Goal: Task Accomplishment & Management: Use online tool/utility

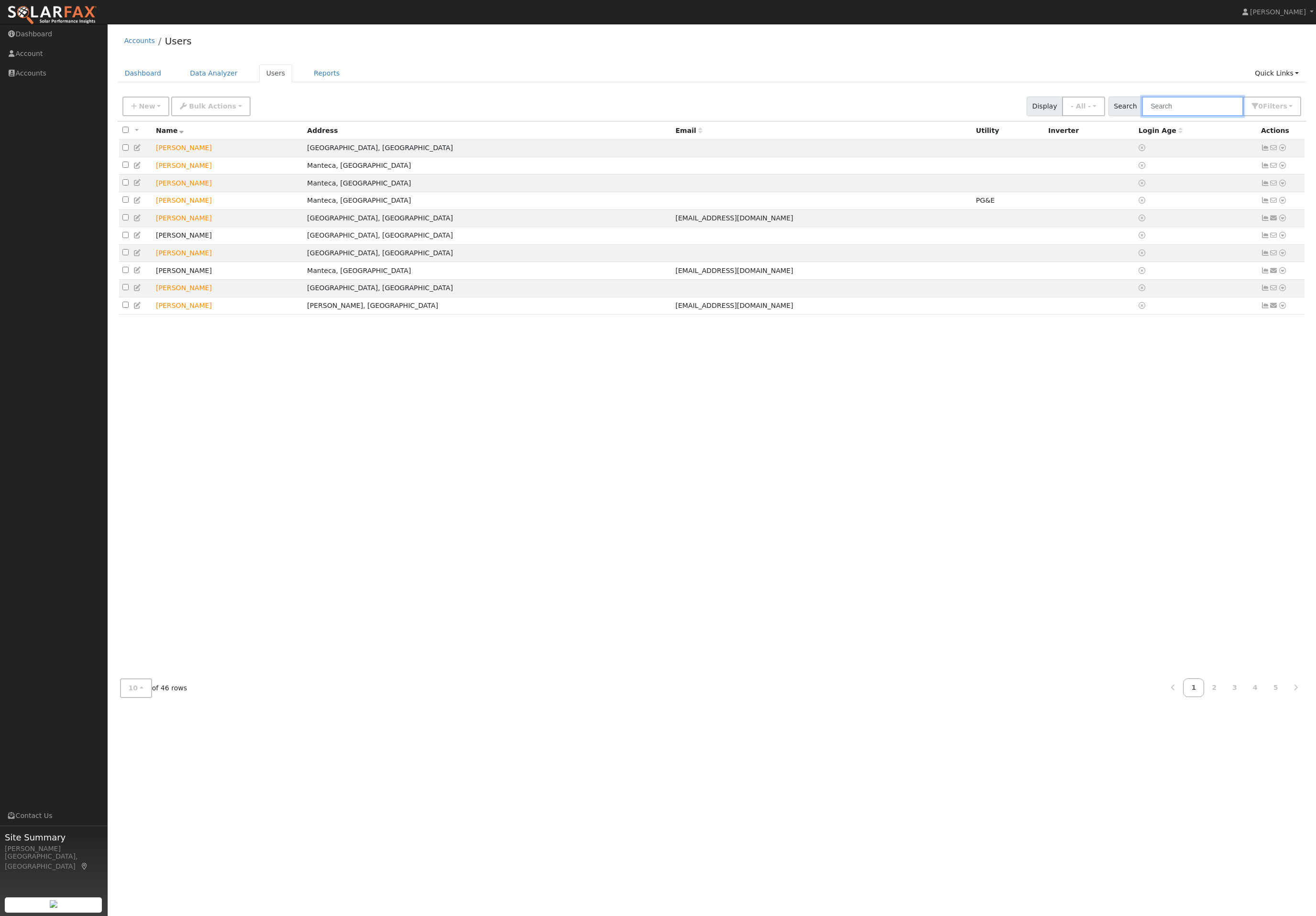
click at [1216, 116] on input "text" at bounding box center [1193, 106] width 102 height 20
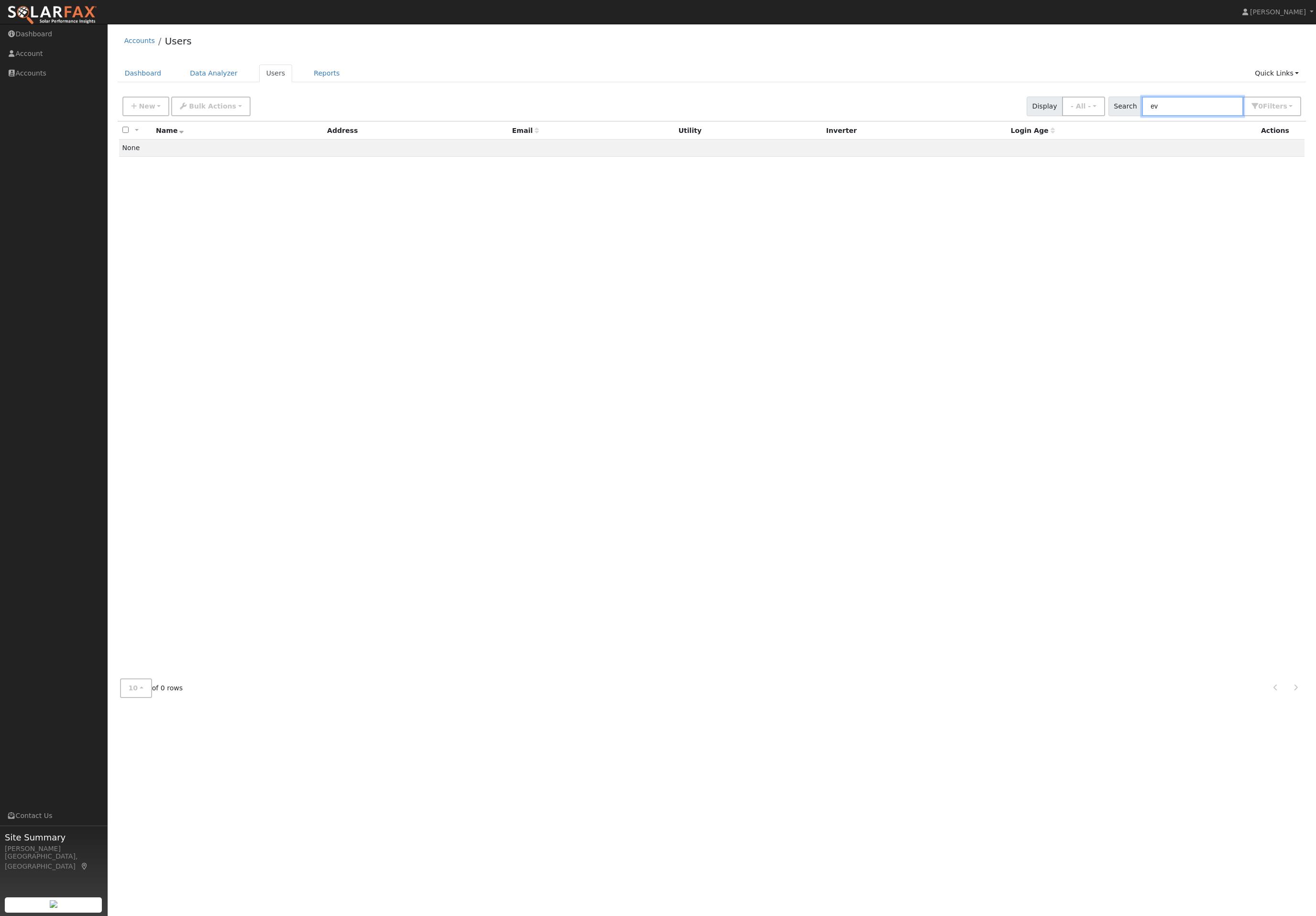
type input "e"
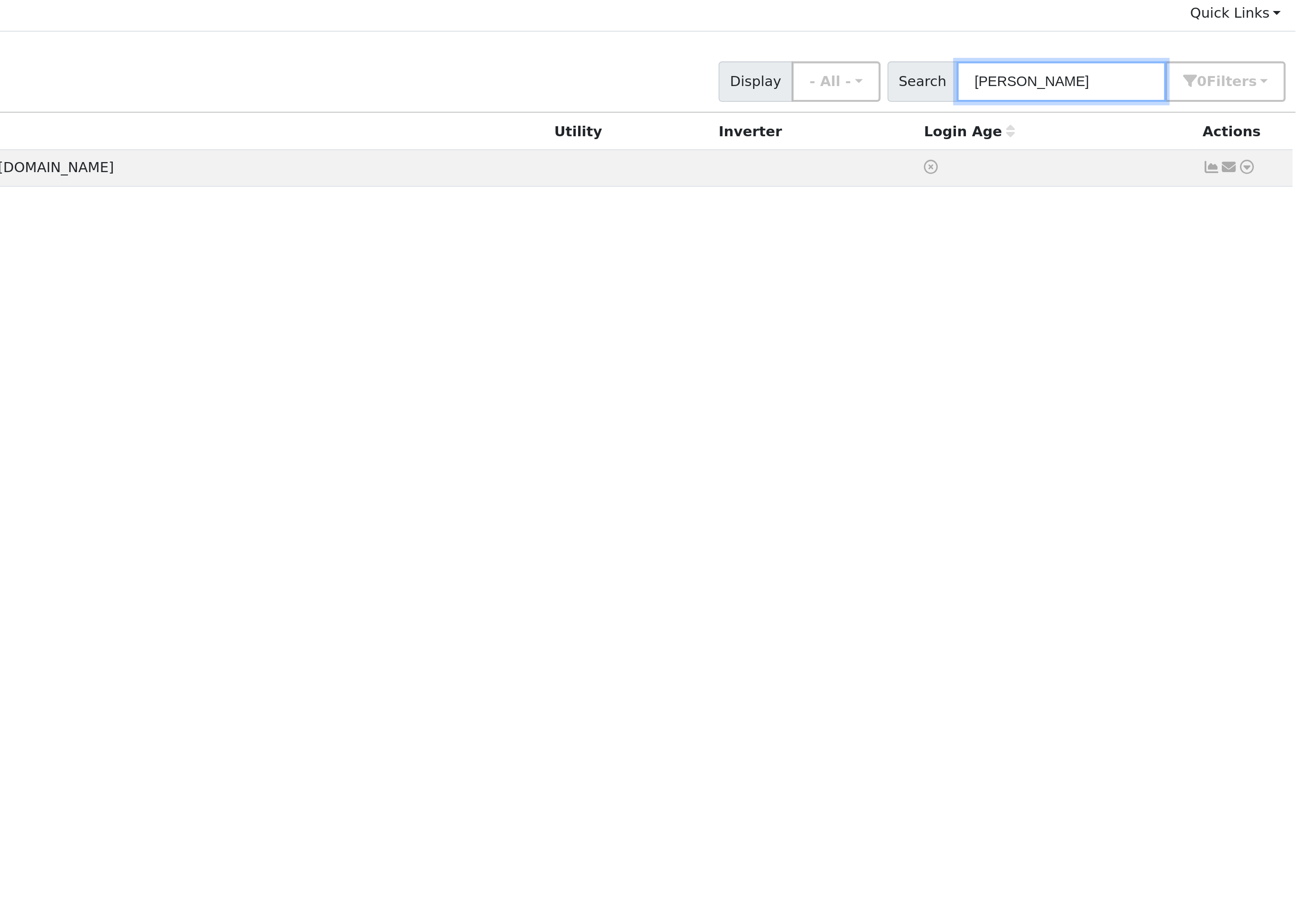
type input "carr"
click at [1270, 145] on icon at bounding box center [1274, 148] width 9 height 7
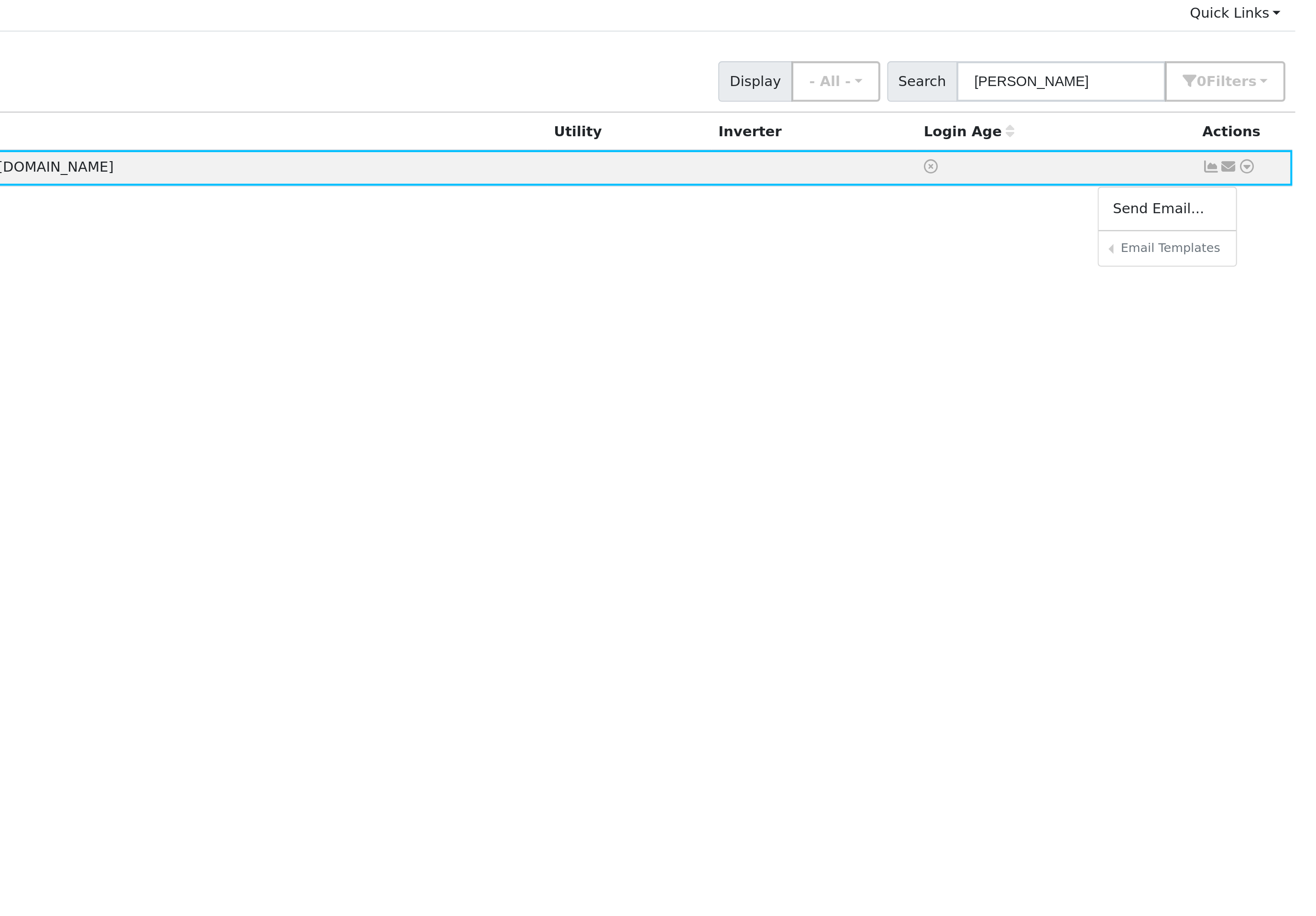
click at [573, 204] on div "All None All on page None on page Name Address Email Utility Inverter Login Age…" at bounding box center [712, 396] width 1189 height 550
click at [1257, 139] on td "Send Email... Email Templates Shared Templates Salesperson Welcome Email Sharin…" at bounding box center [1281, 148] width 48 height 18
click at [1278, 145] on icon at bounding box center [1282, 148] width 9 height 7
click at [0, 0] on link "Utility" at bounding box center [0, 0] width 0 height 0
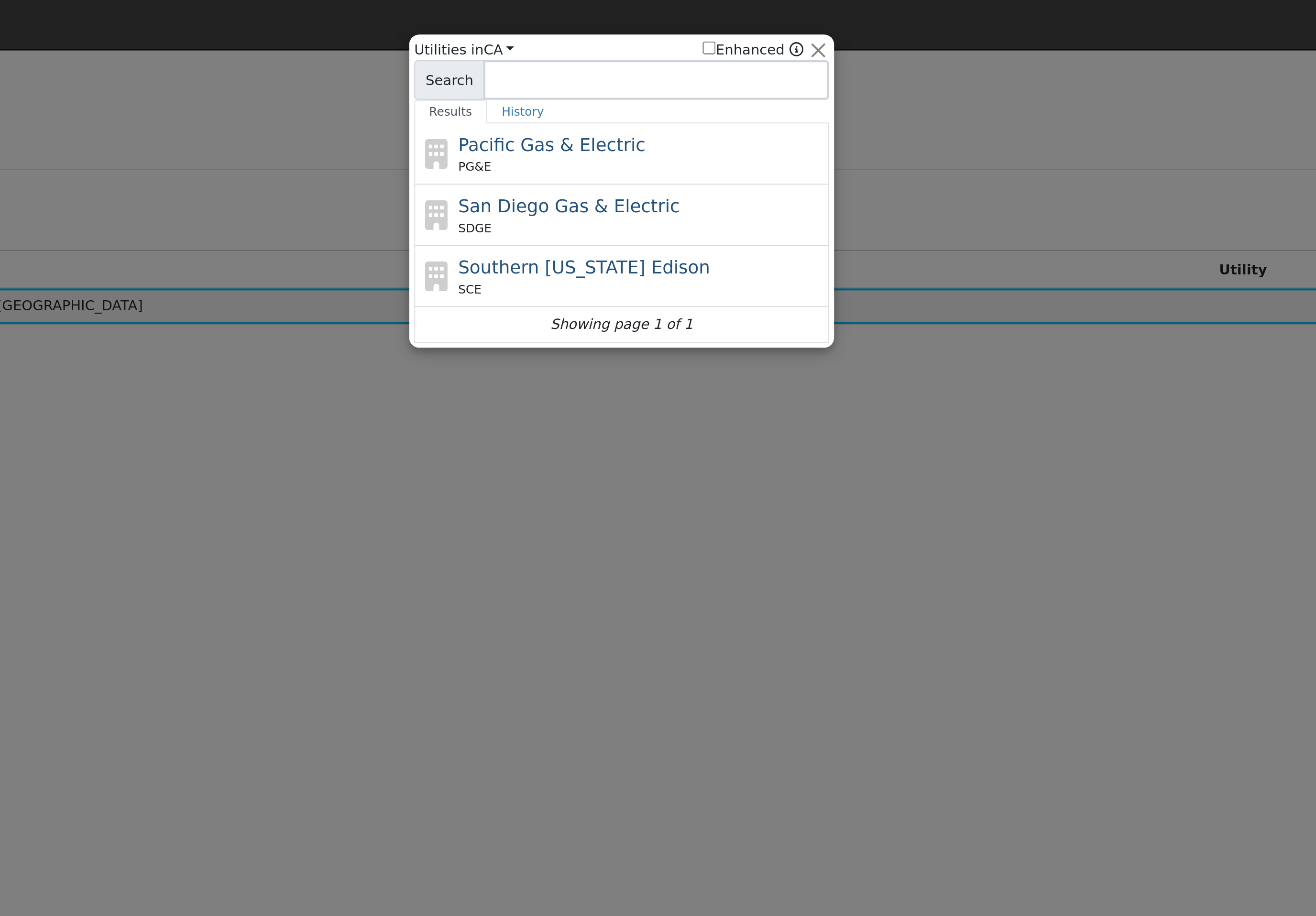
click at [579, 69] on div "Pacific Gas & Electric PG&E" at bounding box center [667, 75] width 177 height 22
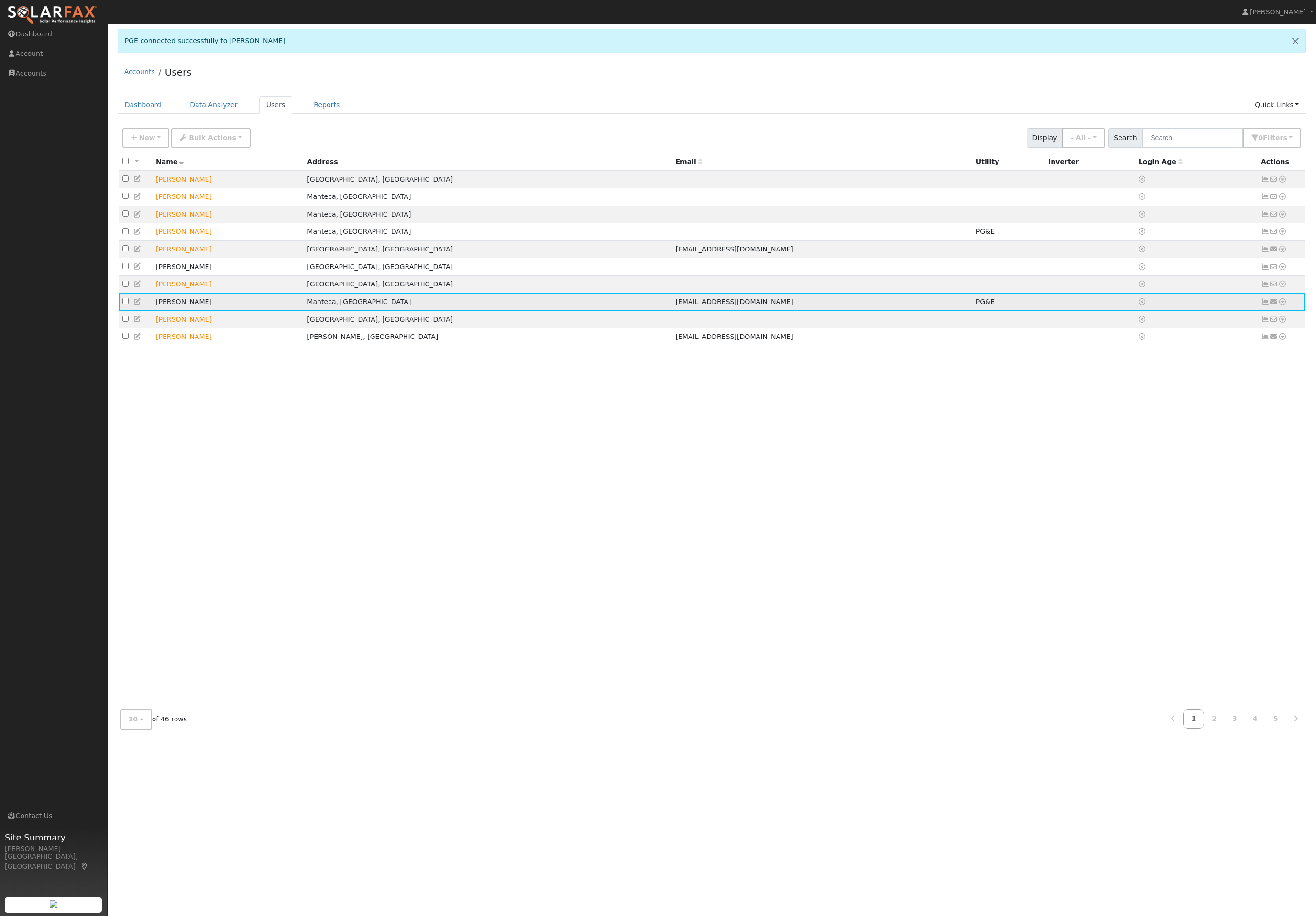
click at [1292, 311] on td "Send Email... Data Analyzer Reports Scenario Health Check Energy Audit Account …" at bounding box center [1281, 302] width 48 height 18
click at [1277, 305] on icon at bounding box center [1274, 302] width 9 height 7
click at [1245, 329] on link "Send Email..." at bounding box center [1244, 321] width 67 height 13
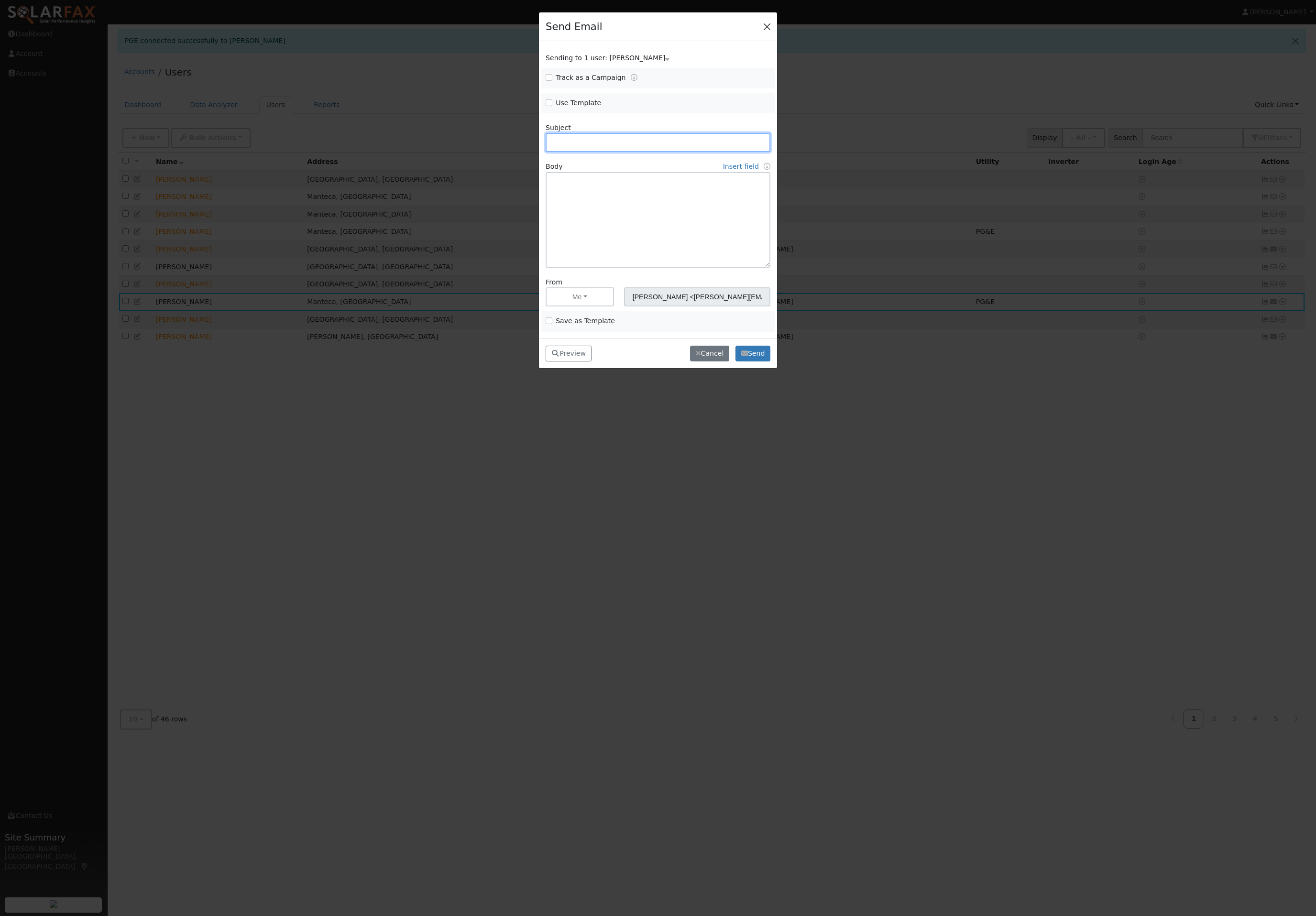
click at [761, 33] on button "button" at bounding box center [766, 26] width 13 height 13
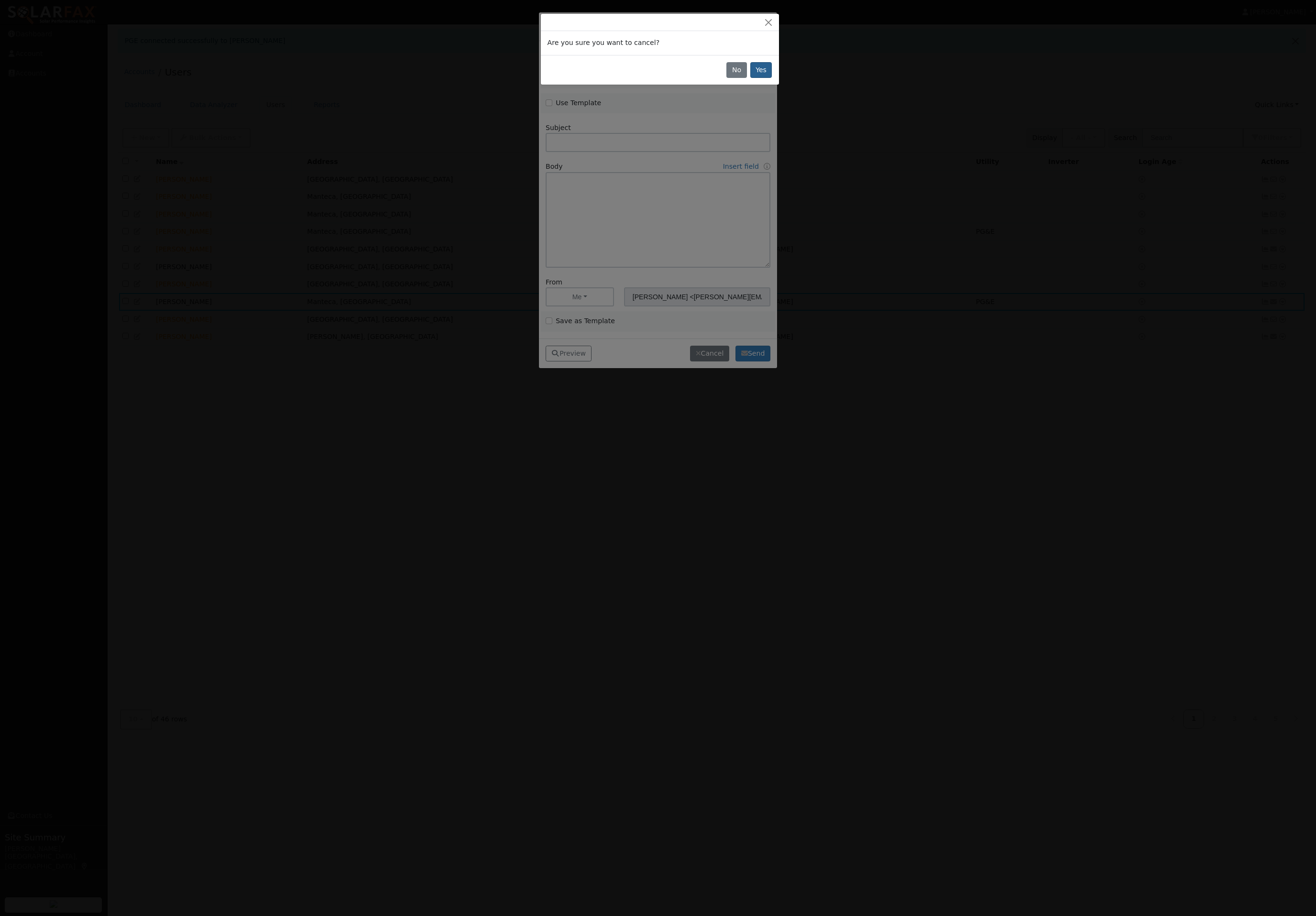
click at [769, 79] on button "Yes" at bounding box center [761, 70] width 22 height 16
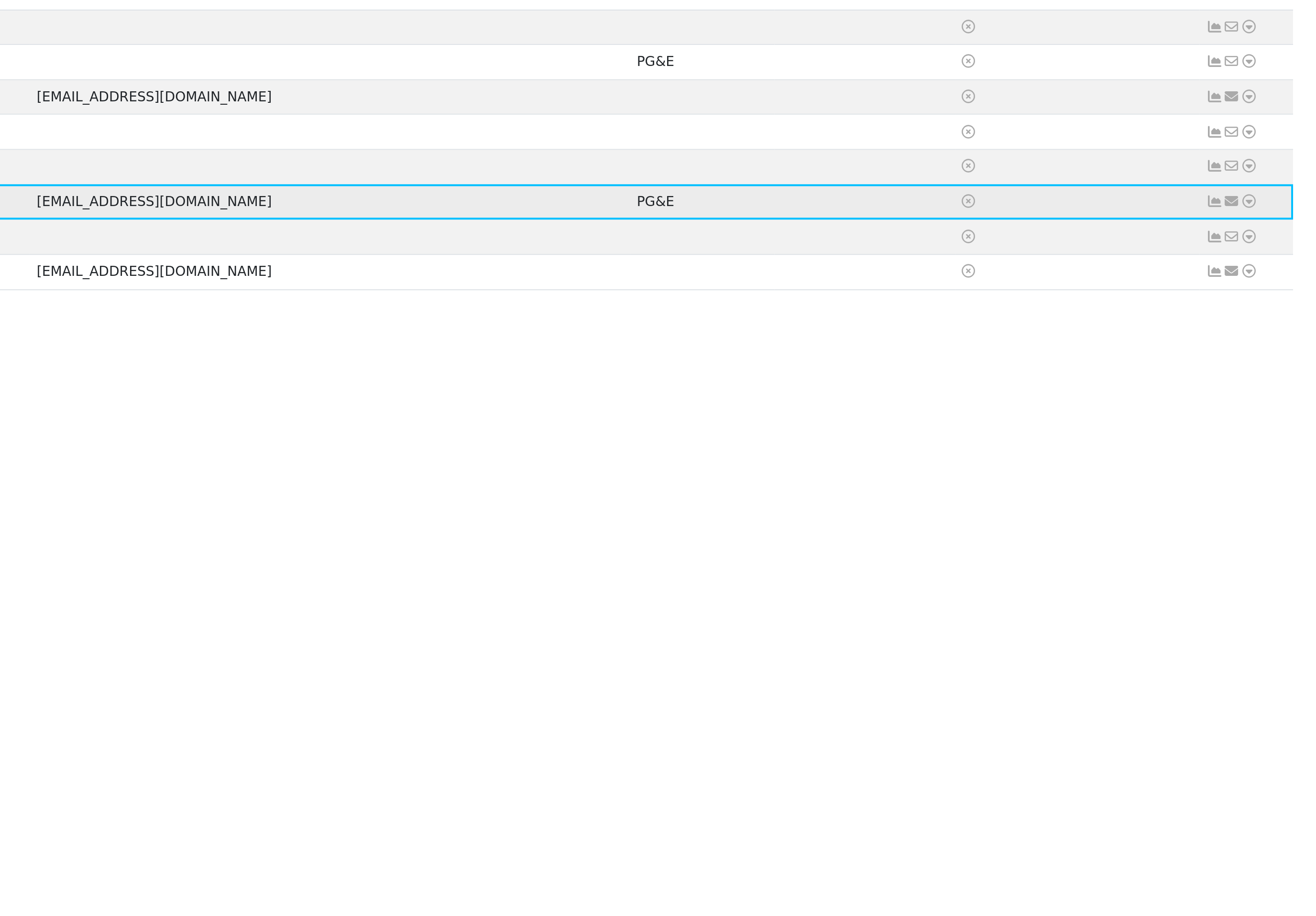
click at [1270, 298] on icon at bounding box center [1274, 302] width 9 height 7
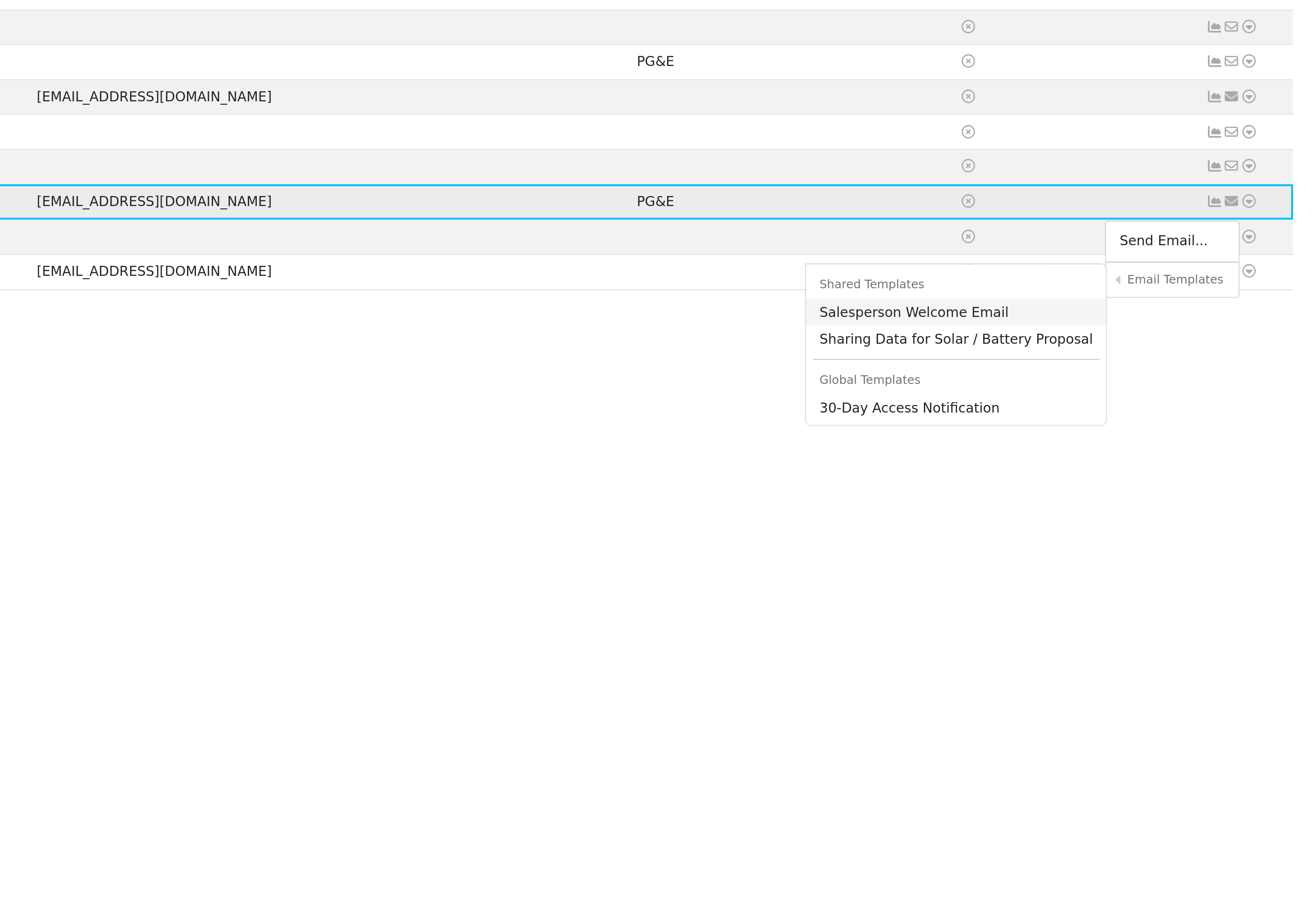
click at [1061, 350] on link "Salesperson Welcome Email" at bounding box center [1136, 357] width 151 height 13
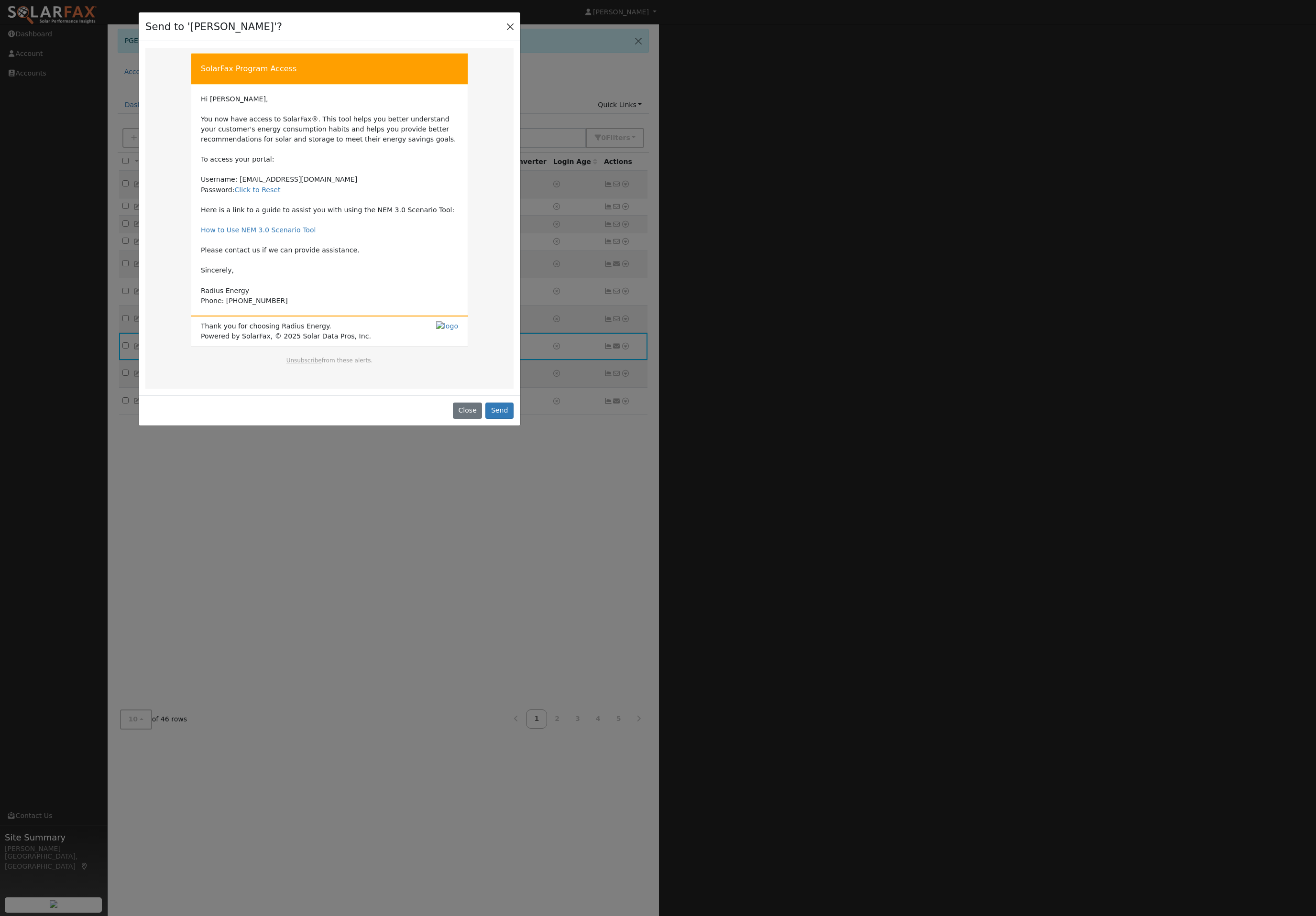
click at [504, 31] on button "Close" at bounding box center [510, 26] width 13 height 13
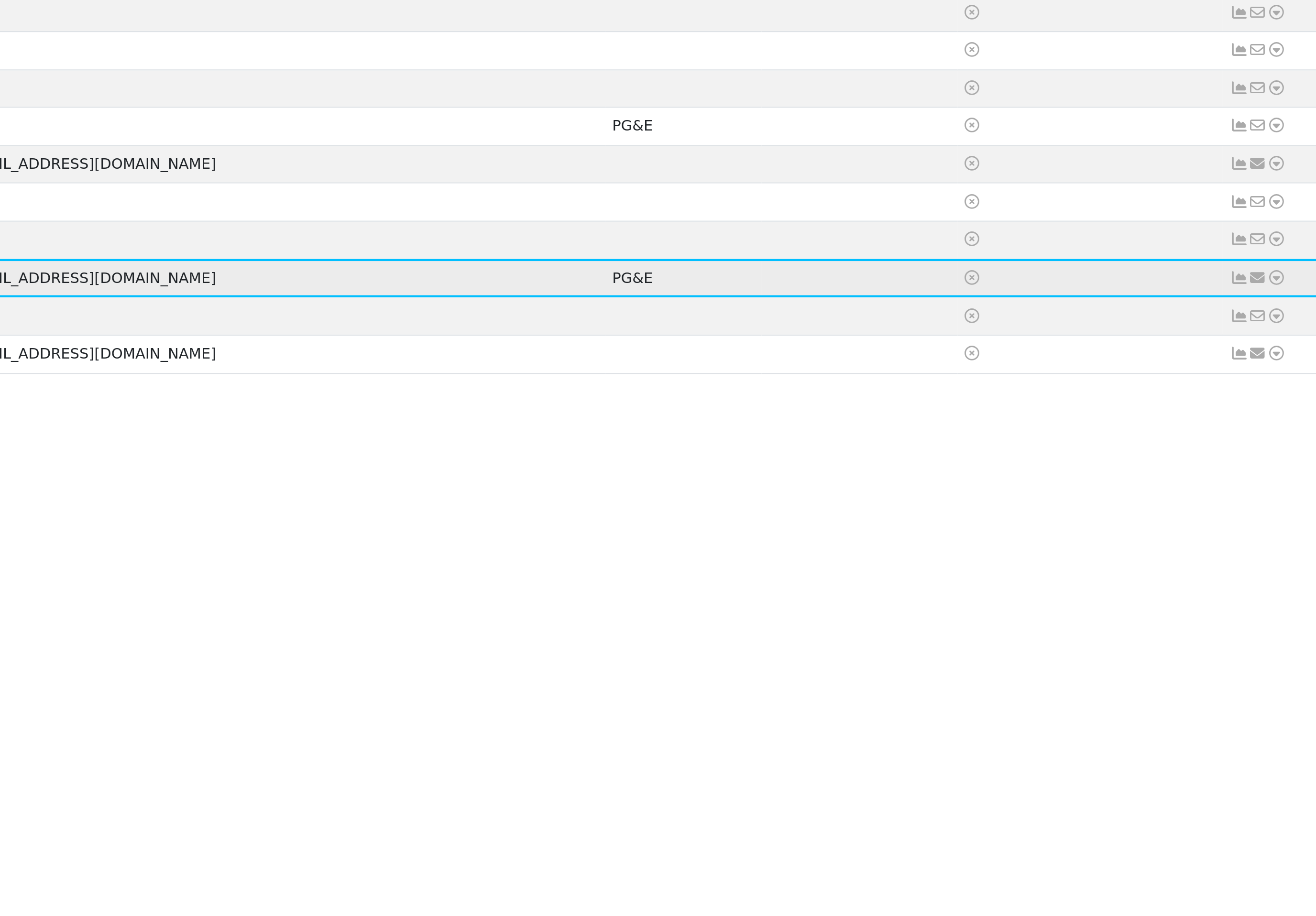
click at [1270, 298] on icon at bounding box center [1274, 302] width 9 height 7
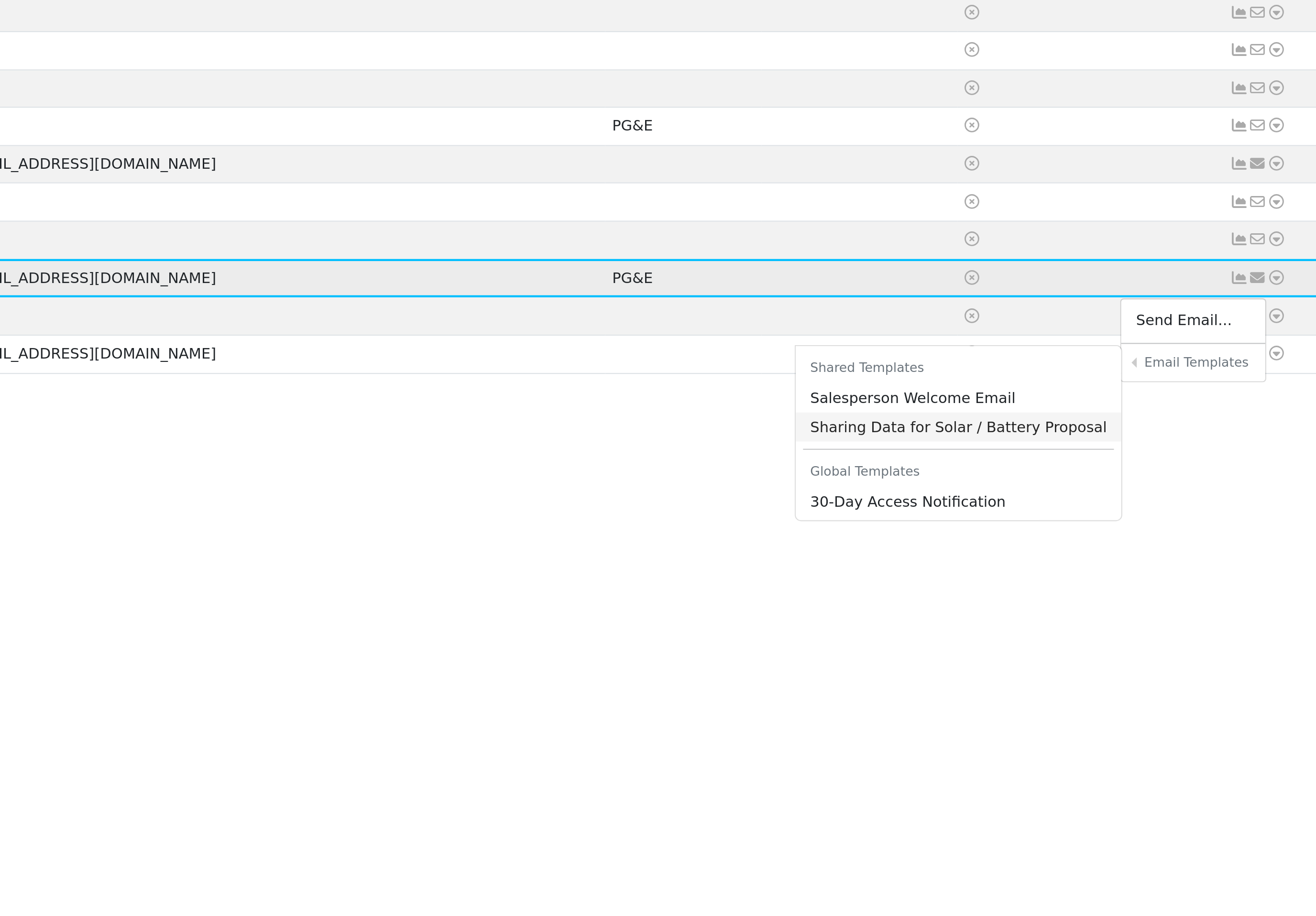
click at [1061, 364] on link "Sharing Data for Solar / Battery Proposal" at bounding box center [1136, 370] width 151 height 13
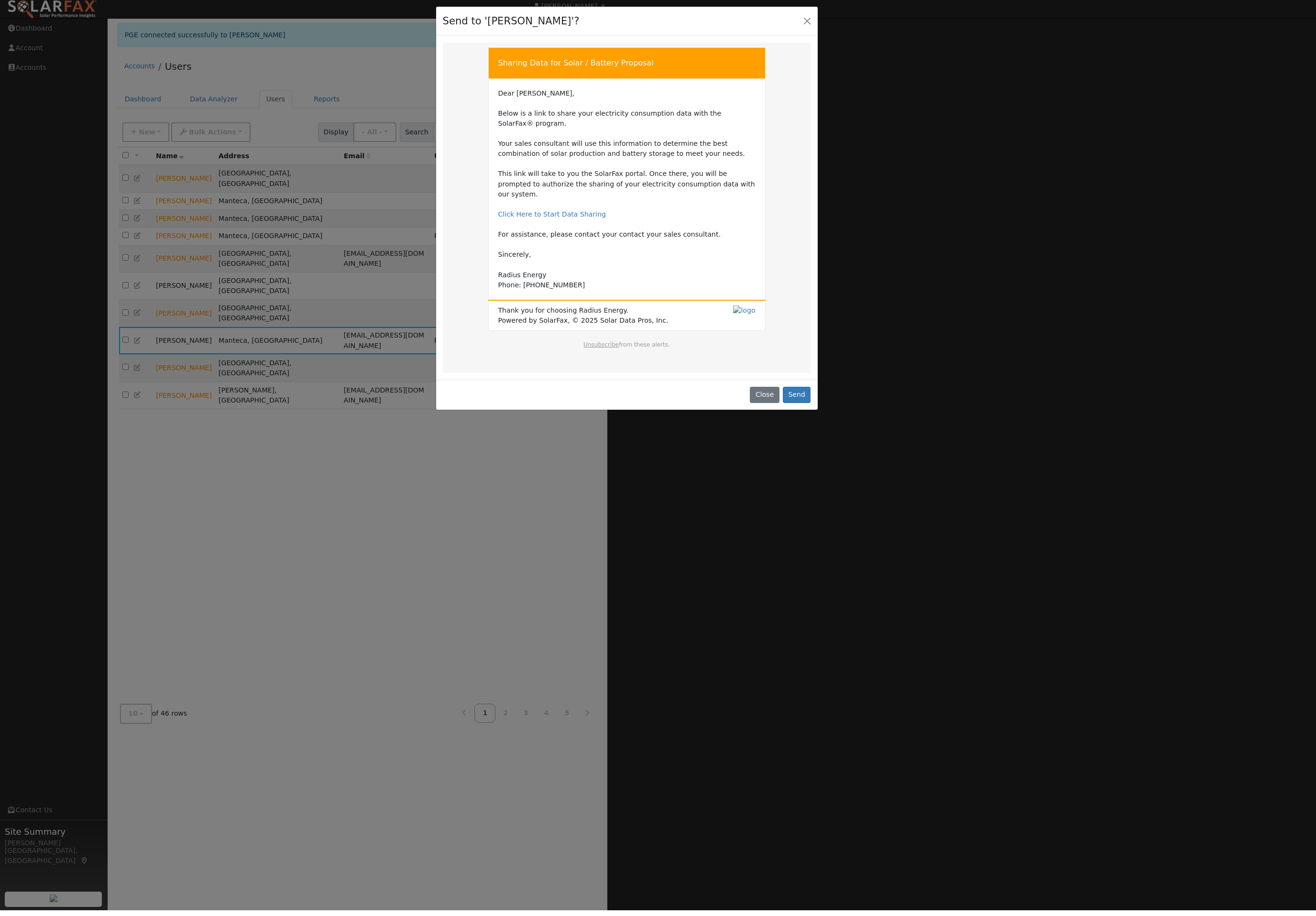
click at [800, 36] on div "Send to 'Hector Carrasco'?" at bounding box center [626, 27] width 381 height 29
click at [811, 30] on button "Close" at bounding box center [807, 26] width 13 height 13
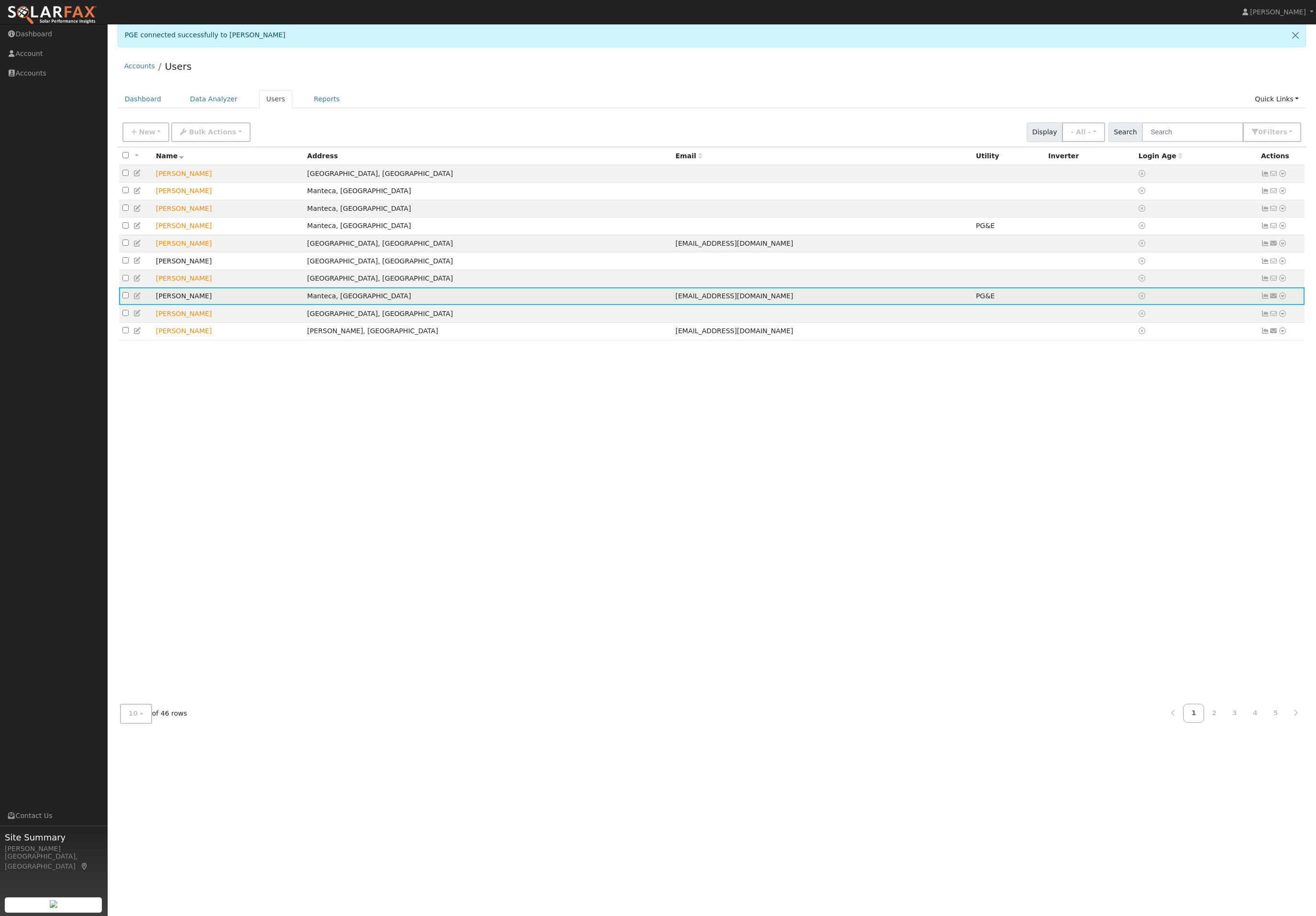
click at [1290, 305] on td "Send Email... Email Templates Shared Templates Salesperson Welcome Email Sharin…" at bounding box center [1281, 296] width 48 height 18
click at [1299, 305] on td "Send Email... Email Templates Shared Templates Salesperson Welcome Email Sharin…" at bounding box center [1281, 296] width 48 height 18
click at [1287, 305] on td "Send Email... Email Templates Shared Templates Salesperson Welcome Email Sharin…" at bounding box center [1281, 296] width 48 height 18
click at [1288, 305] on td "Send Email... Email Templates Shared Templates Salesperson Welcome Email Sharin…" at bounding box center [1281, 296] width 48 height 18
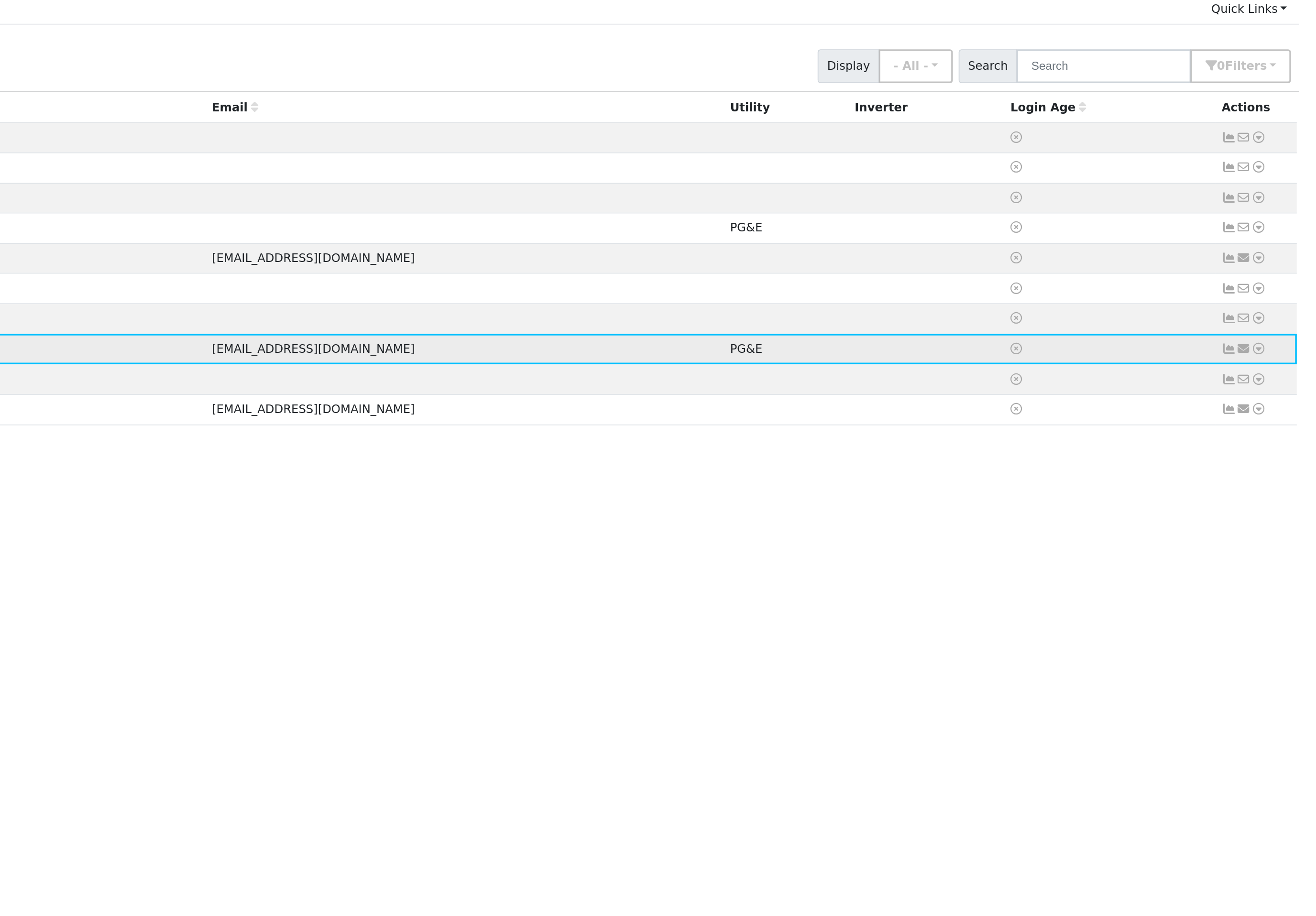
scroll to position [0, 0]
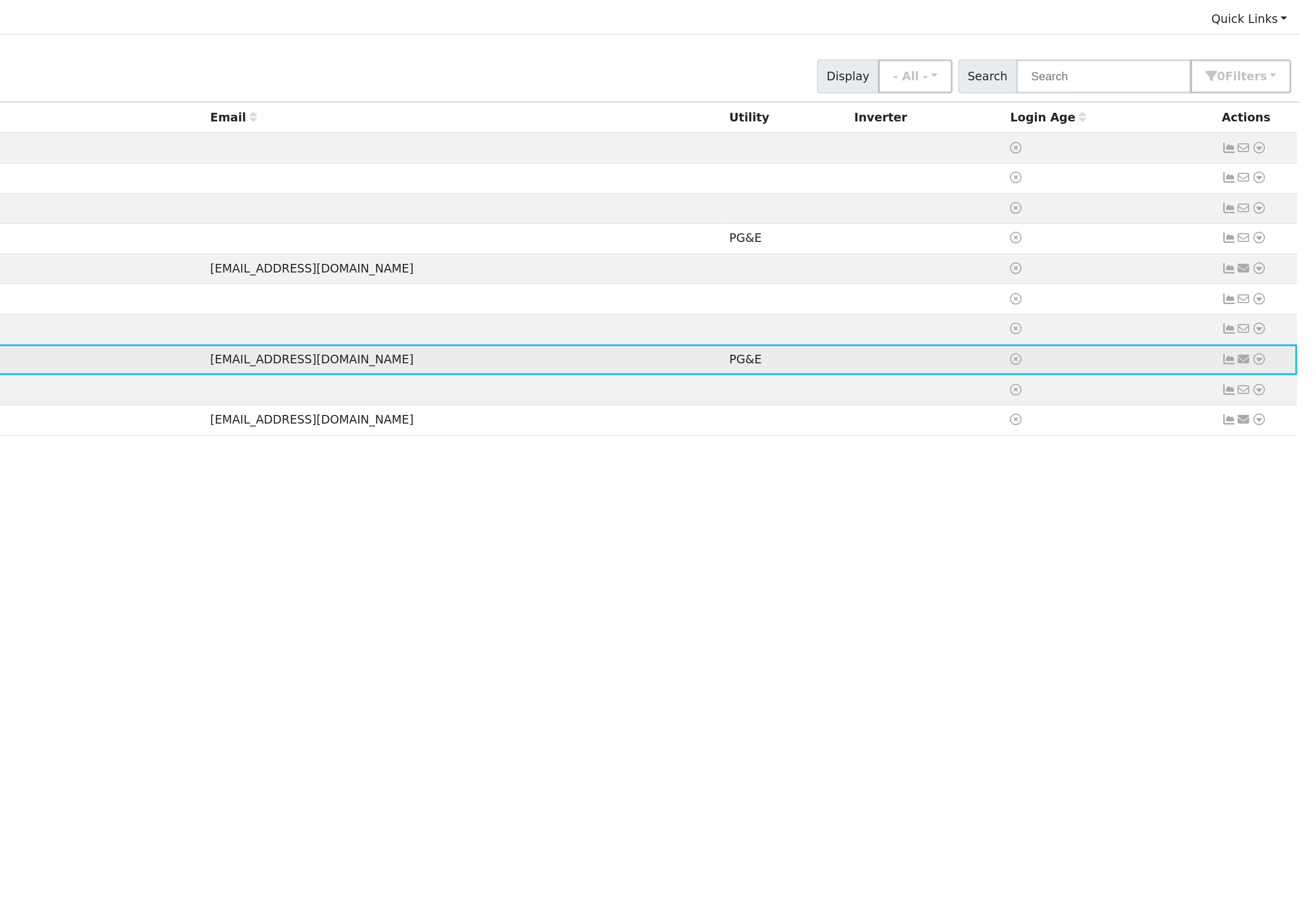
click at [1278, 298] on icon at bounding box center [1282, 302] width 9 height 7
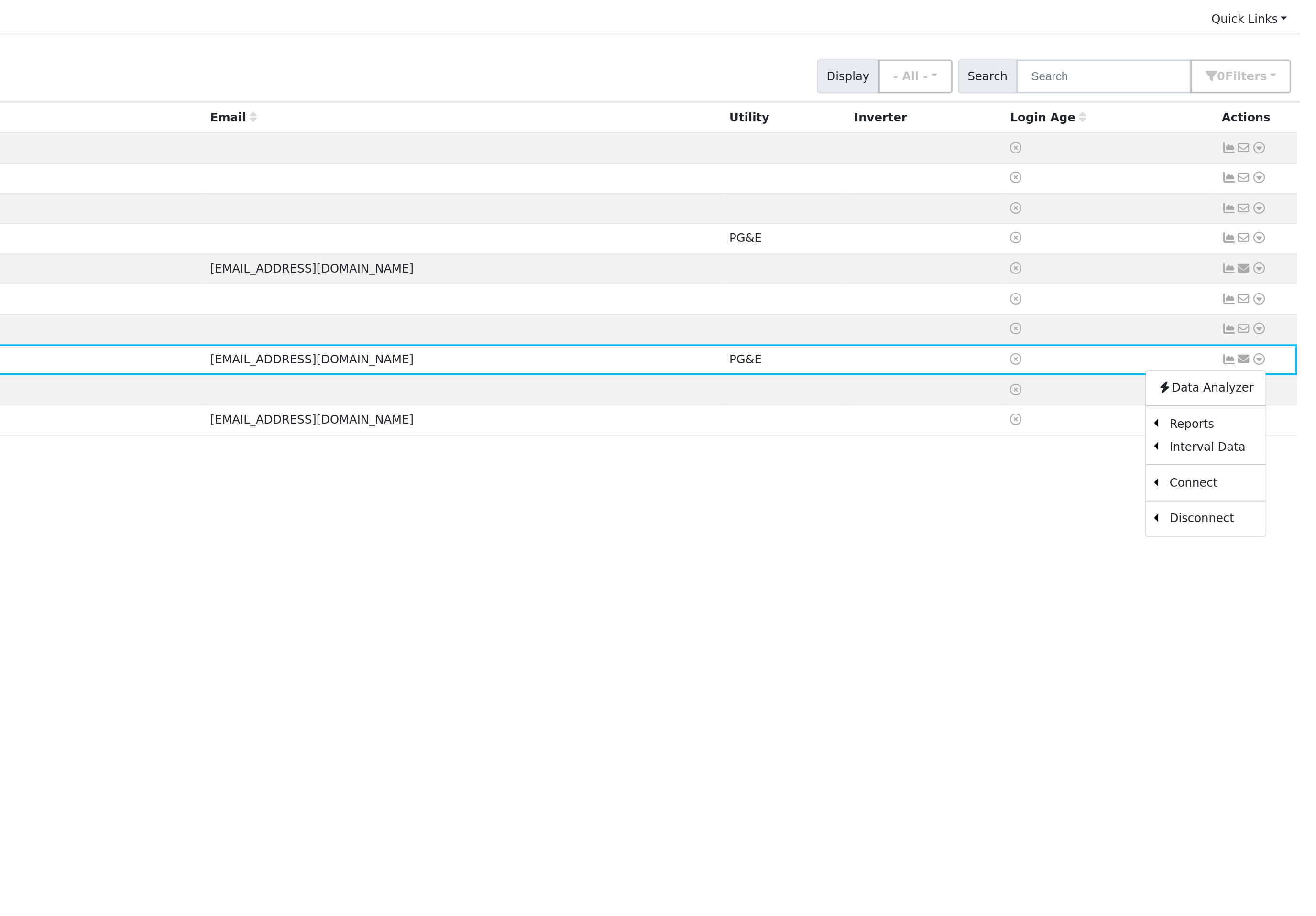
click at [757, 257] on div "Edit User: New Select an Ac... New Account Nickname Cancel Create Are you sure …" at bounding box center [712, 430] width 1199 height 613
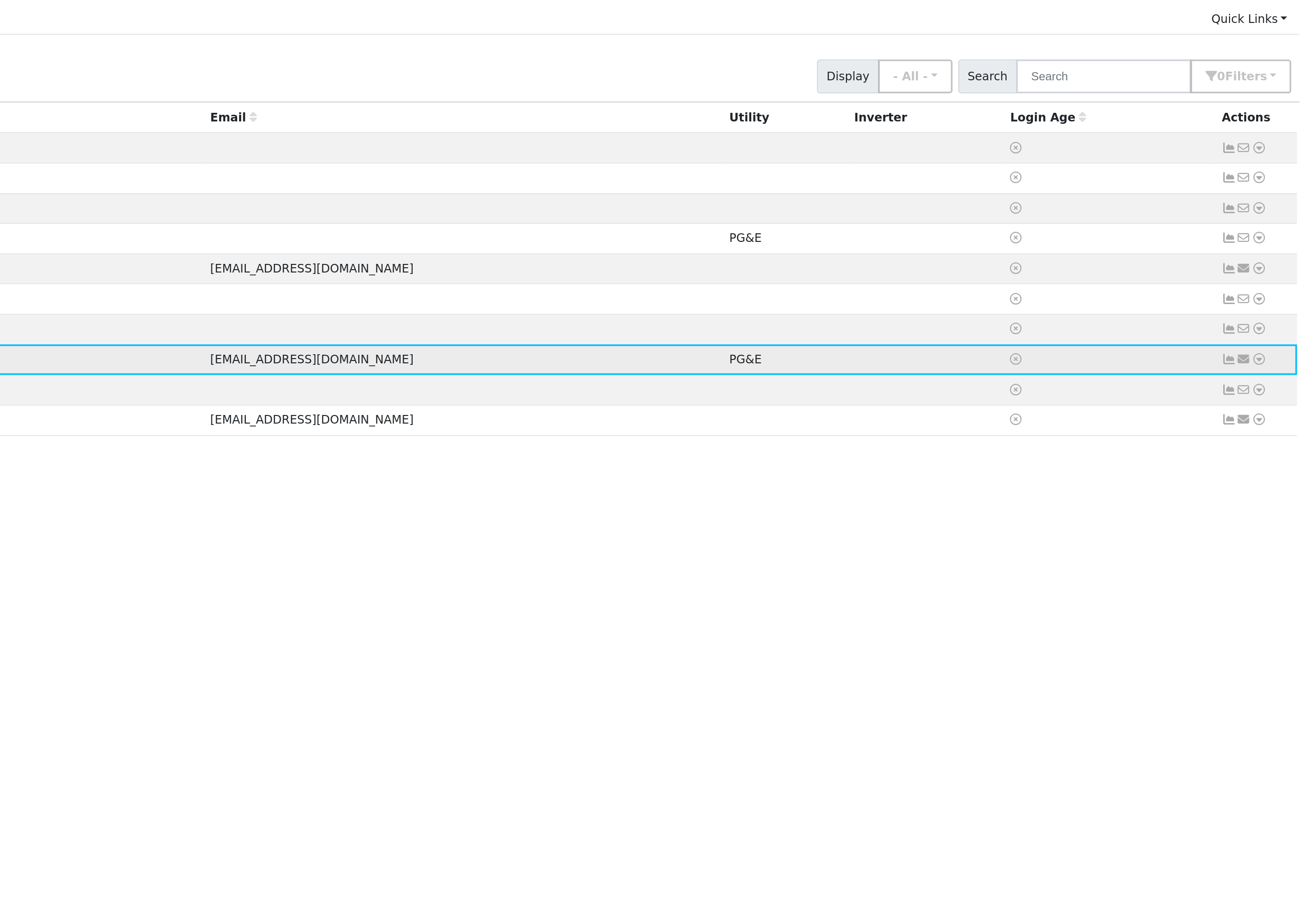
click at [1270, 298] on icon at bounding box center [1274, 302] width 9 height 7
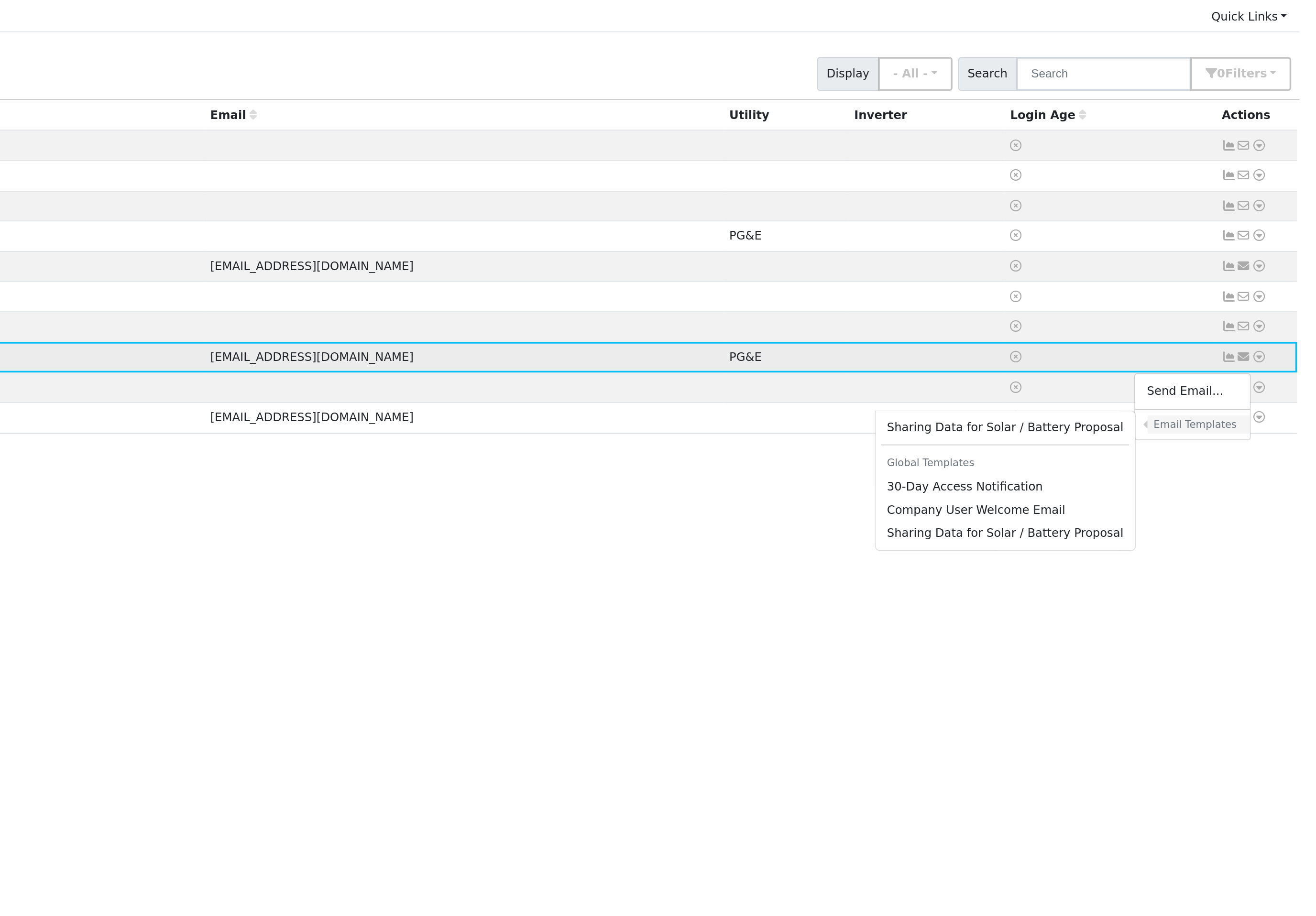
click at [1221, 337] on h6 "Email Templates" at bounding box center [1246, 341] width 49 height 7
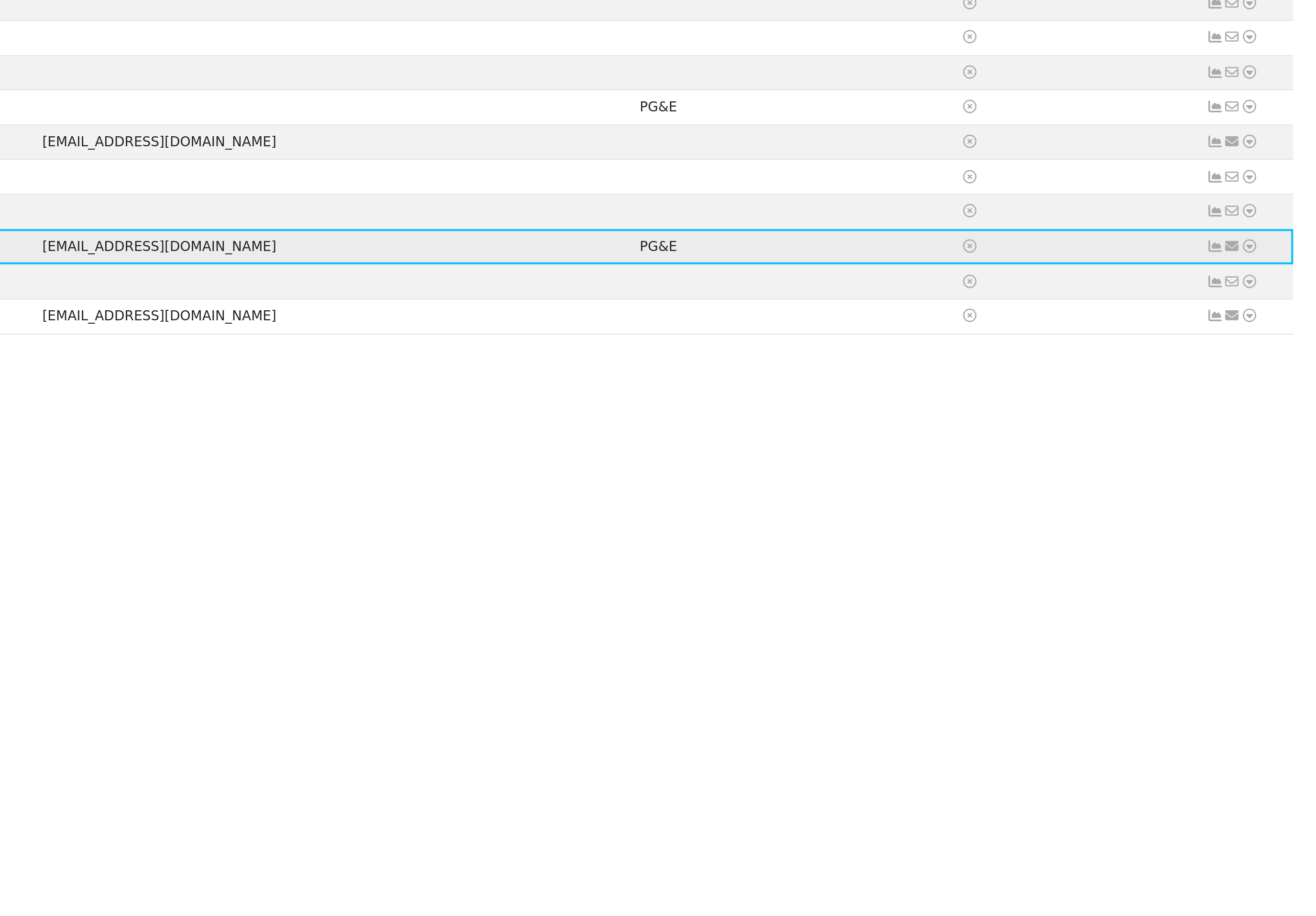
click at [1278, 298] on icon at bounding box center [1282, 302] width 9 height 7
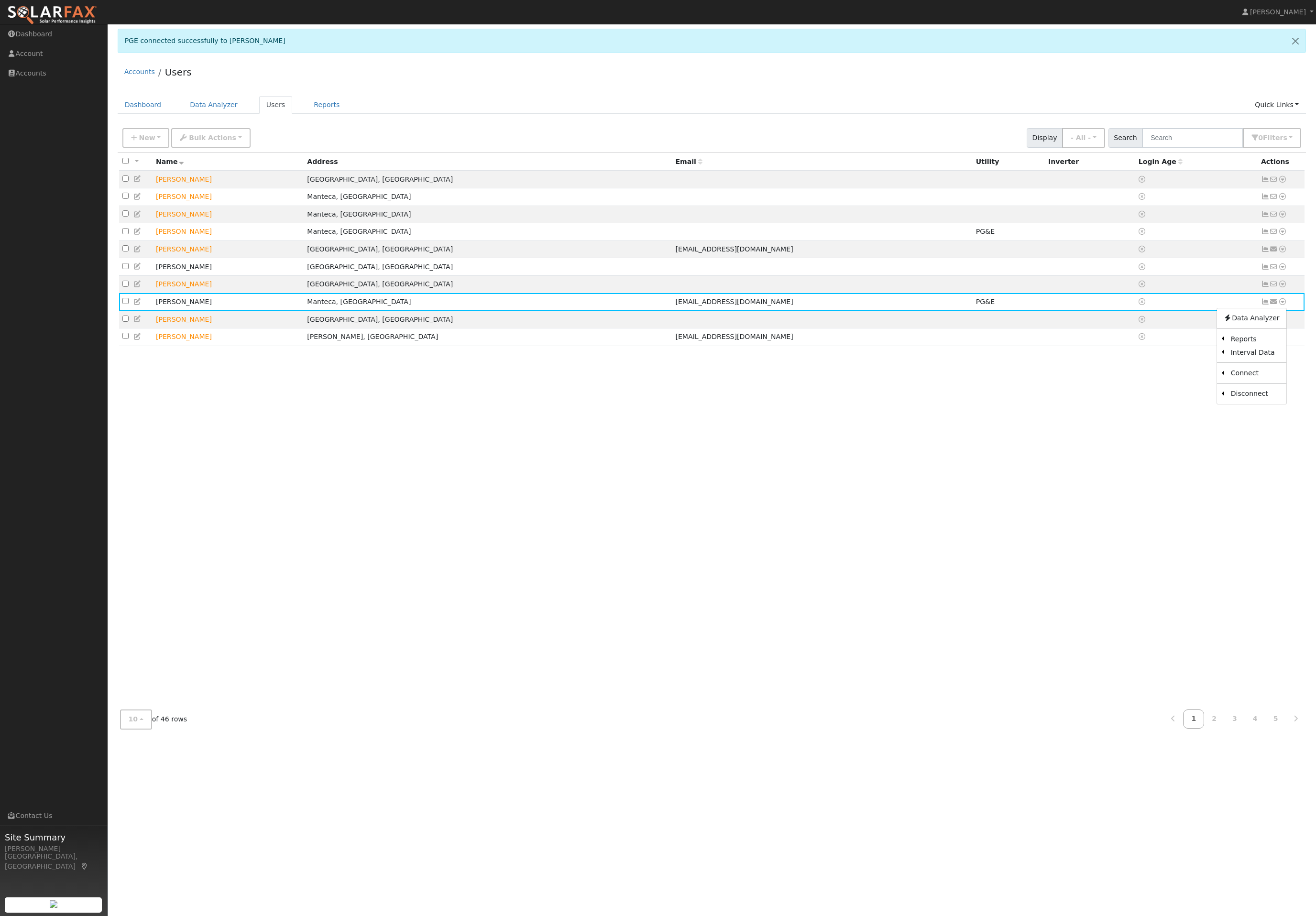
click at [1029, 513] on div "All None All on page None on page Name Address Email Utility Inverter Login Age…" at bounding box center [712, 428] width 1189 height 550
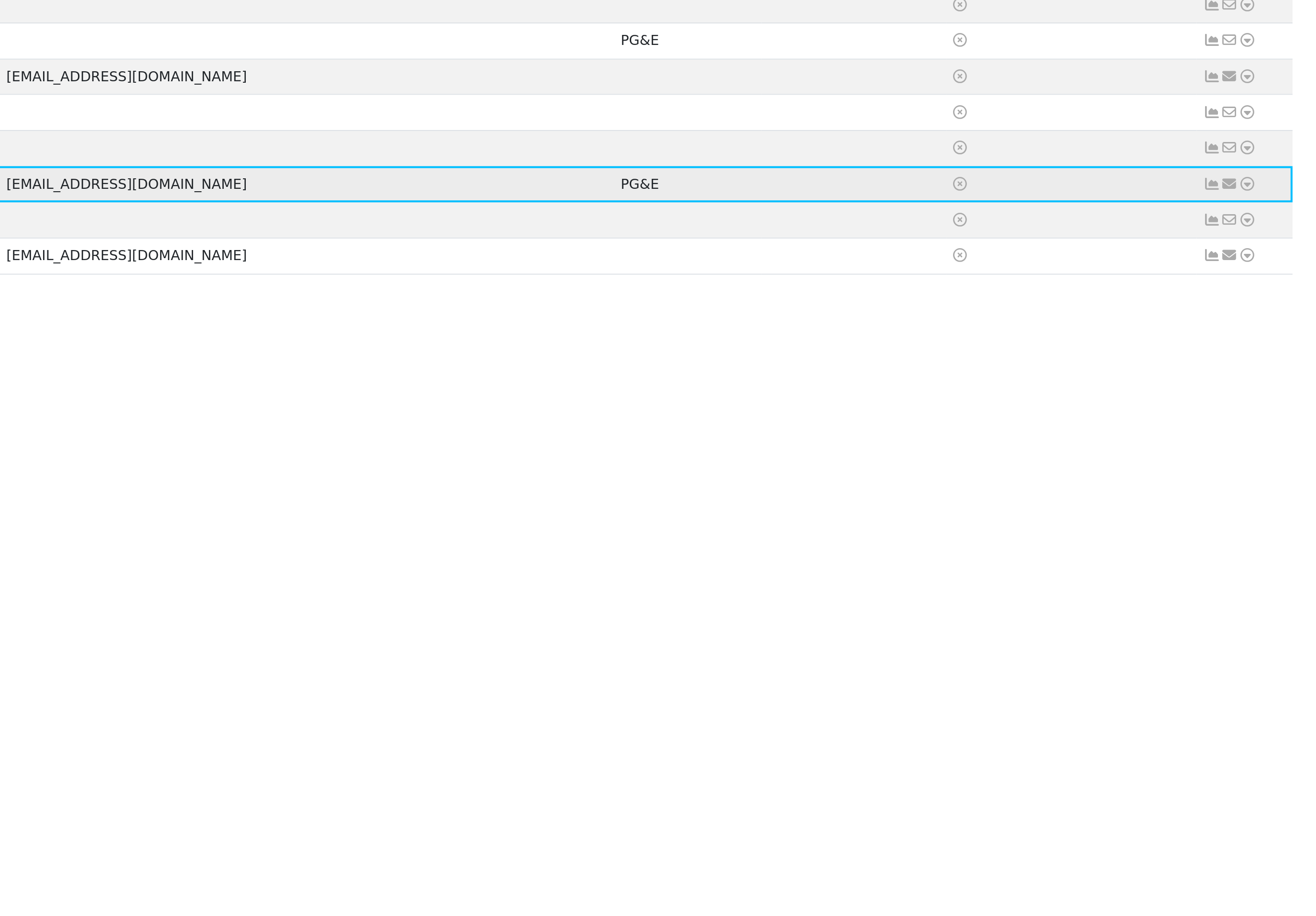
click at [1270, 298] on icon at bounding box center [1274, 302] width 9 height 7
click at [1257, 293] on td "Send Email... Email Templates Shared Templates Salesperson Welcome Email Sharin…" at bounding box center [1281, 302] width 48 height 18
click at [1278, 298] on icon at bounding box center [1282, 302] width 9 height 7
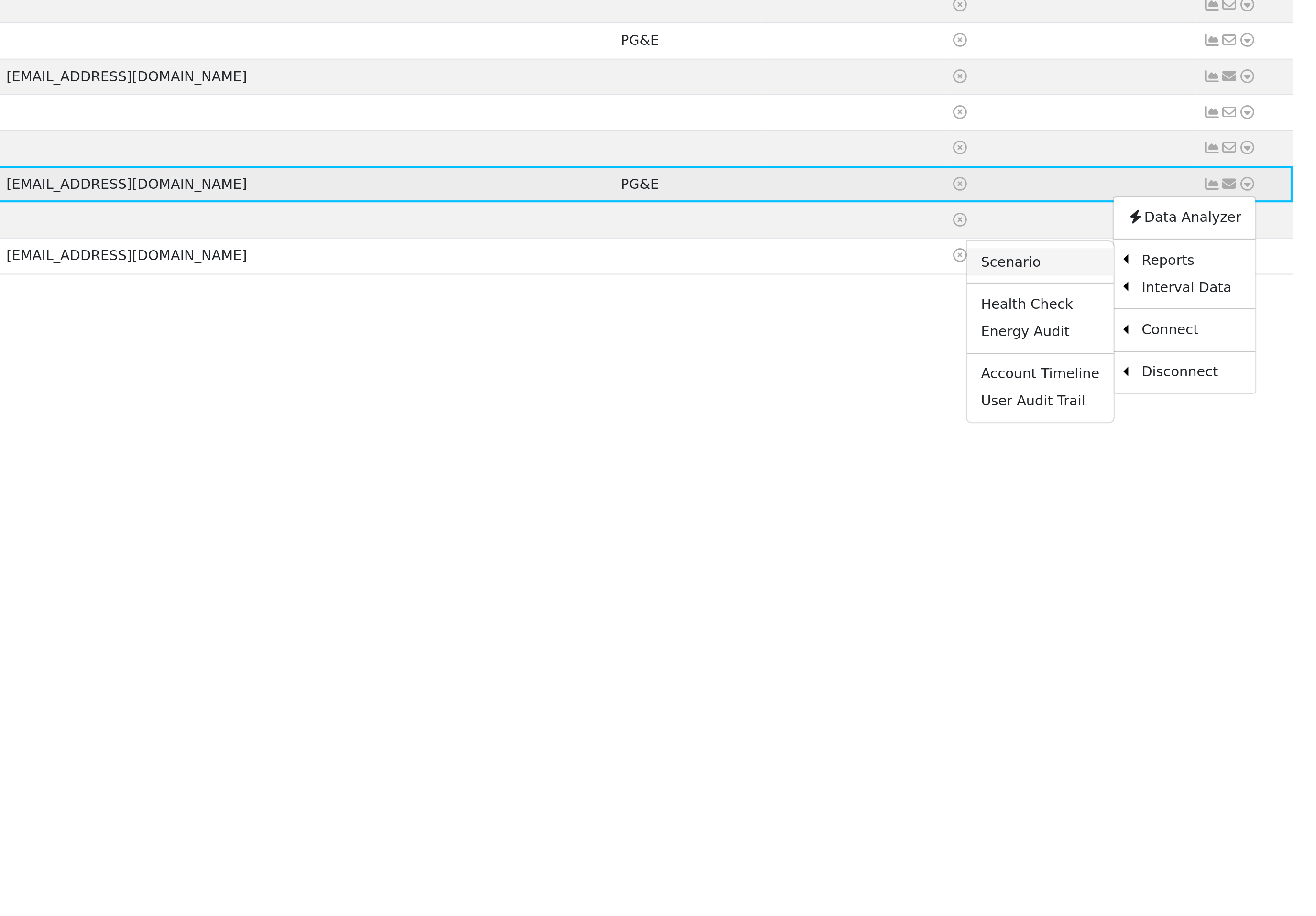
click at [1145, 333] on link "Scenario" at bounding box center [1181, 340] width 71 height 13
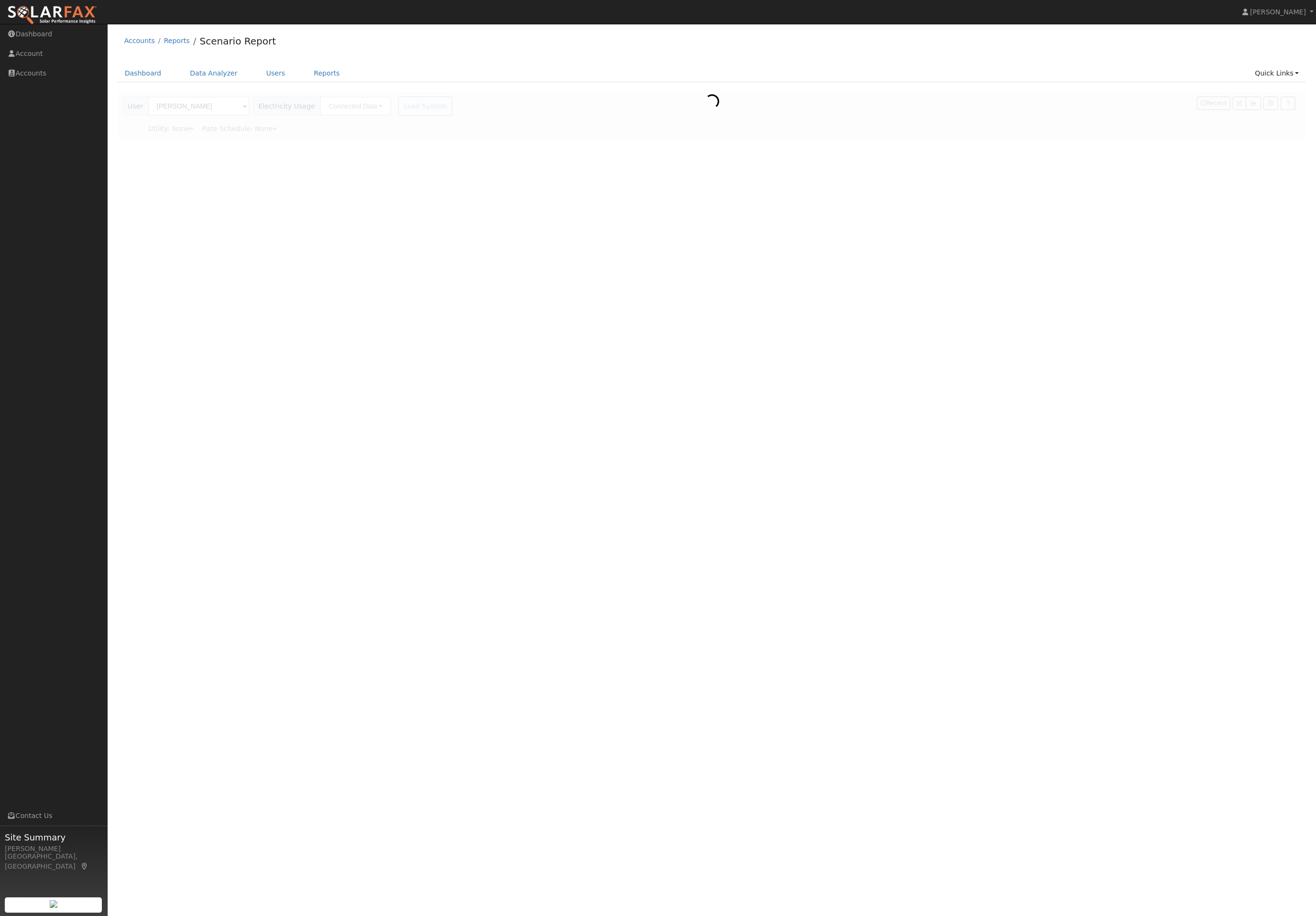
type input "Pacific Gas & Electric"
click at [379, 115] on button "Connected Data" at bounding box center [356, 106] width 71 height 19
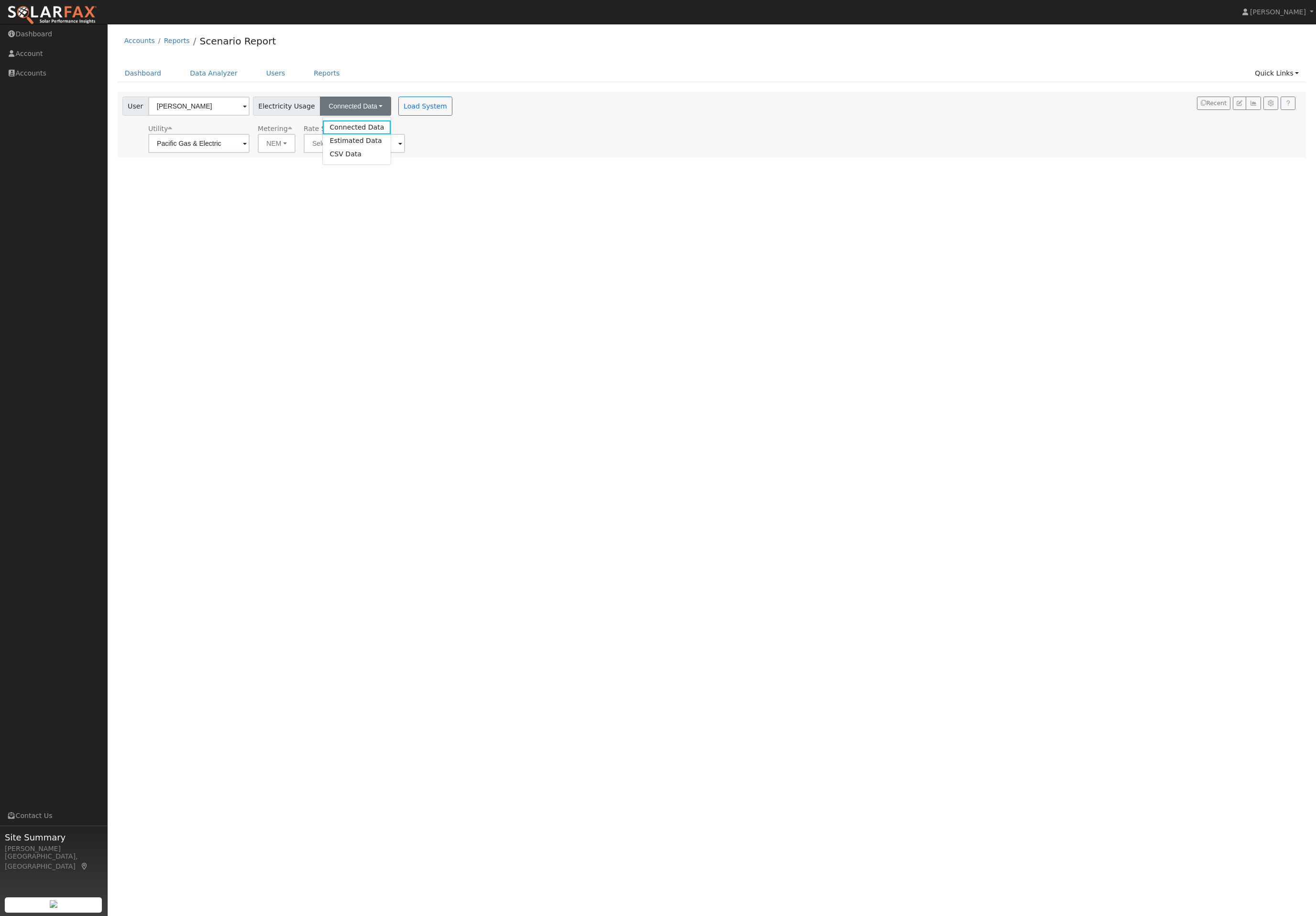
click at [494, 158] on div "User Hector Carrasco Account Default Account Default Account 2061 Masterpiece C…" at bounding box center [712, 124] width 1189 height 66
click at [453, 108] on button "Load System" at bounding box center [425, 106] width 54 height 19
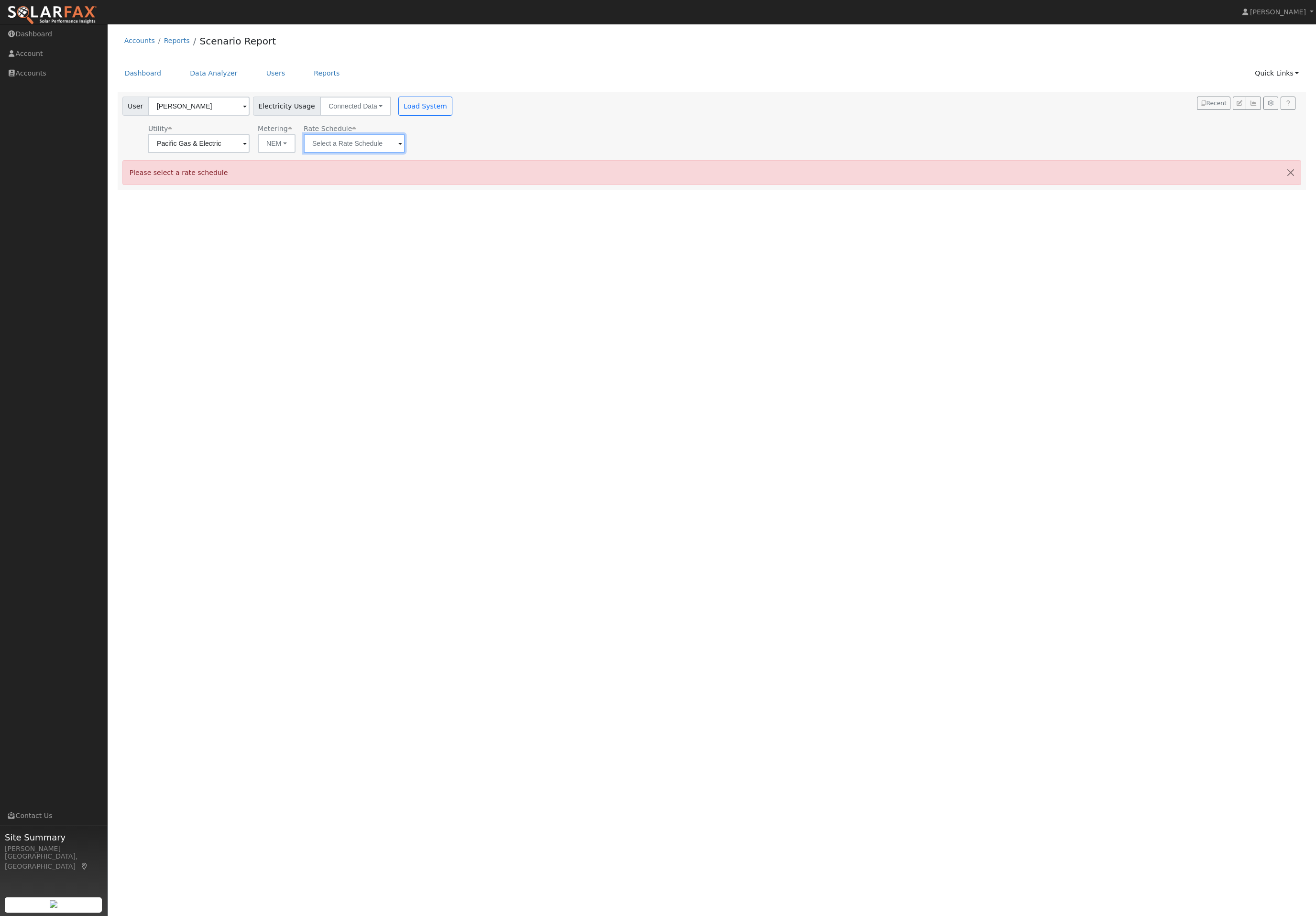
click at [250, 153] on input "text" at bounding box center [198, 143] width 102 height 19
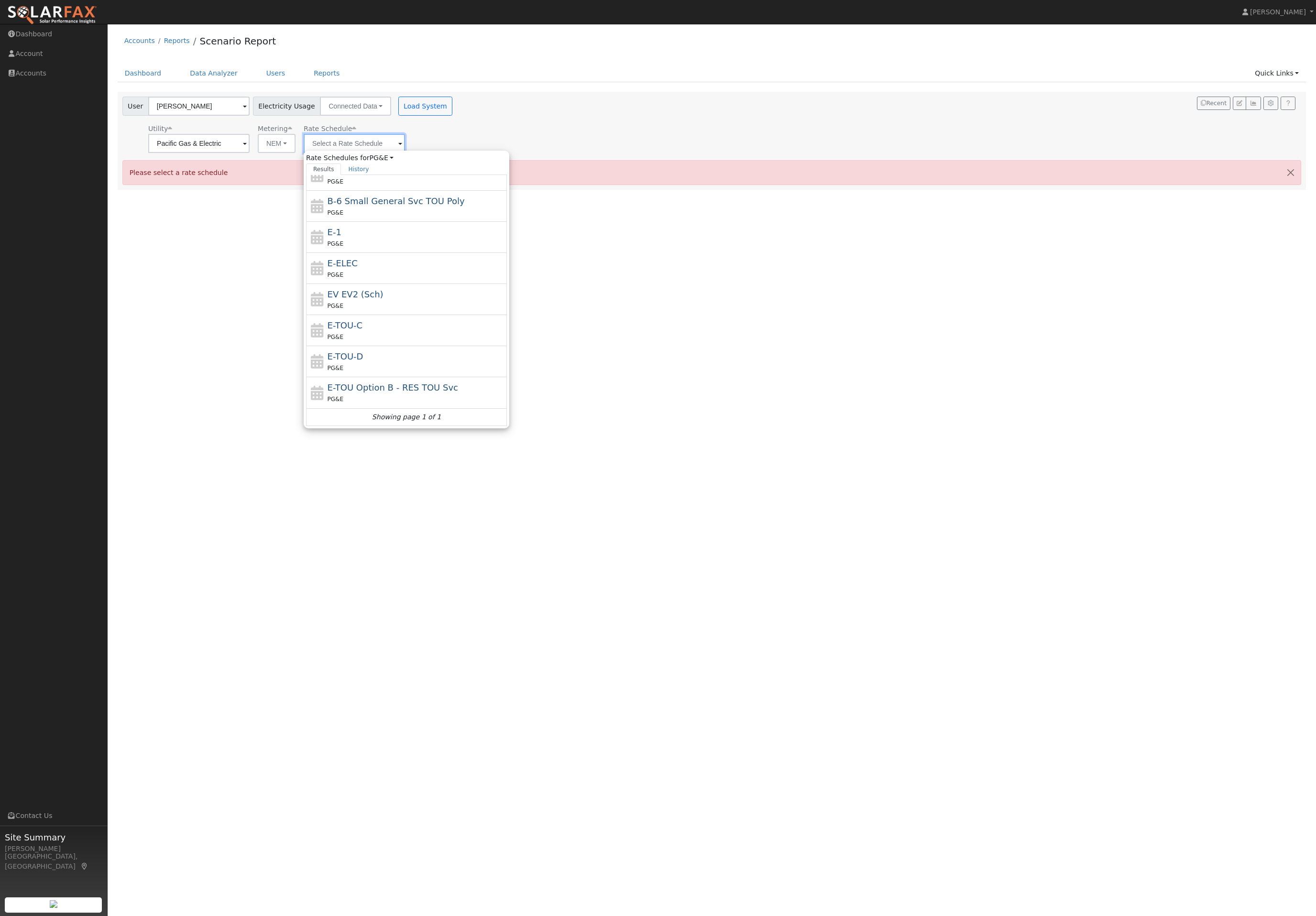
scroll to position [107, 0]
click at [424, 332] on div "E-TOU-C PG&E" at bounding box center [416, 330] width 177 height 23
type input "E-TOU-C"
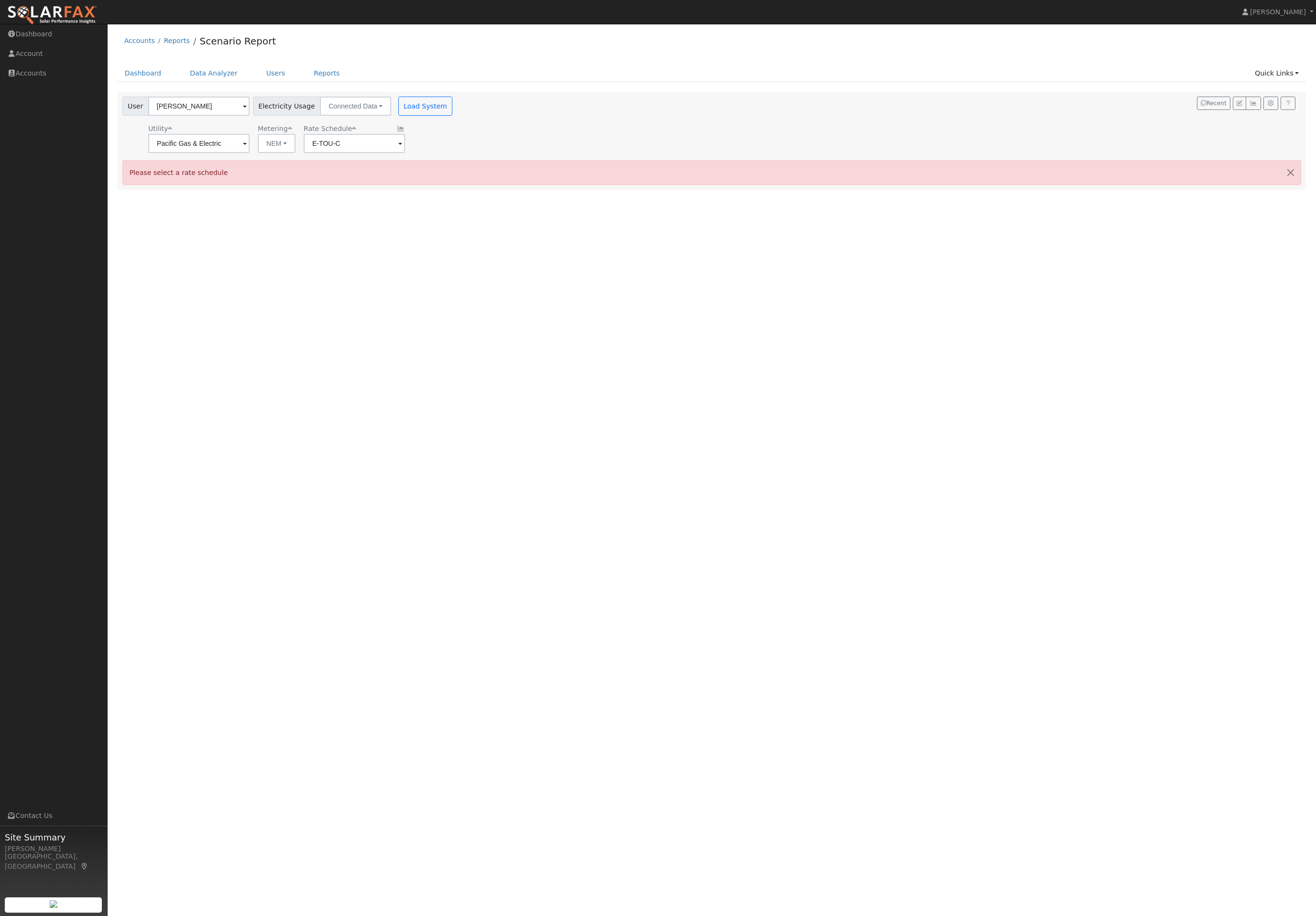
click at [460, 92] on div "Dashboard Data Analyzer Users Reports Quick Links Quick Add Quick Connect Run a…" at bounding box center [712, 79] width 1189 height 28
click at [453, 107] on button "Load System" at bounding box center [425, 106] width 54 height 19
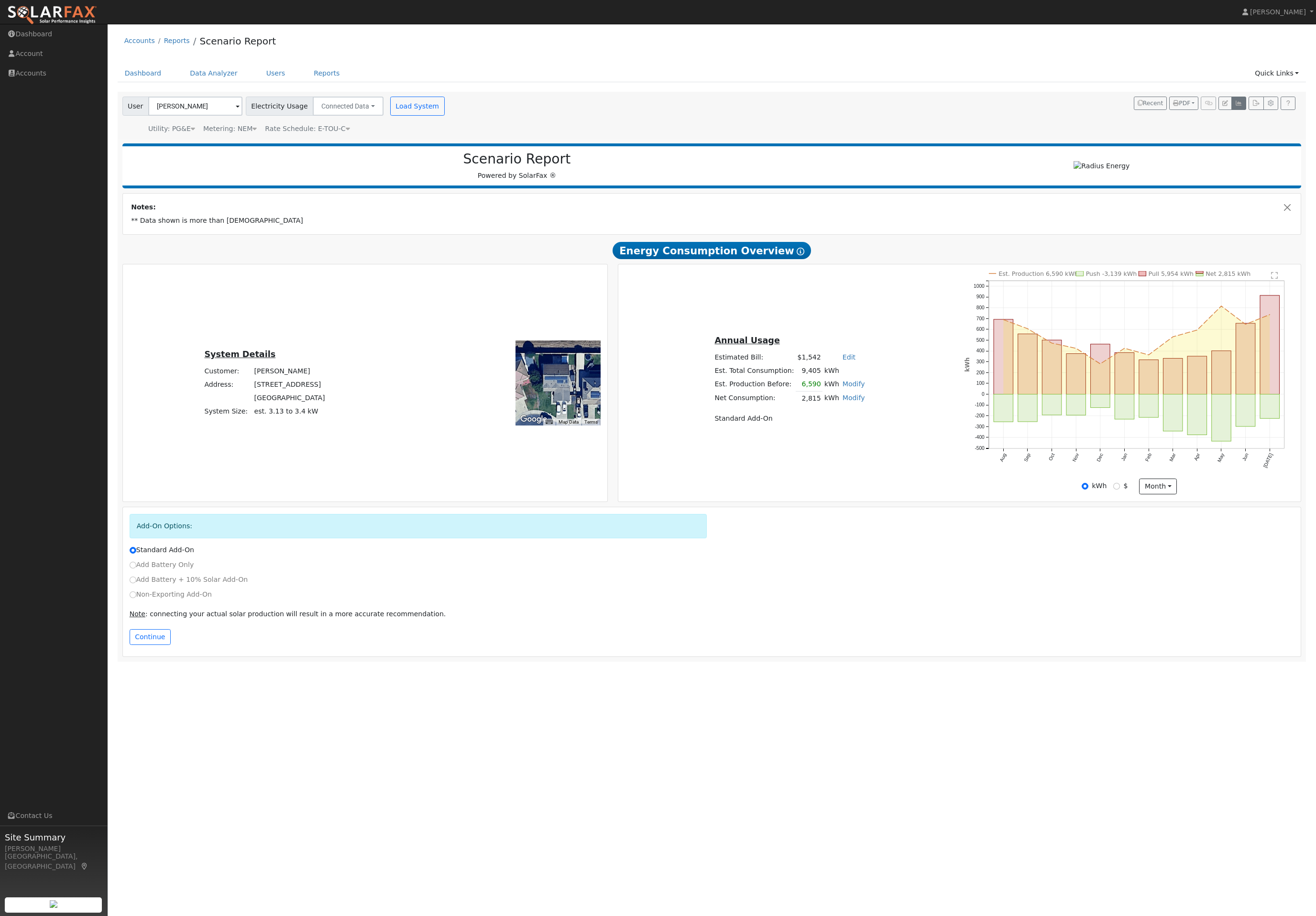
click at [1235, 106] on icon "button" at bounding box center [1239, 103] width 7 height 6
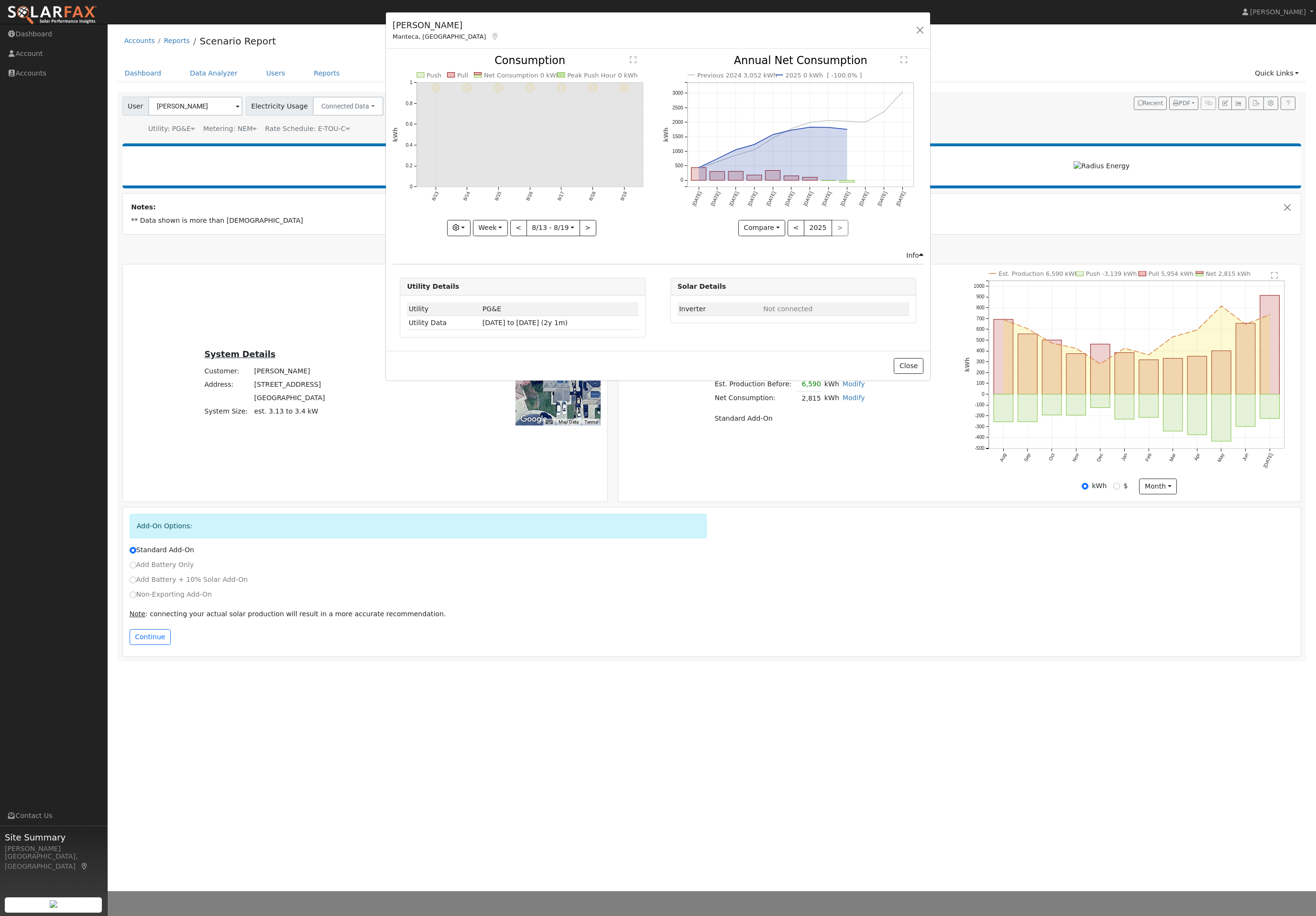
click at [905, 38] on div "Hector Carrasco Manteca, CA Default Account Default Account 2061 Masterpiece Co…" at bounding box center [658, 31] width 544 height 37
click at [896, 48] on div "Hector Carrasco Manteca, CA Default Account Default Account 2061 Masterpiece Co…" at bounding box center [658, 31] width 544 height 37
click at [915, 37] on button "button" at bounding box center [920, 30] width 13 height 13
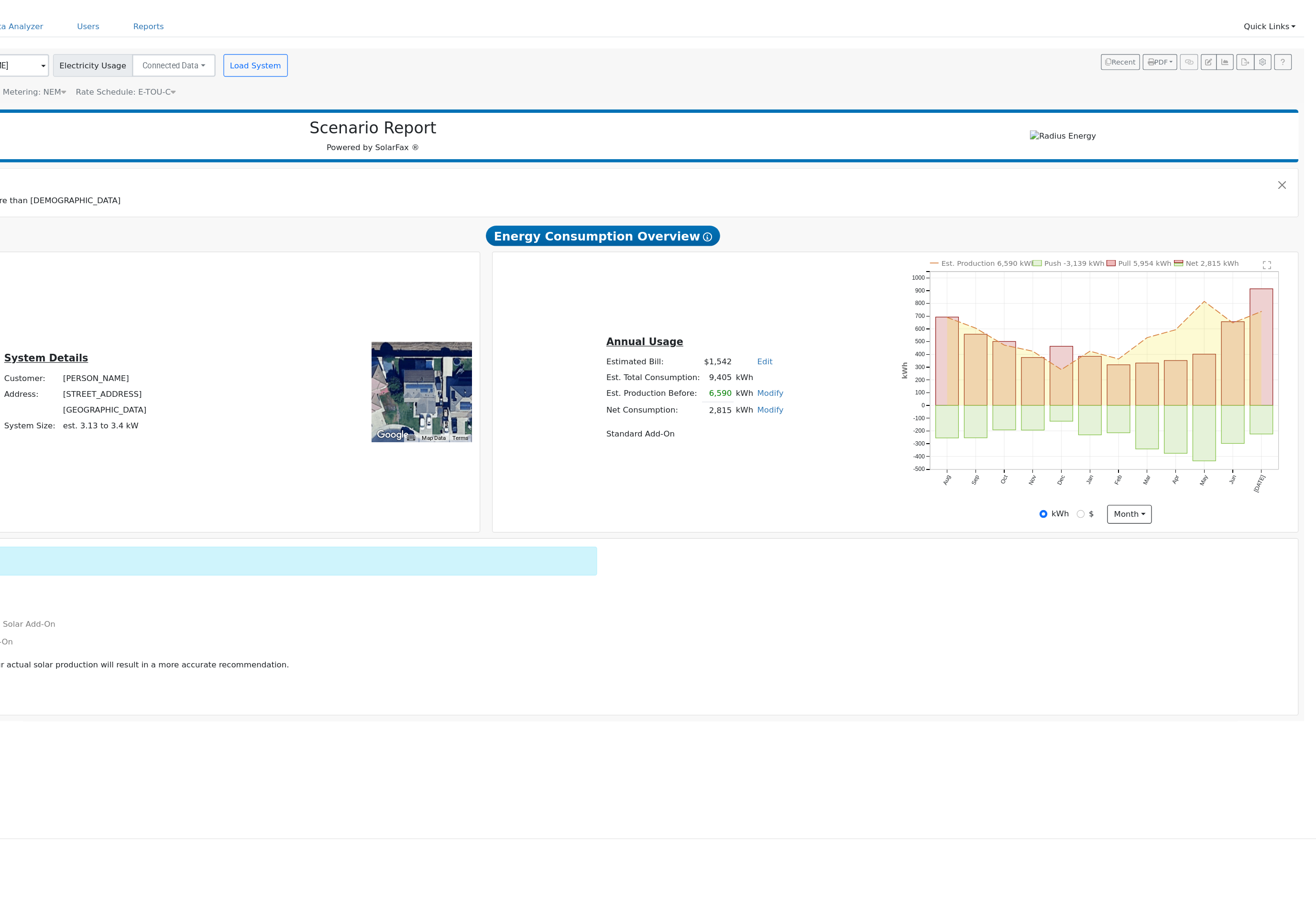
click at [1062, 271] on icon "Est. Production 6,590 kWh Push -3,139 kWh Pull 5,954 kWh Net 2,815 kWh Aug Sep …" at bounding box center [1129, 377] width 329 height 211
click at [1271, 272] on text "" at bounding box center [1275, 275] width 7 height 7
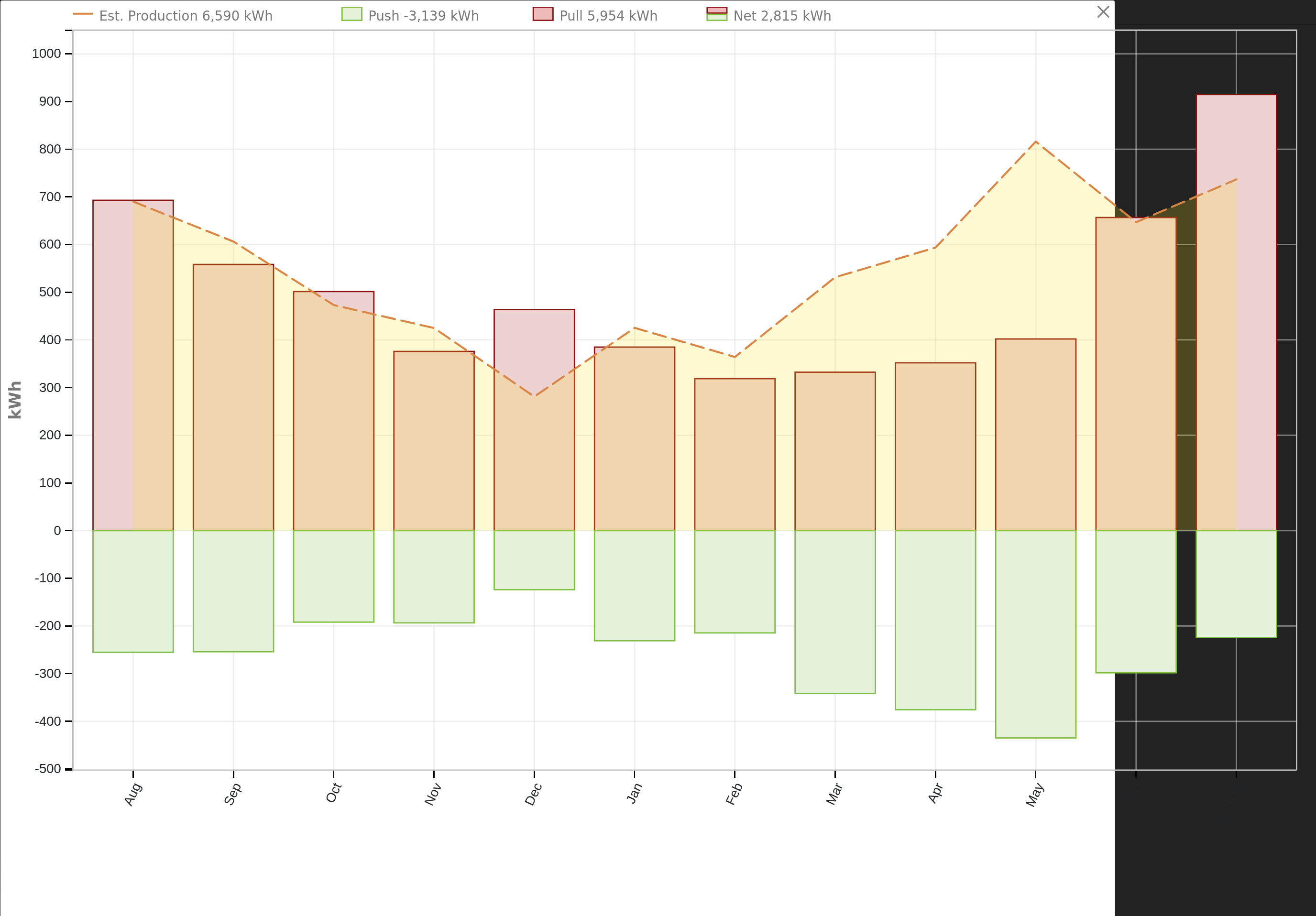
scroll to position [0, 0]
click at [1100, 14] on button "button" at bounding box center [1104, 12] width 18 height 18
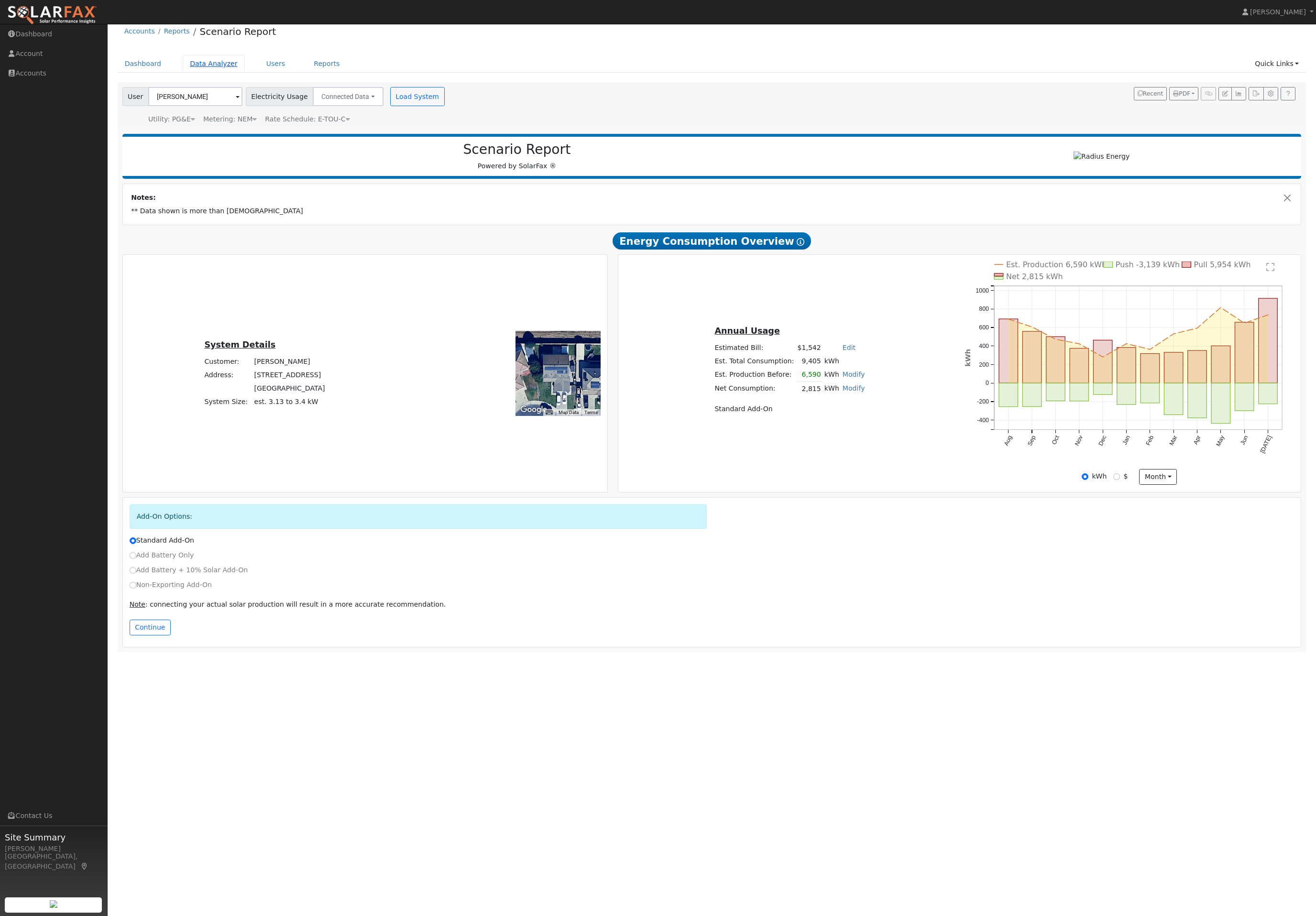
click at [219, 73] on link "Data Analyzer" at bounding box center [213, 64] width 62 height 18
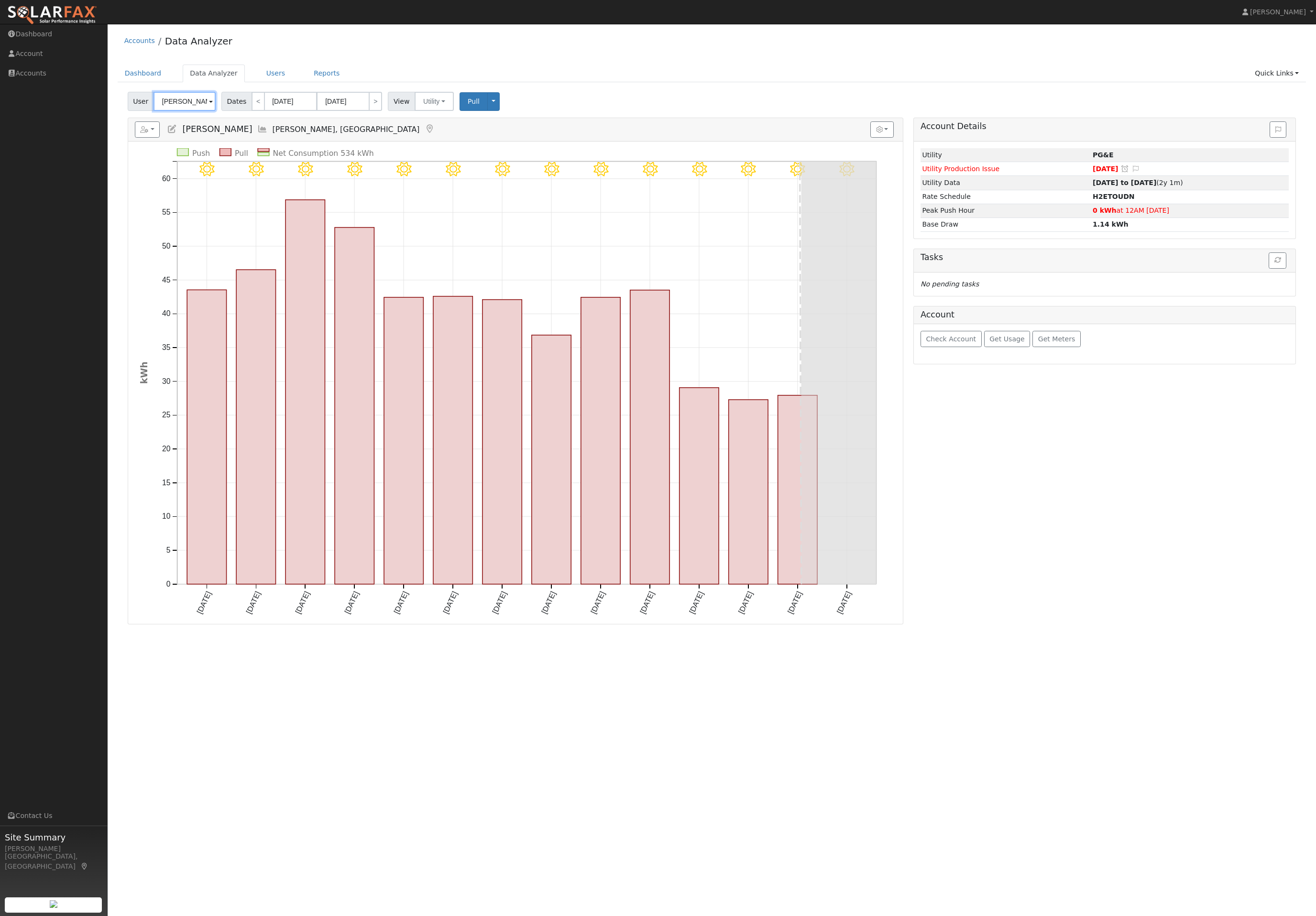
click at [201, 111] on input "Arabella McCreary" at bounding box center [185, 101] width 62 height 19
click at [267, 148] on div "[EMAIL_ADDRESS][DOMAIN_NAME]" at bounding box center [265, 143] width 177 height 9
type input "[PERSON_NAME]"
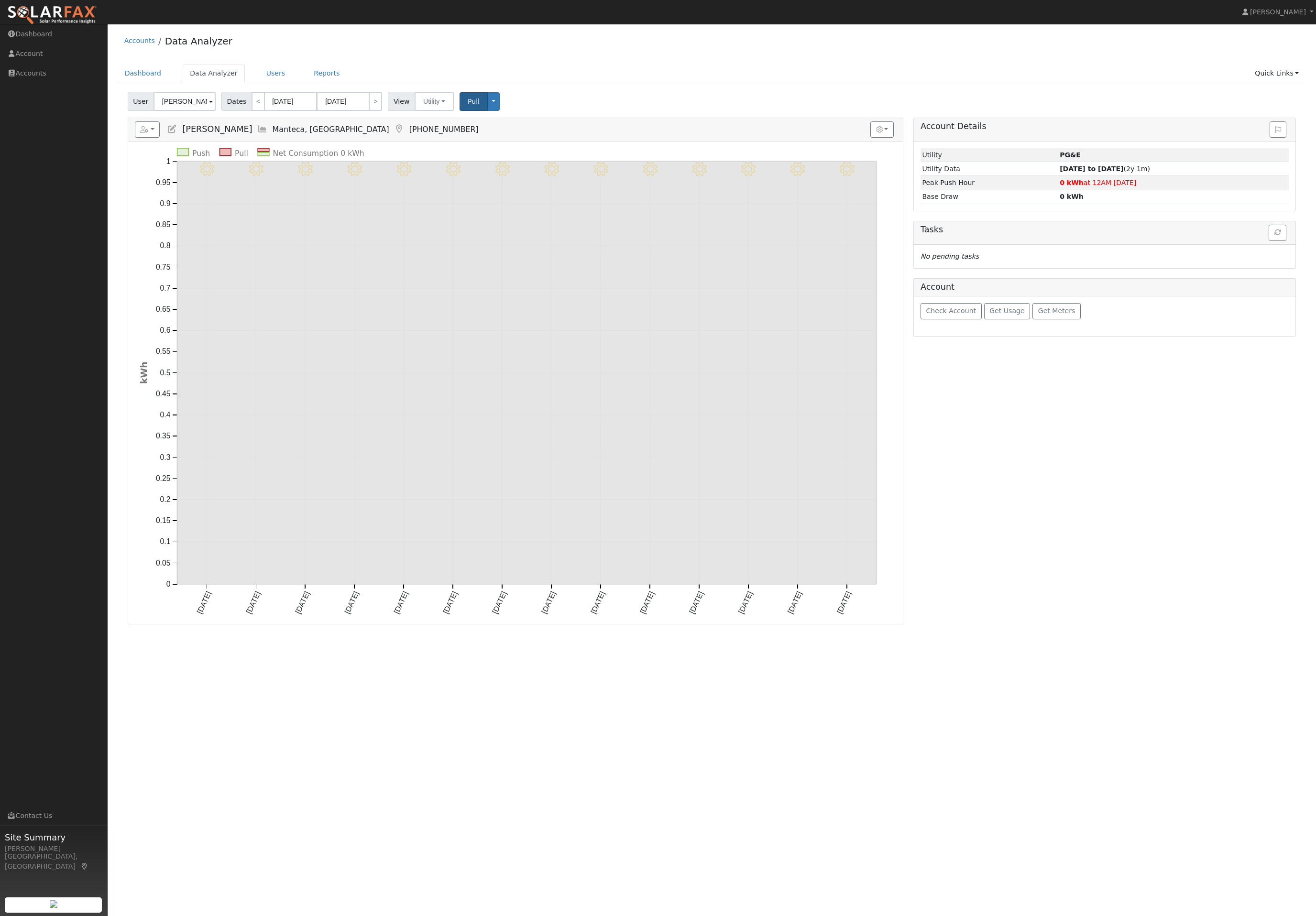
click at [488, 111] on button "Pull" at bounding box center [473, 102] width 28 height 19
click at [1013, 328] on button "Get Usage" at bounding box center [1007, 319] width 46 height 16
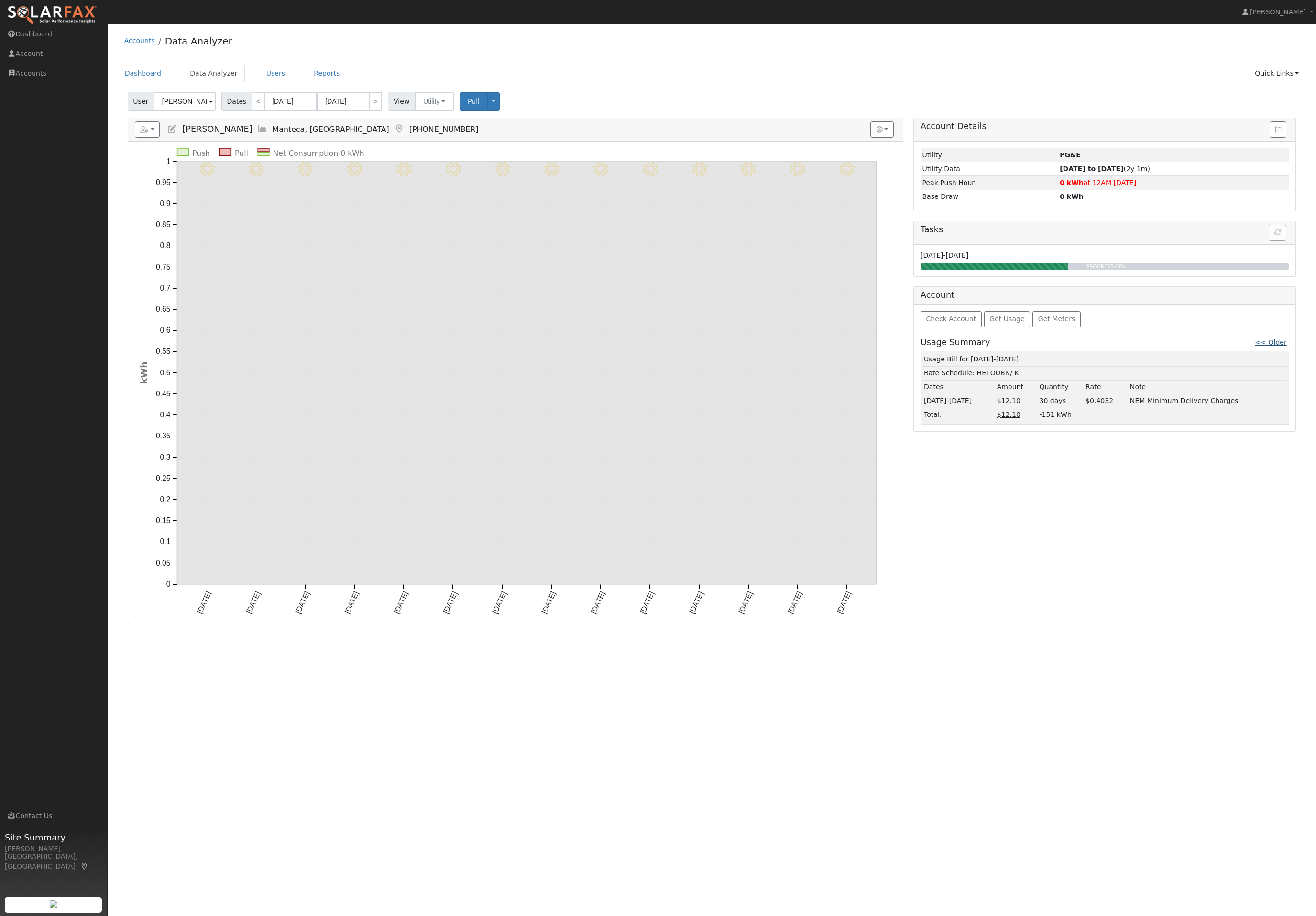
click at [1268, 346] on link "<< Older" at bounding box center [1270, 342] width 32 height 7
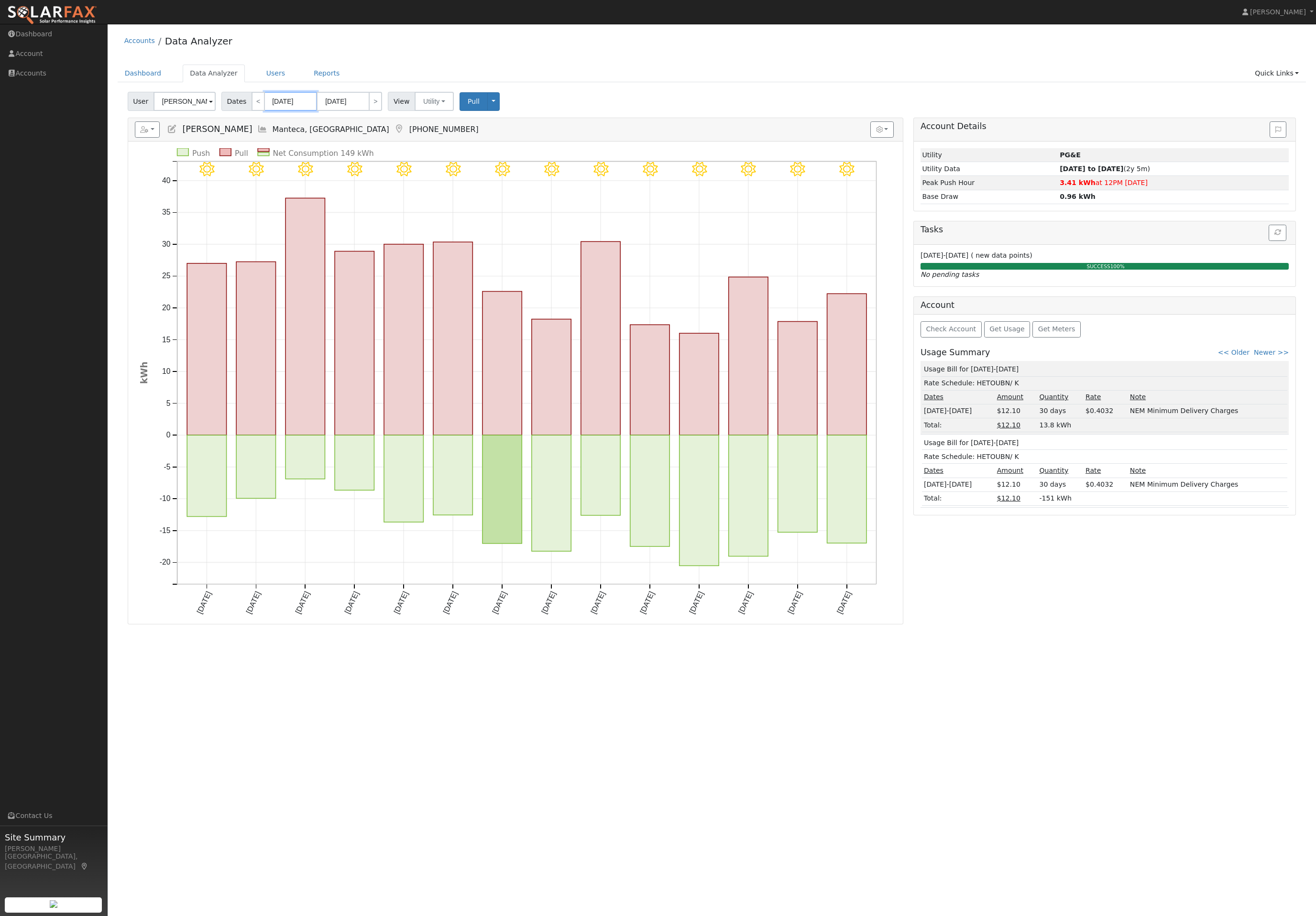
click at [287, 118] on body "Jon-Michael Brown Jon-Michael Brown Profile Help Center Terms Of Service See Wh…" at bounding box center [658, 470] width 1316 height 892
click at [299, 135] on div "January February March April May June July August September October November De…" at bounding box center [351, 128] width 111 height 16
click at [293, 135] on span at bounding box center [285, 128] width 16 height 16
click at [294, 137] on div "January February March April May June July August September October November De…" at bounding box center [351, 128] width 147 height 16
click at [288, 127] on span at bounding box center [285, 128] width 16 height 16
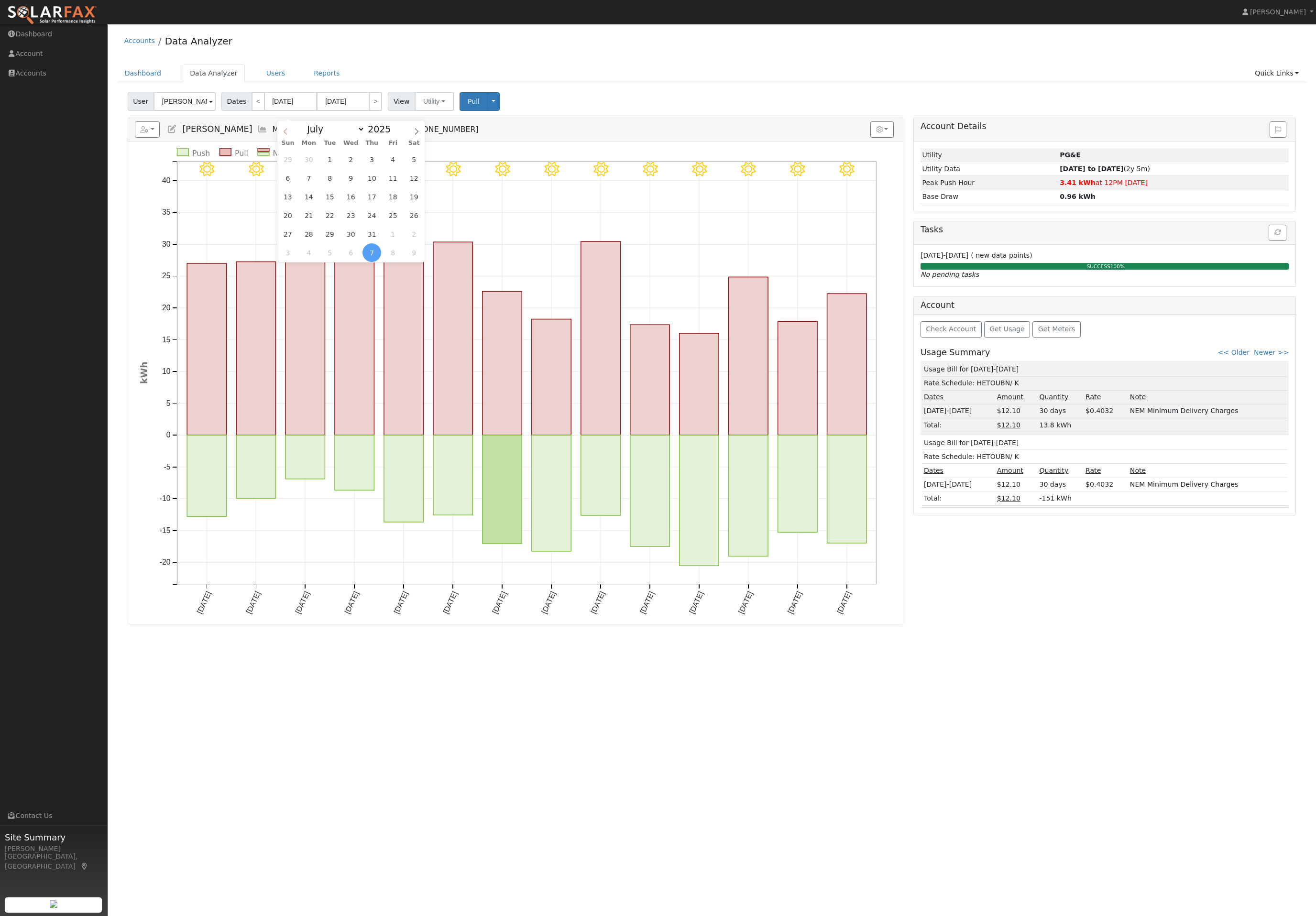
select select "5"
click at [295, 134] on div "January February March April May June July August September October November De…" at bounding box center [351, 128] width 147 height 16
click at [301, 157] on span "2" at bounding box center [309, 159] width 19 height 19
type input "06/02/2025"
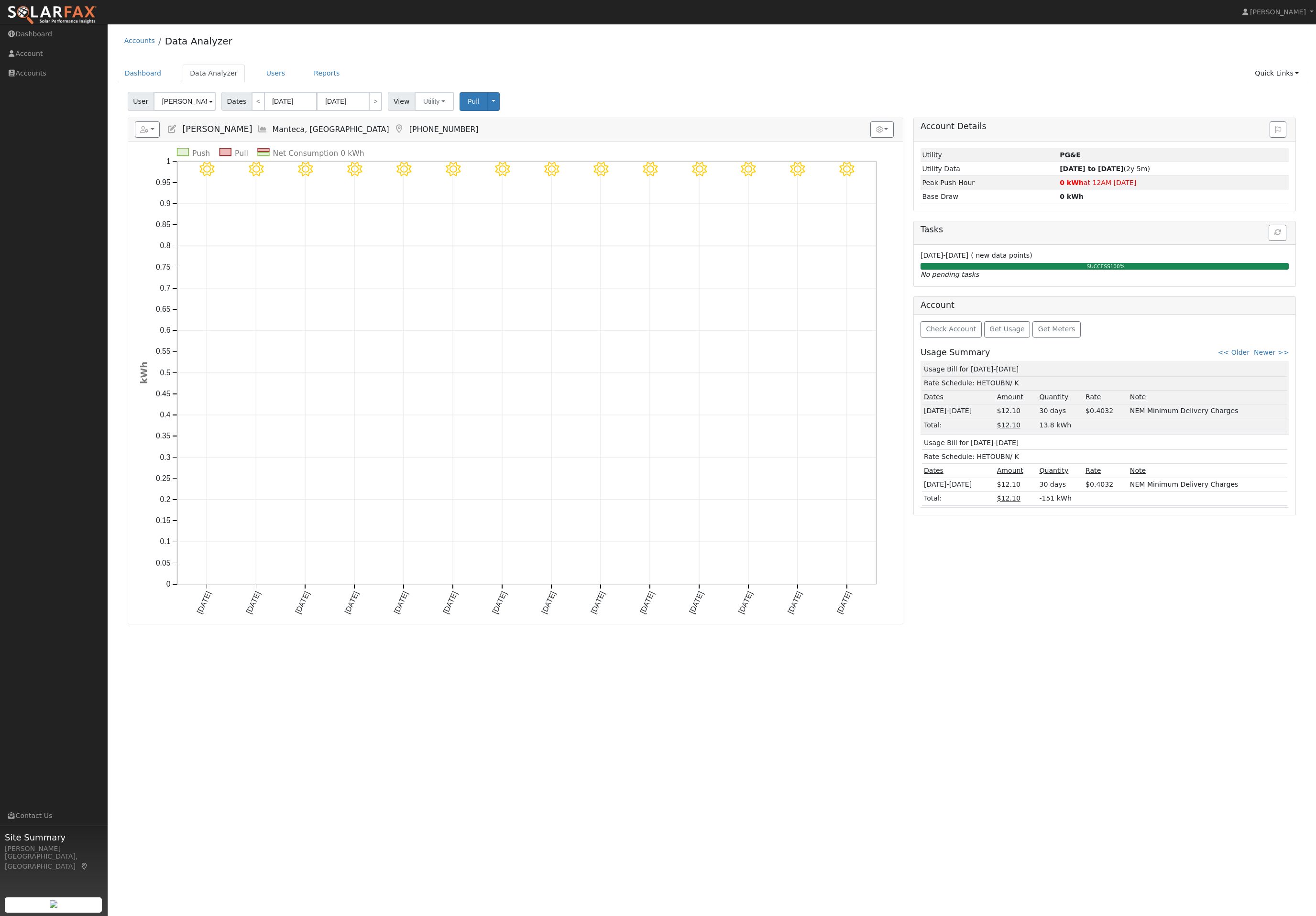
click at [402, 102] on div "View Utility Utility Solar" at bounding box center [422, 101] width 72 height 19
click at [369, 107] on input "06/15/2025" at bounding box center [343, 101] width 53 height 19
click at [472, 215] on span "28" at bounding box center [466, 215] width 19 height 19
type input "06/28/2025"
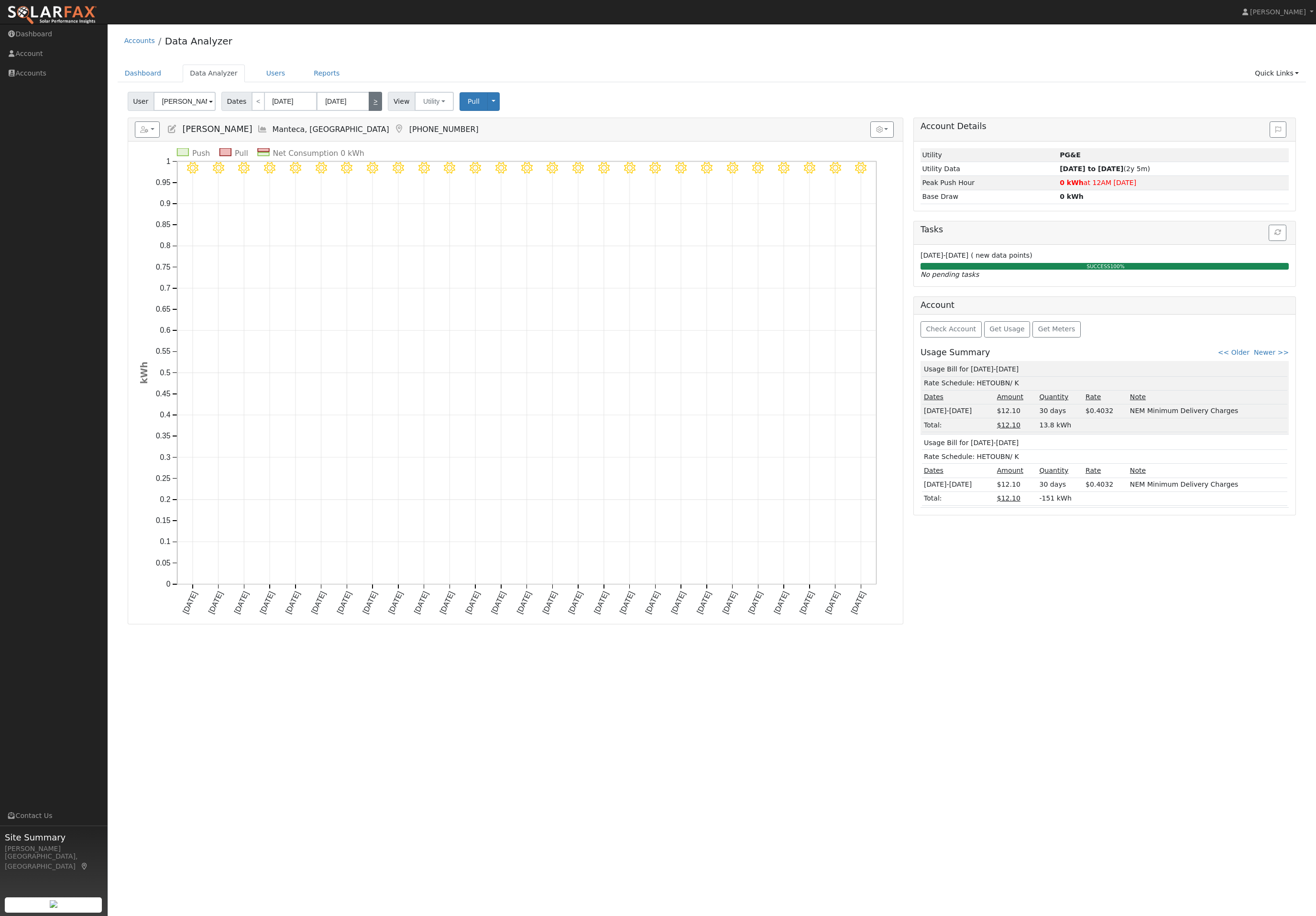
click at [382, 111] on link ">" at bounding box center [375, 101] width 13 height 19
type input "06/29/2025"
type input "07/25/2025"
click at [382, 103] on link ">" at bounding box center [375, 101] width 13 height 19
type input "07/26/2025"
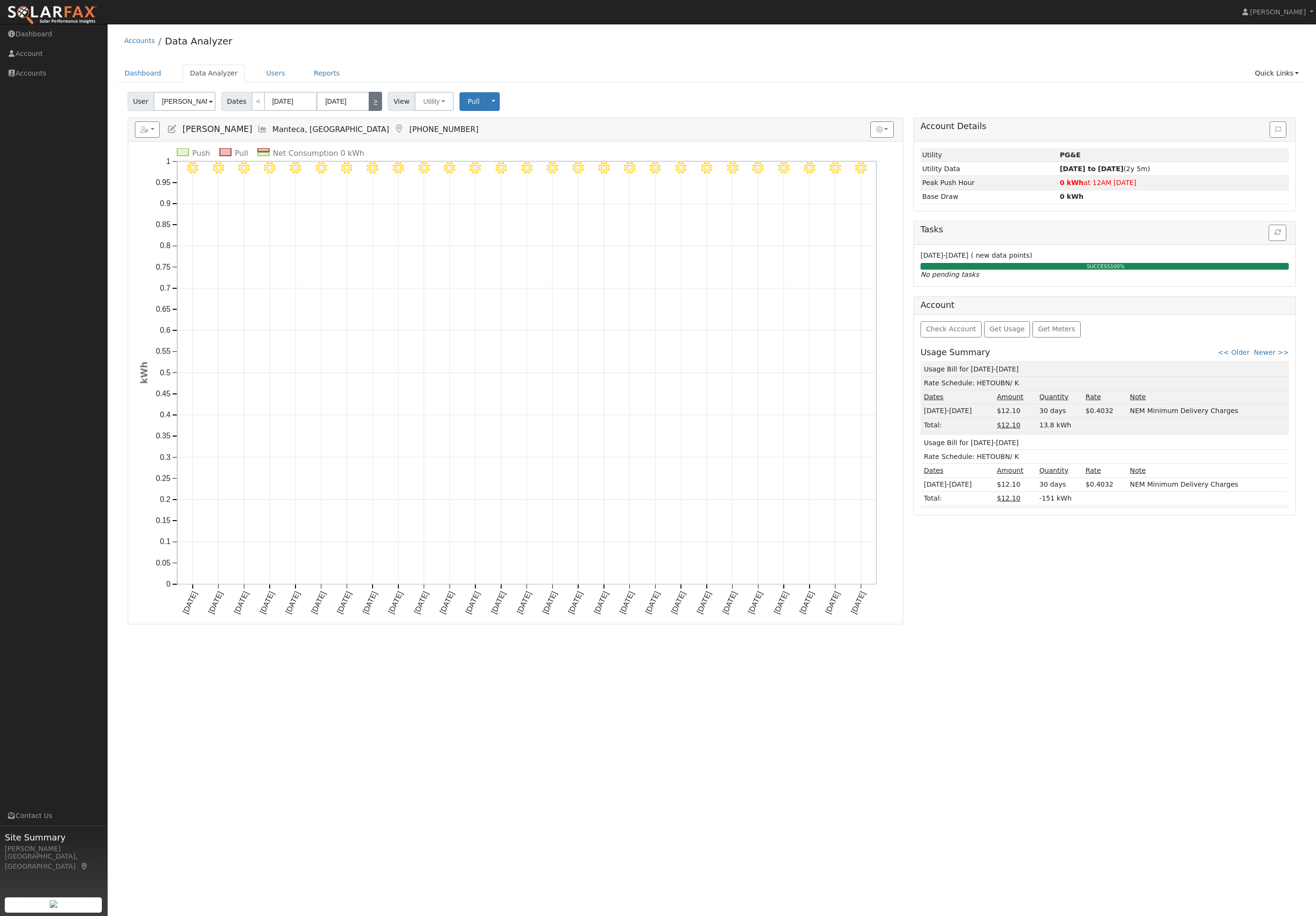
type input "[DATE]"
select select "6"
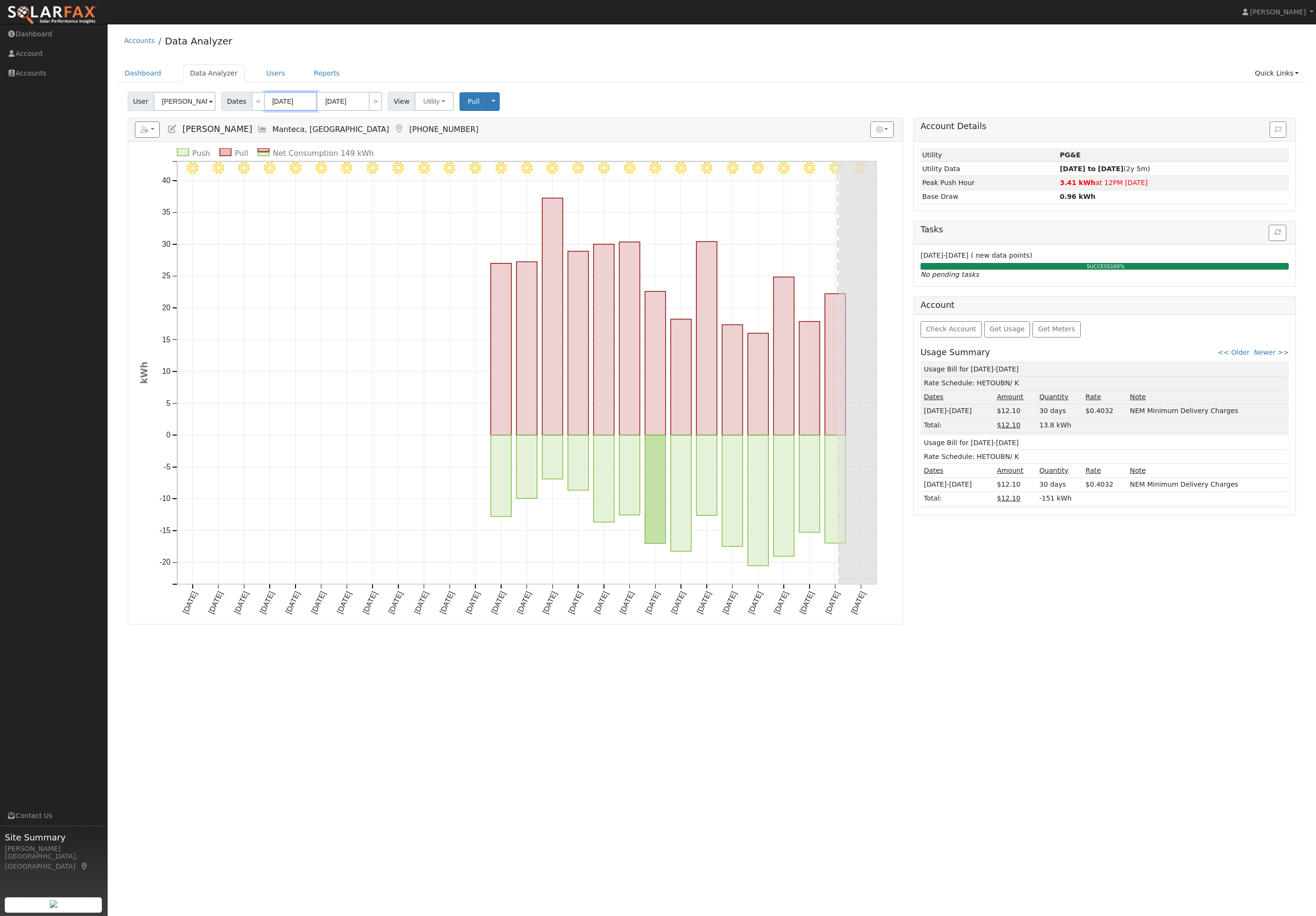
click at [299, 105] on input "07/26/2025" at bounding box center [291, 101] width 53 height 19
type input "7/26/2025"
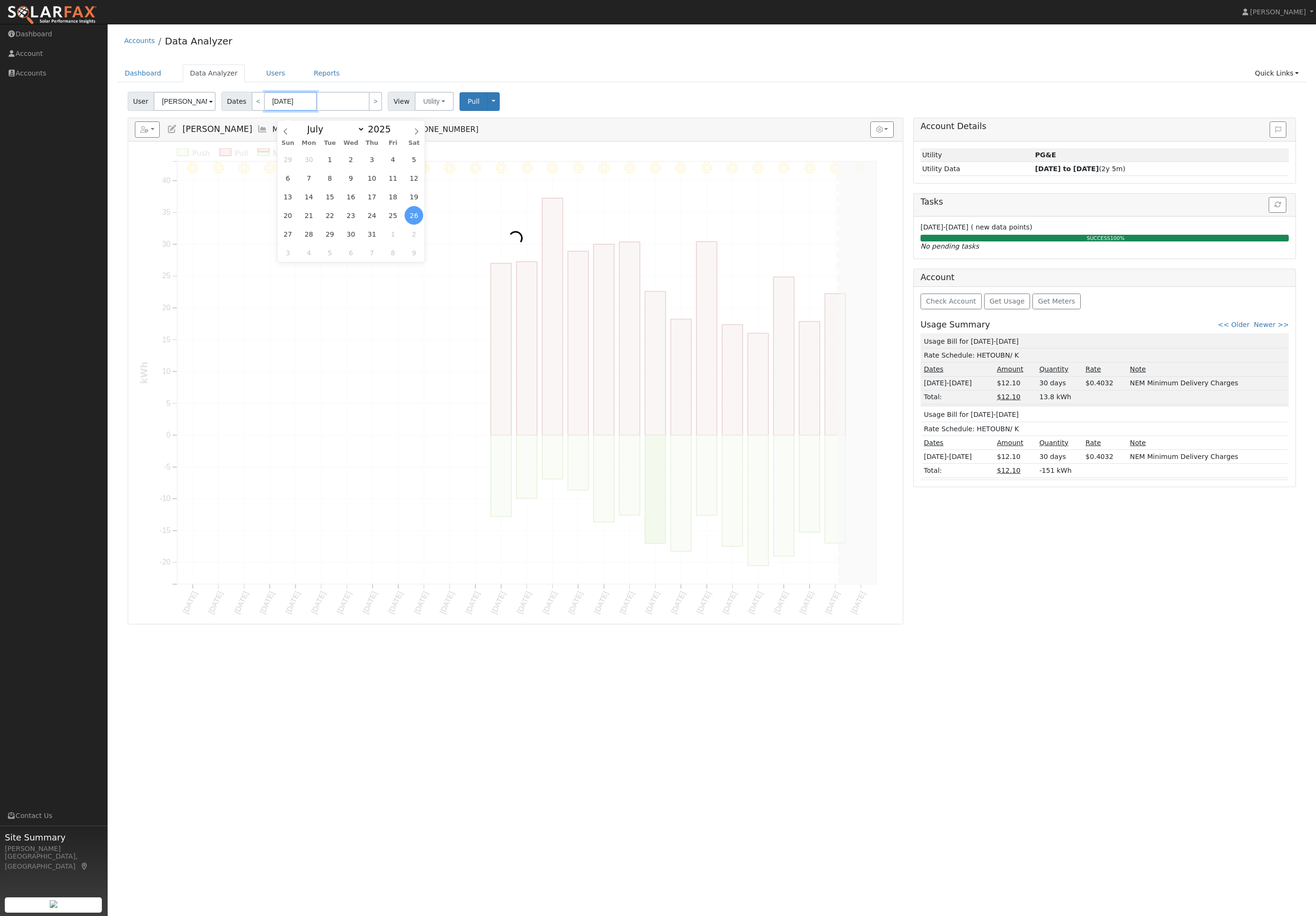
type input "67/26/2025"
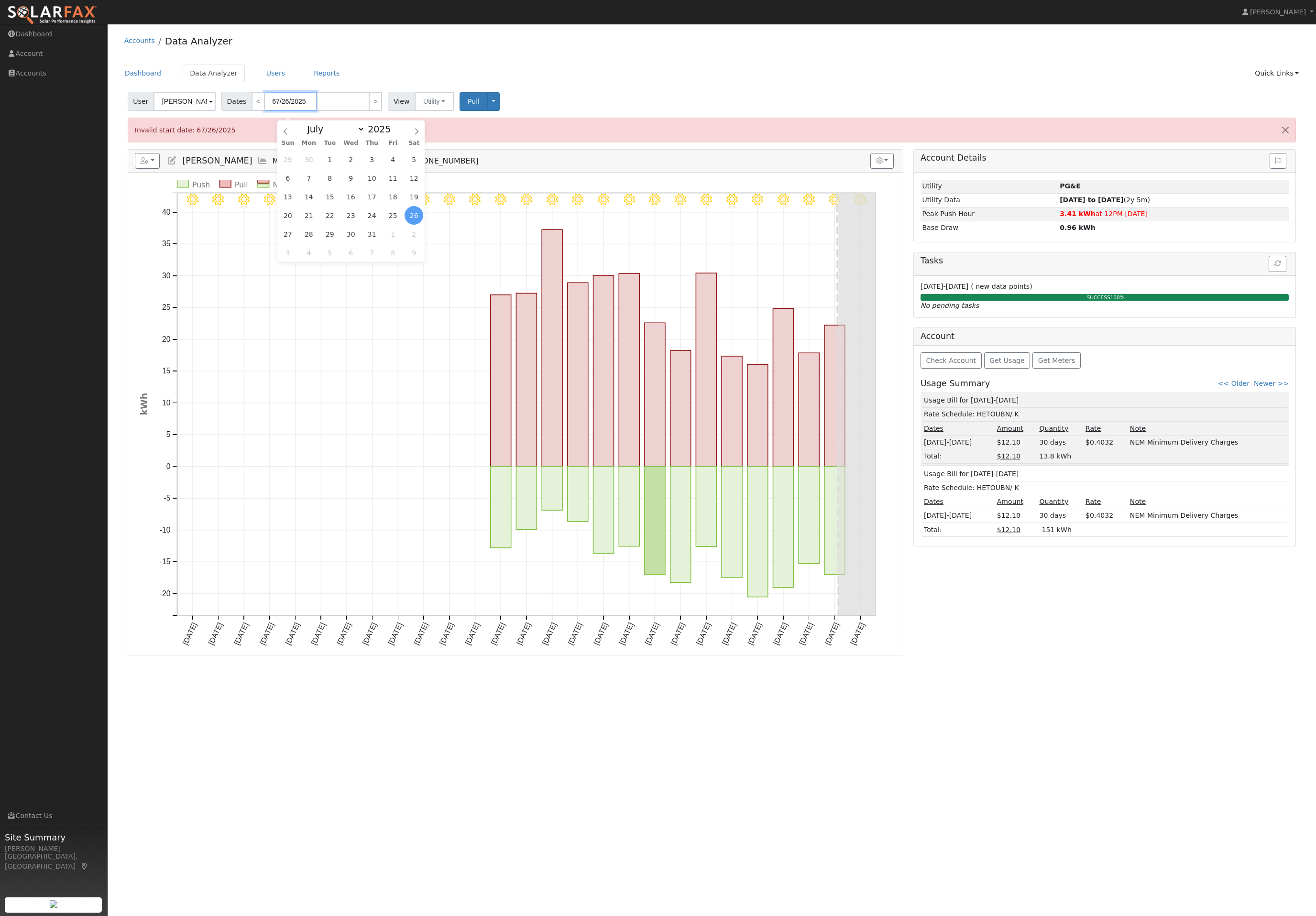
type input "06/26/2025"
type input "6/26/2025"
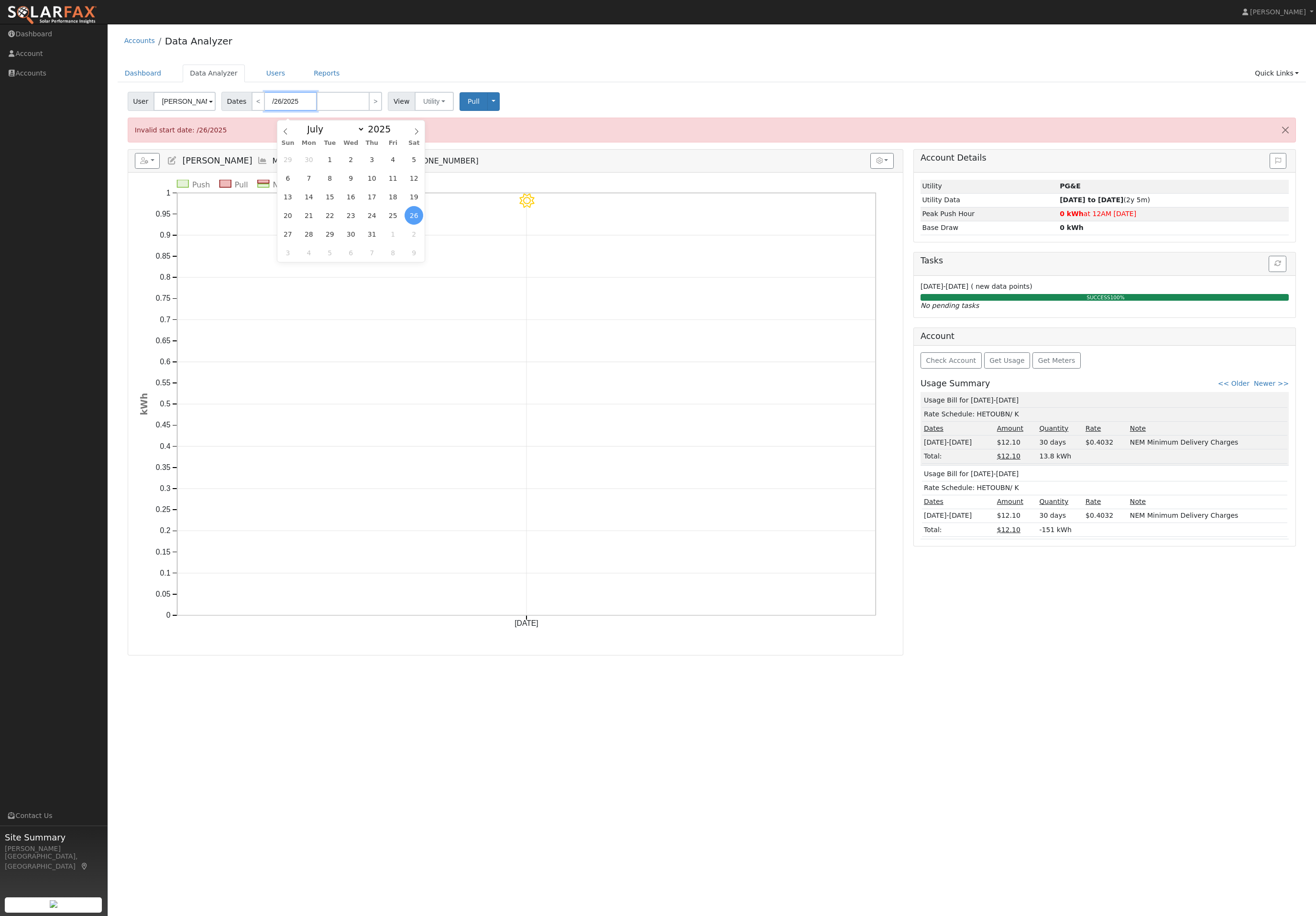
type input "0/26/2025"
type input "06/26/2025"
click at [361, 113] on body "Jon-Michael Brown Jon-Michael Brown Profile Help Center Terms Of Service See Wh…" at bounding box center [658, 470] width 1316 height 892
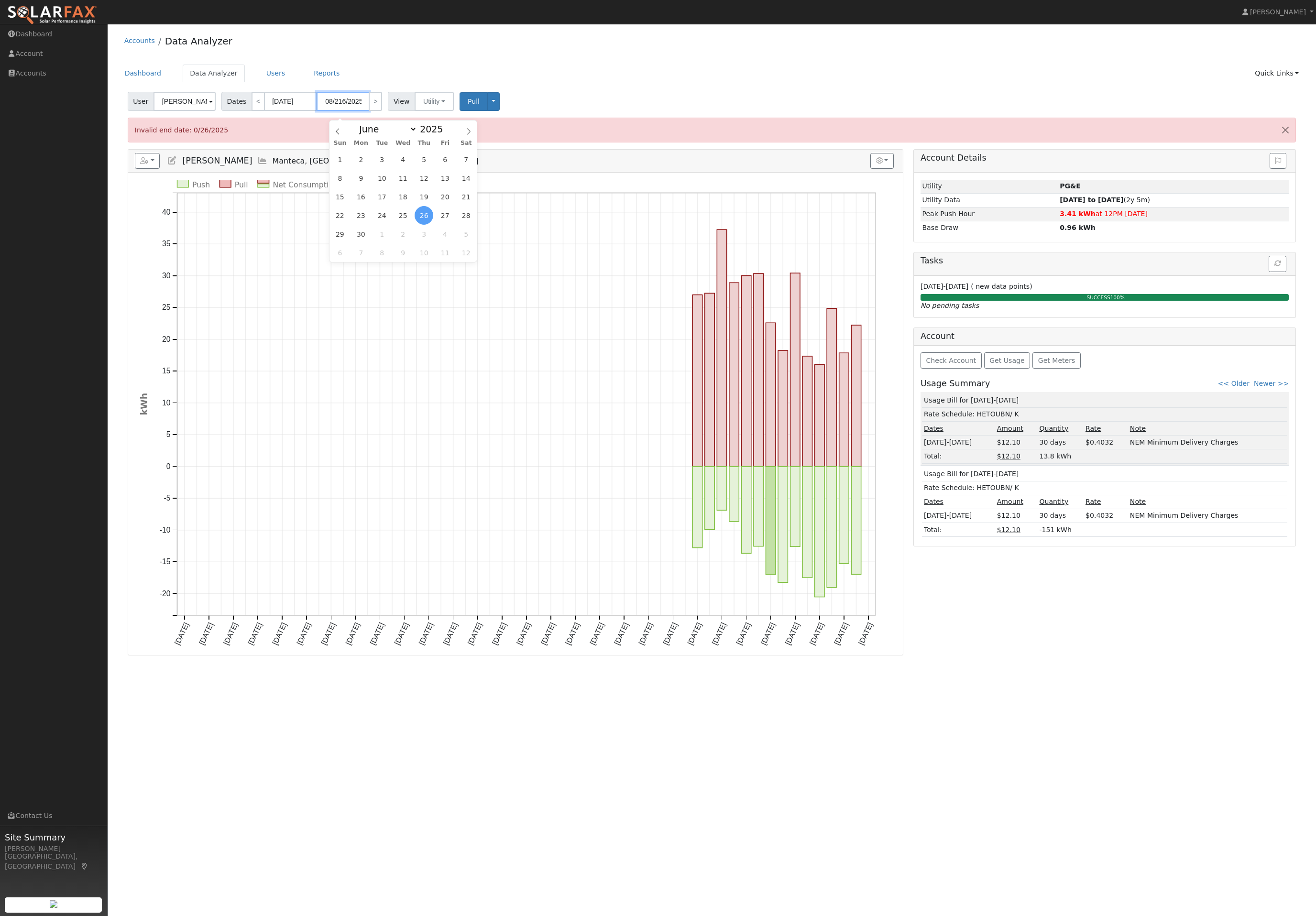
type input "08/21/2025"
click at [480, 105] on span "Pull" at bounding box center [473, 101] width 12 height 7
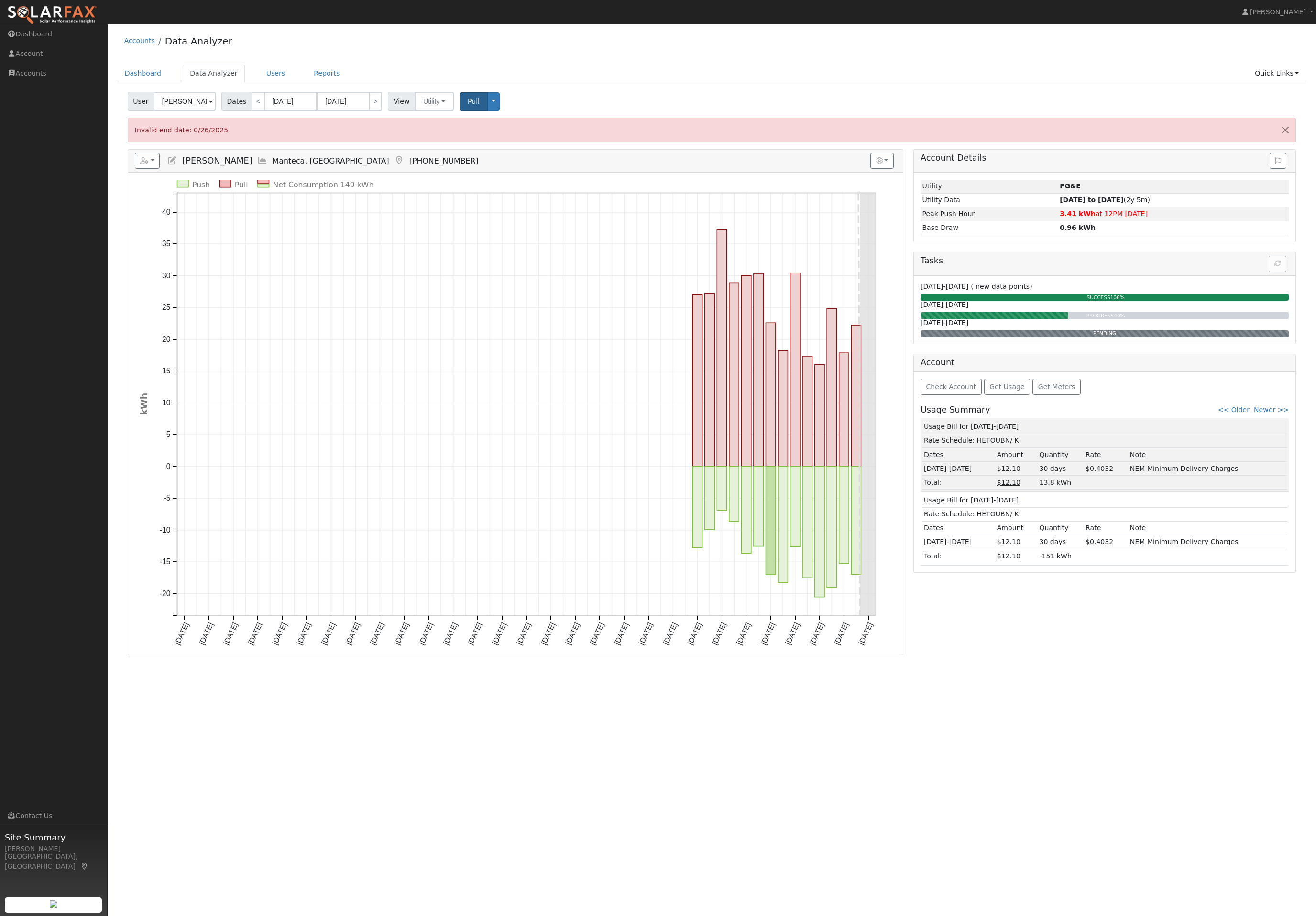
click at [488, 102] on button "Pull" at bounding box center [473, 102] width 28 height 19
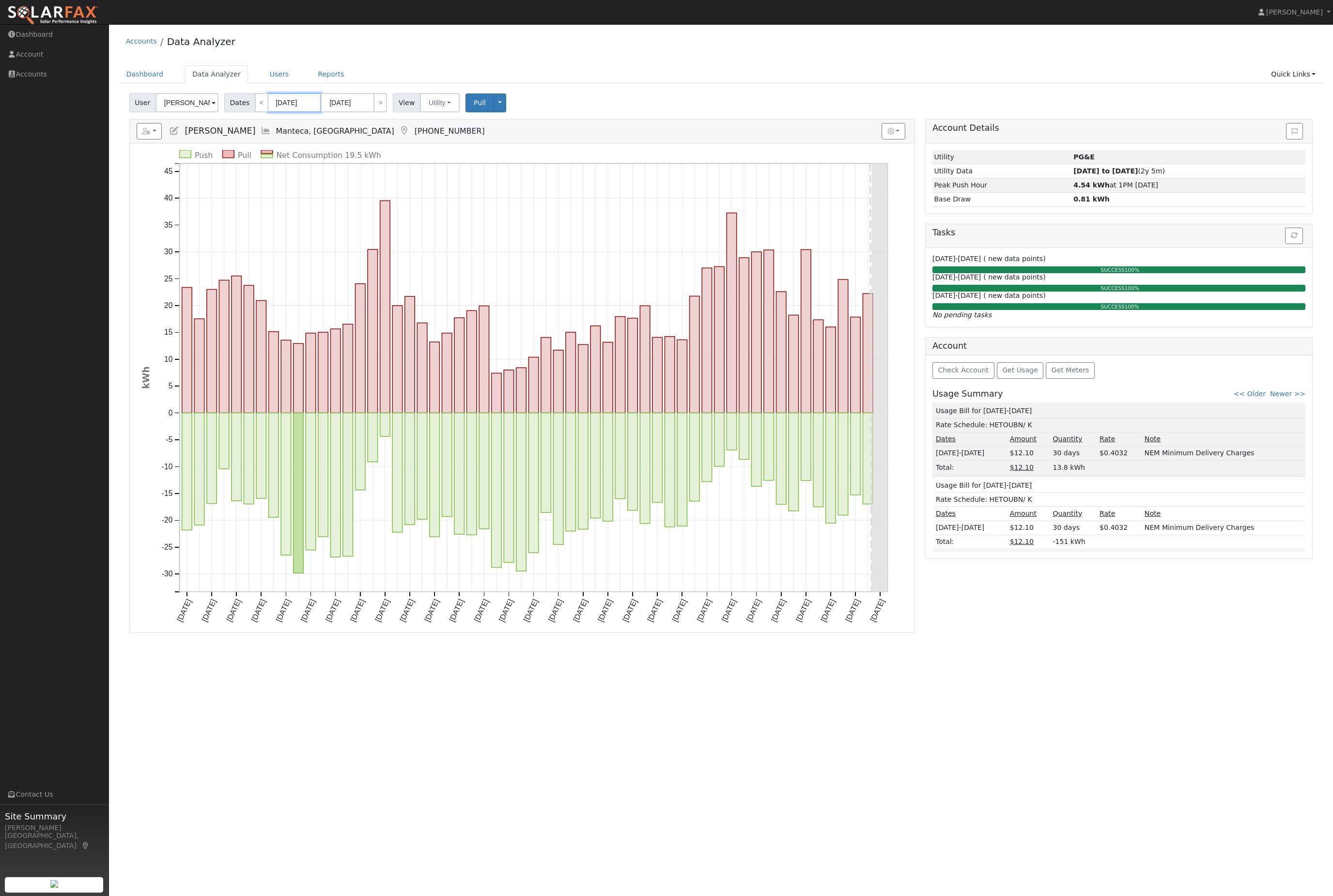
click at [302, 112] on input "06/26/2025" at bounding box center [295, 102] width 53 height 19
type input "6/26/2025"
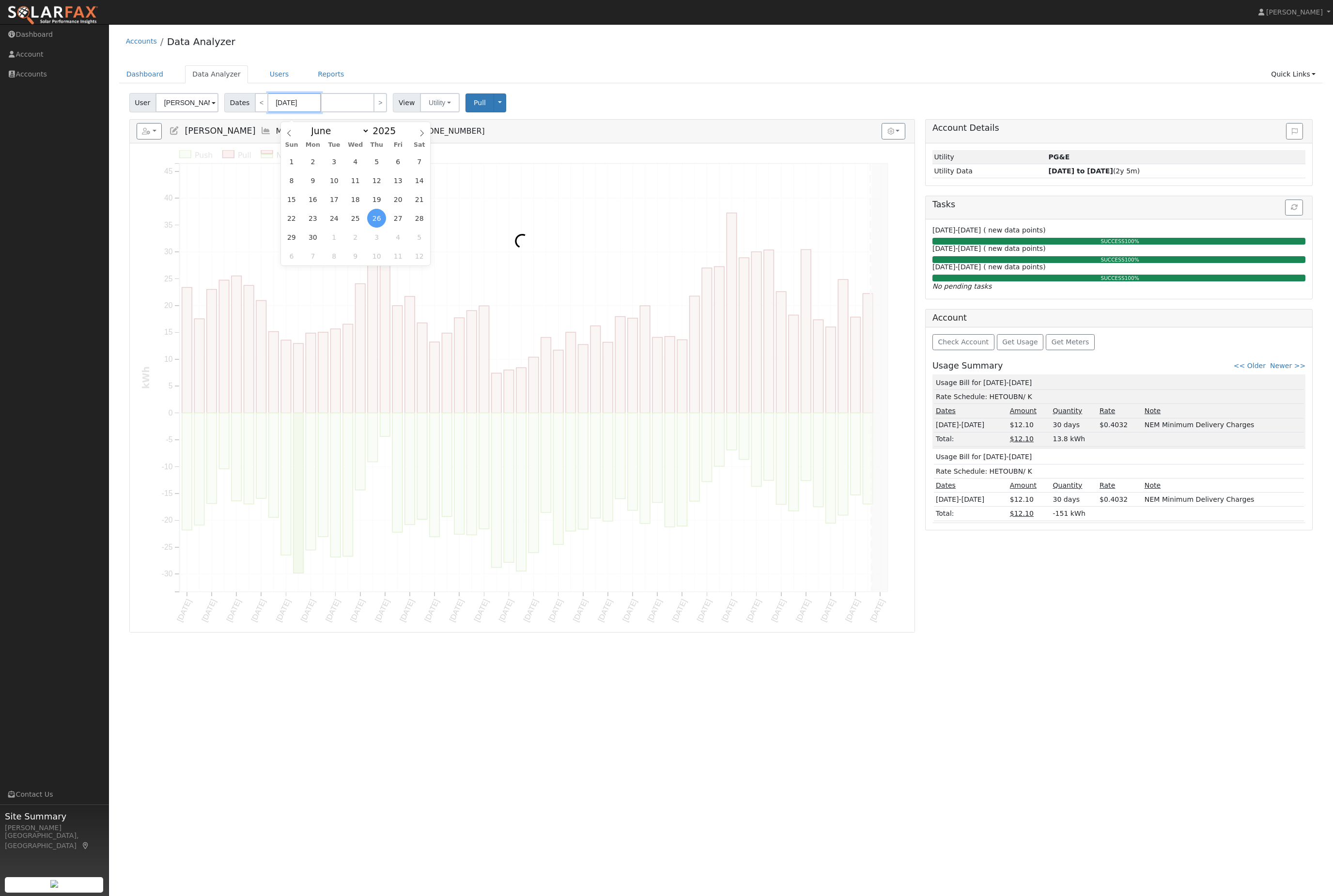
type input "46/26/2025"
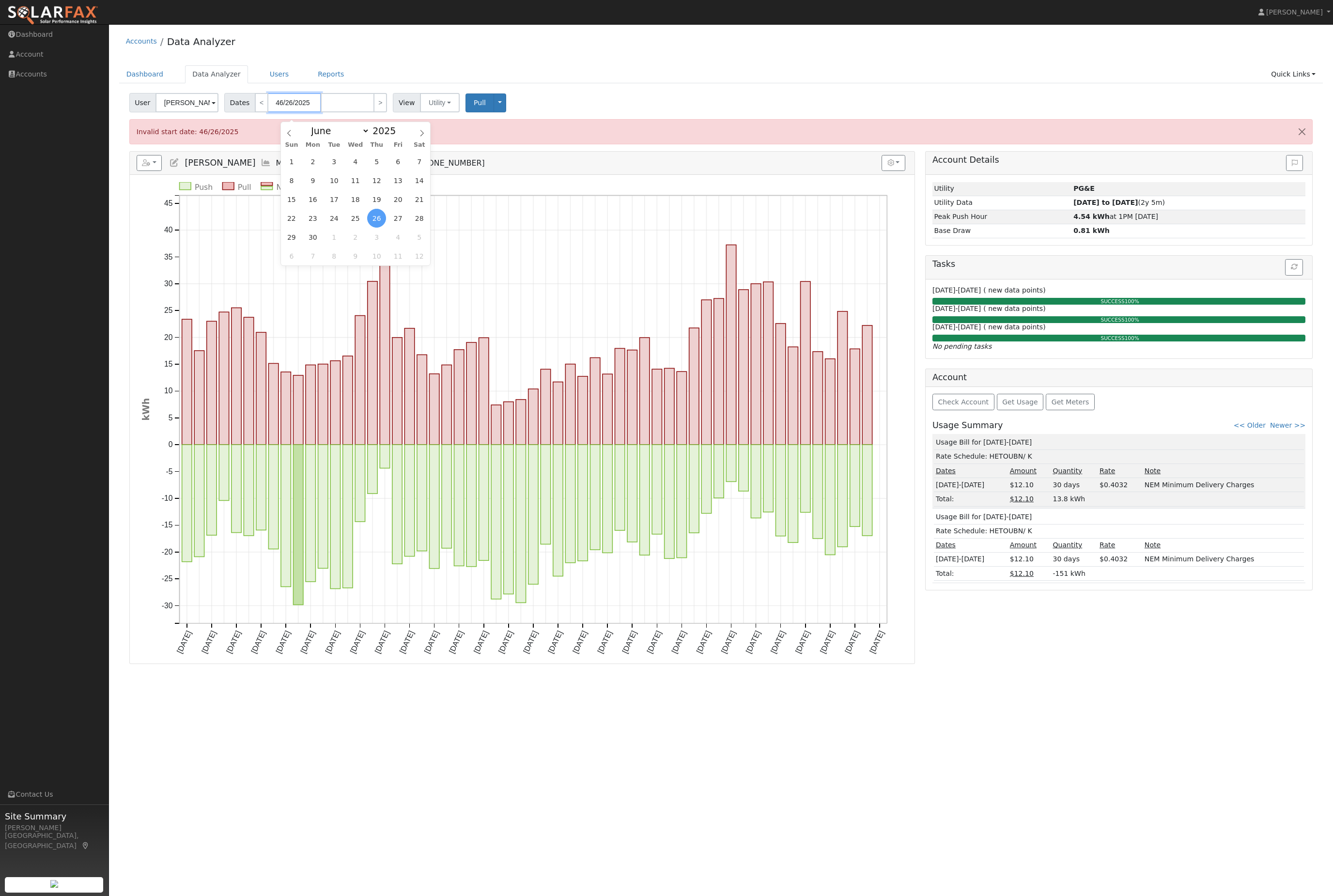
type input "06/26/2025"
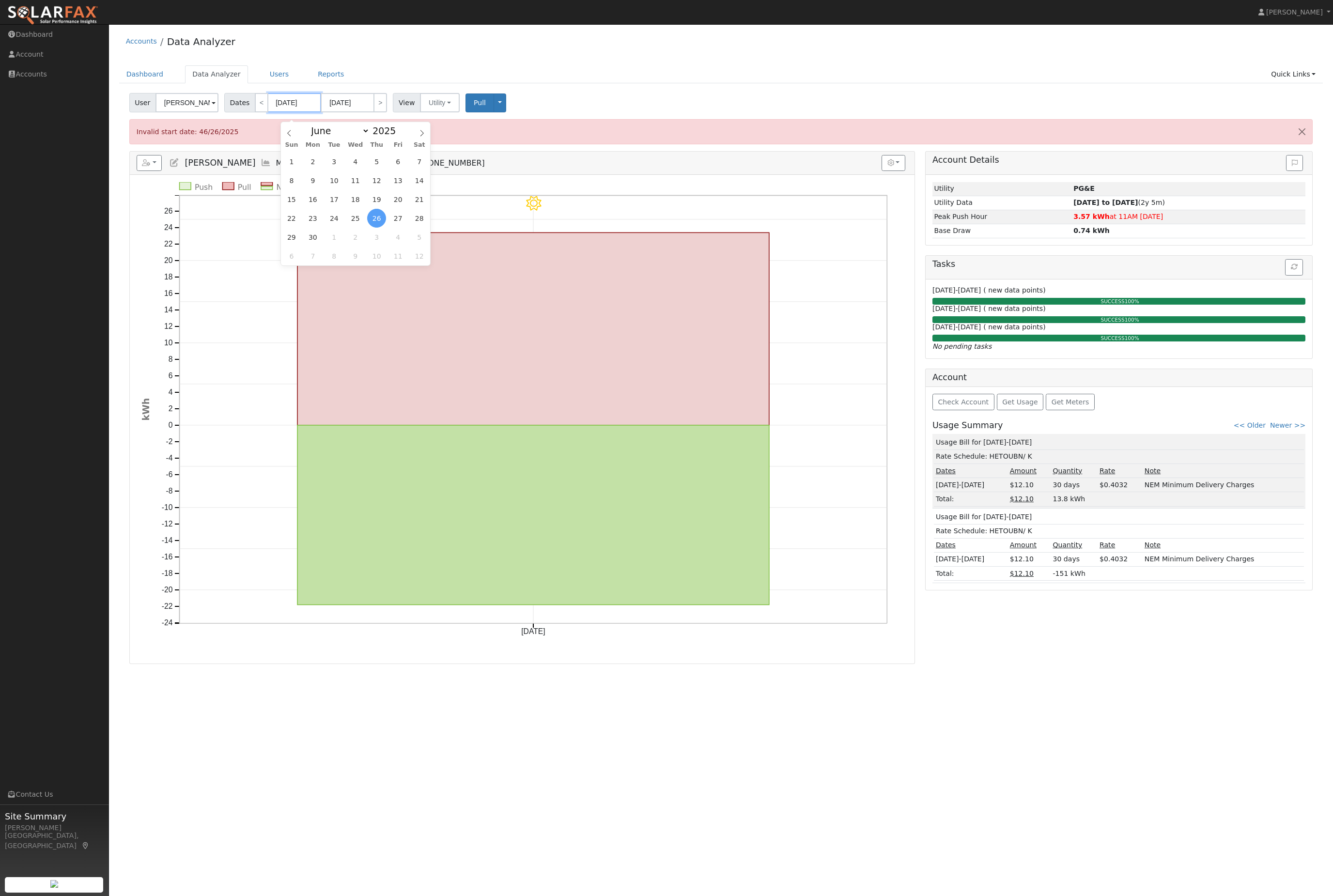
type input "06/26/2025"
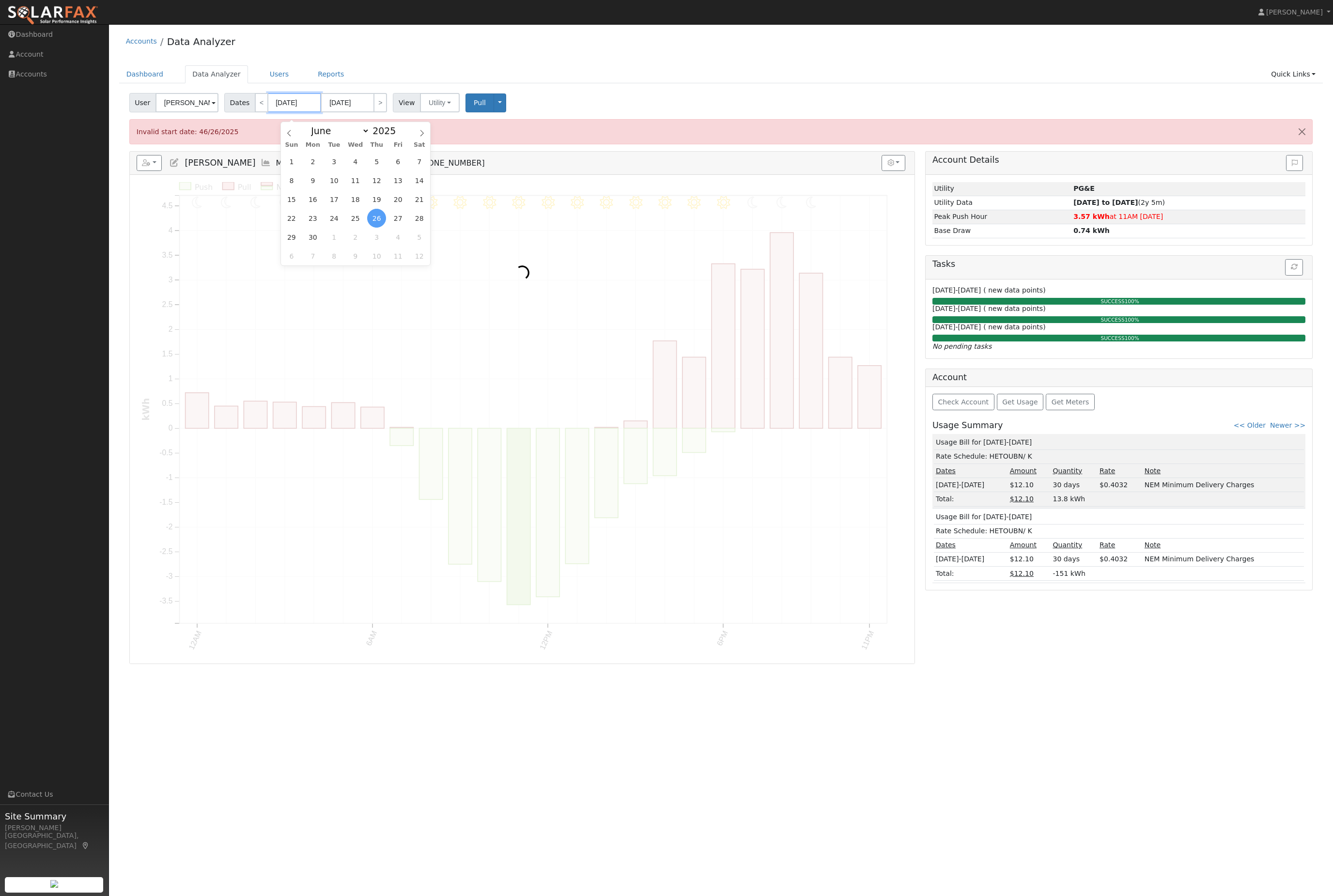
type input "04/26/2025"
type input "046/26/2025"
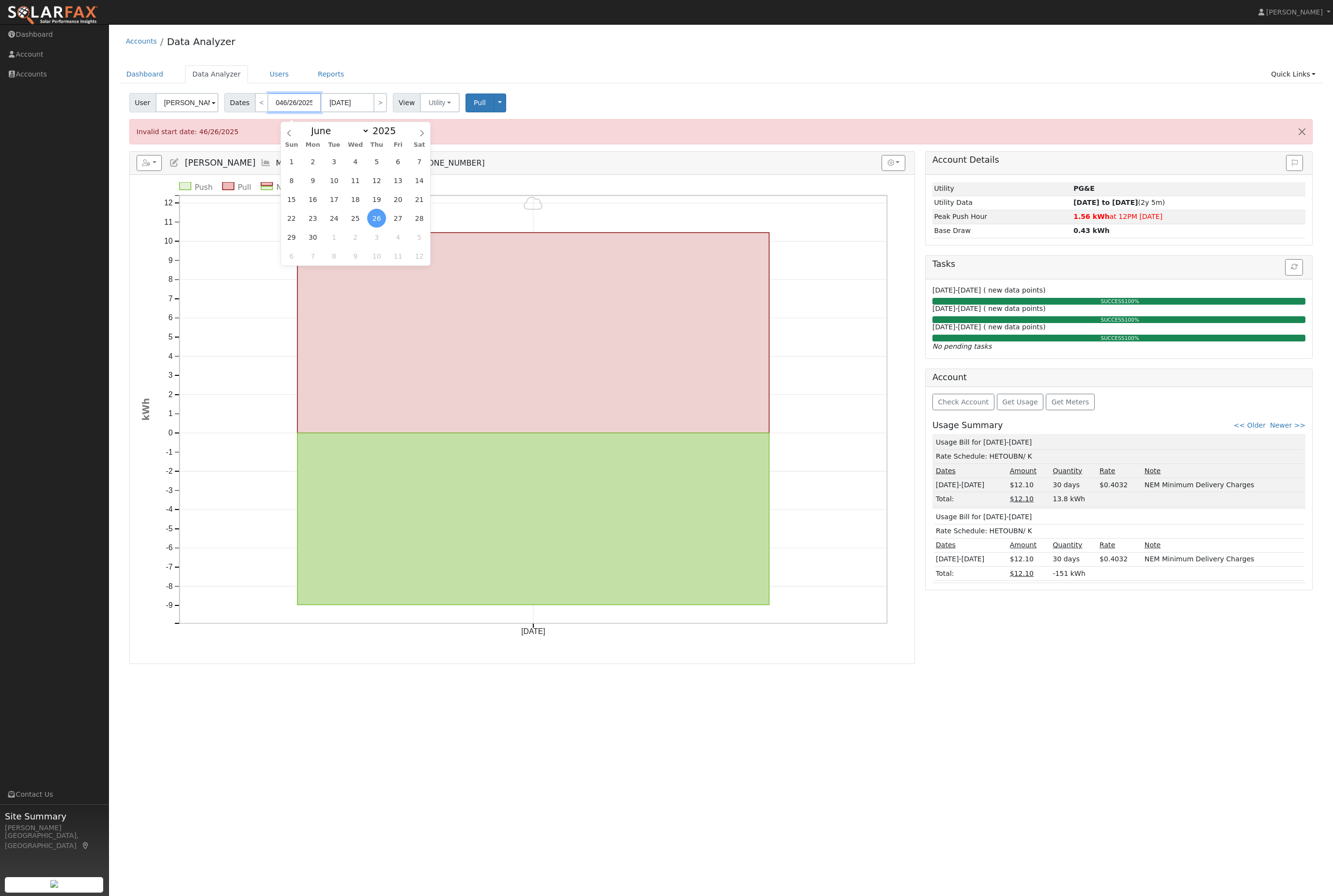
type input "06/26/2025"
type input "0/26/2025"
type input "04/26/2025"
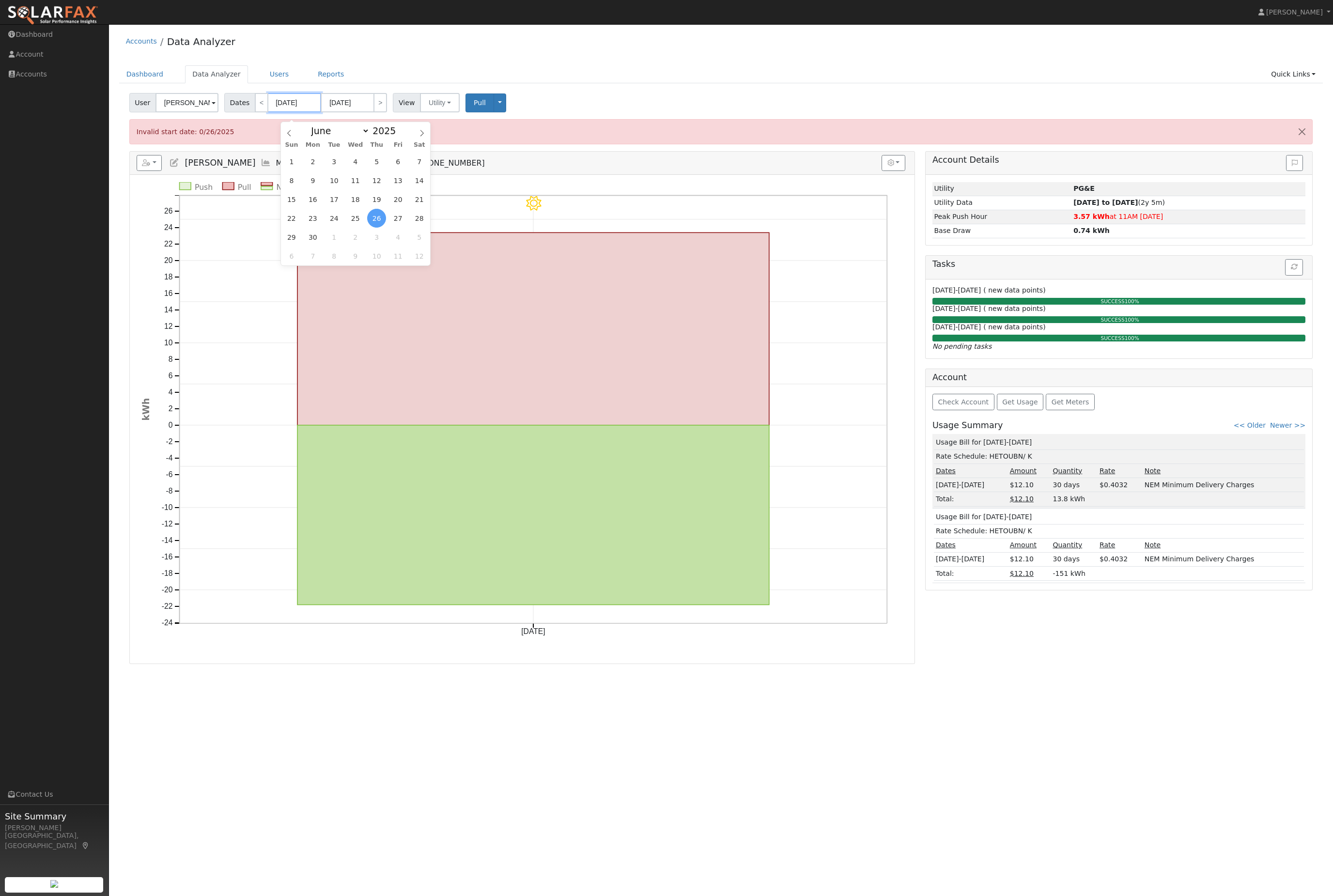
select select "3"
type input "04/26/2025"
click at [361, 104] on input "04/26/2025" at bounding box center [347, 102] width 53 height 19
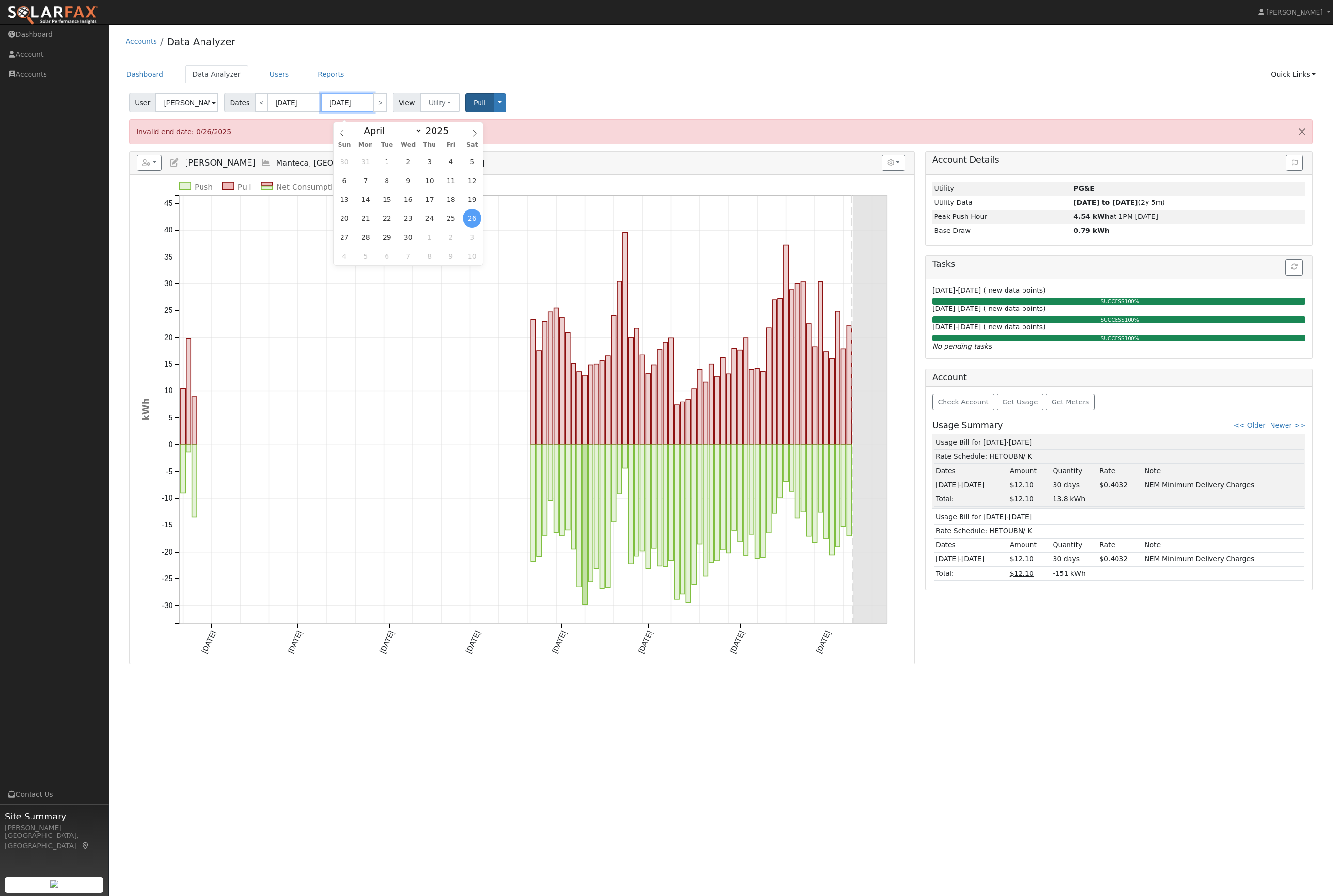
type input "08/26/2025"
click at [494, 112] on button "Pull" at bounding box center [479, 103] width 28 height 19
select select "7"
click at [368, 113] on body "Jon-Michael Brown Jon-Michael Brown Profile Help Center Terms Of Service See Wh…" at bounding box center [666, 460] width 1333 height 872
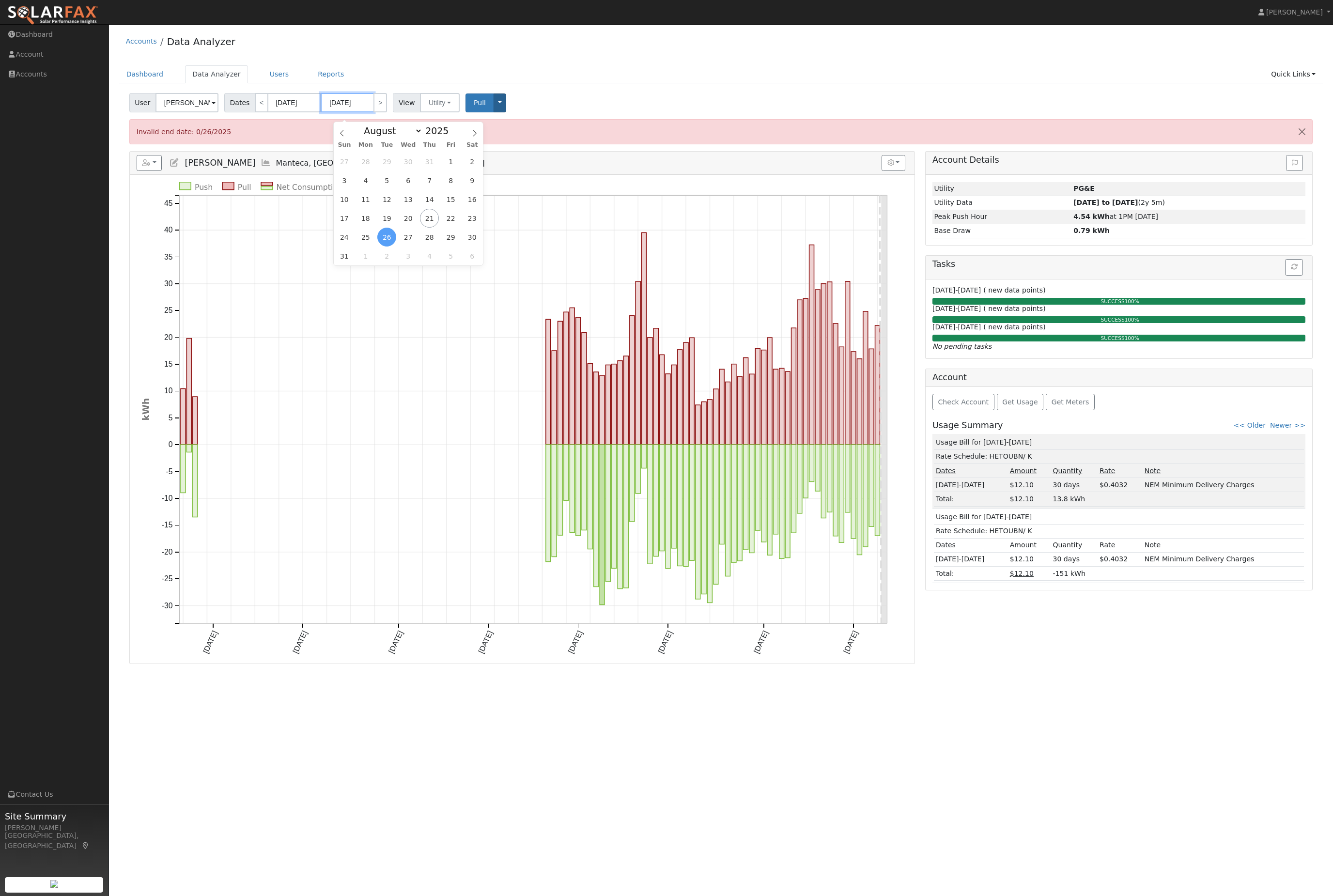
type input "08/21/2025"
click at [506, 105] on button "Toggle Dropdown" at bounding box center [500, 103] width 13 height 19
click at [486, 106] on span "Pull" at bounding box center [479, 102] width 12 height 8
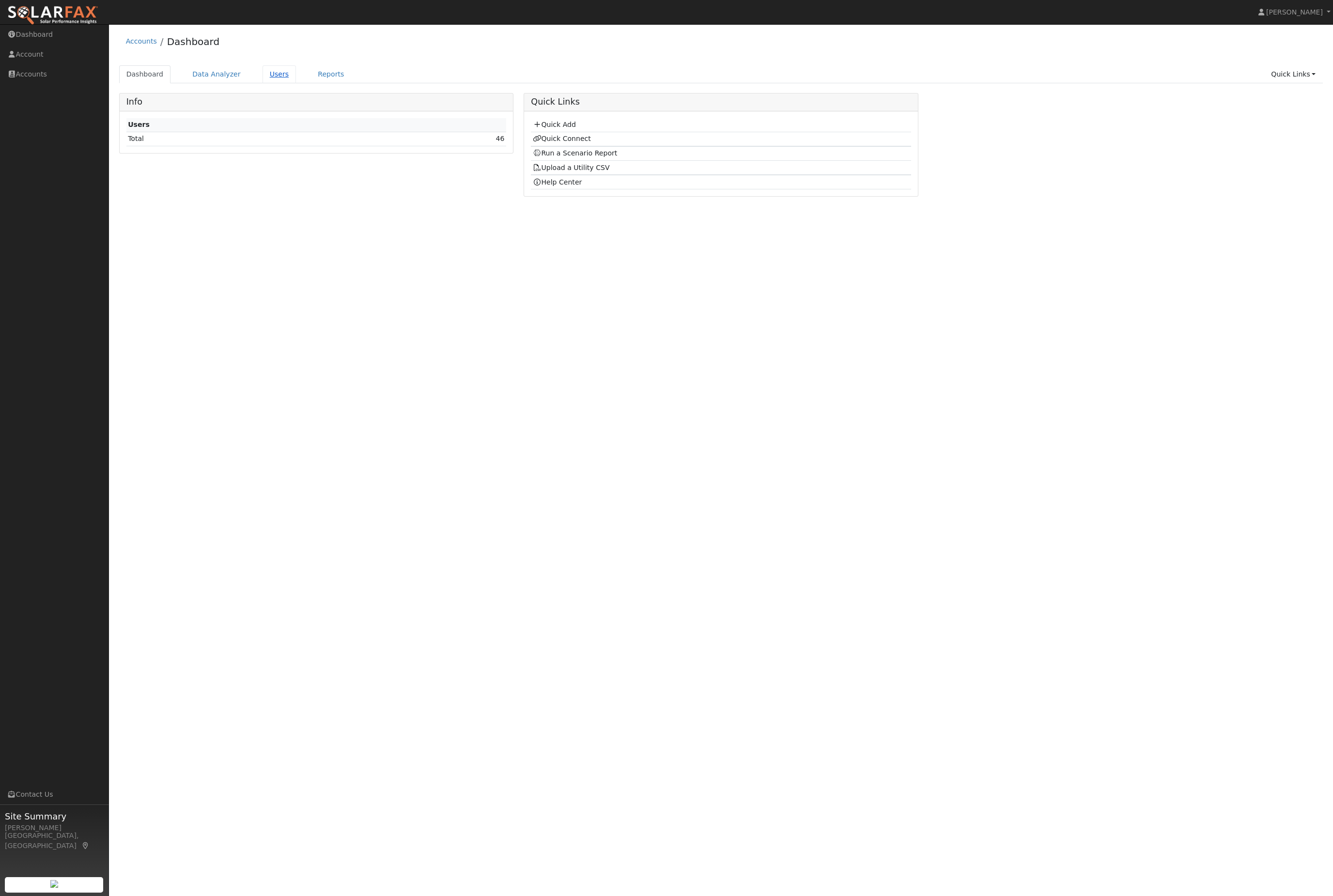
click at [284, 78] on link "Users" at bounding box center [280, 74] width 34 height 18
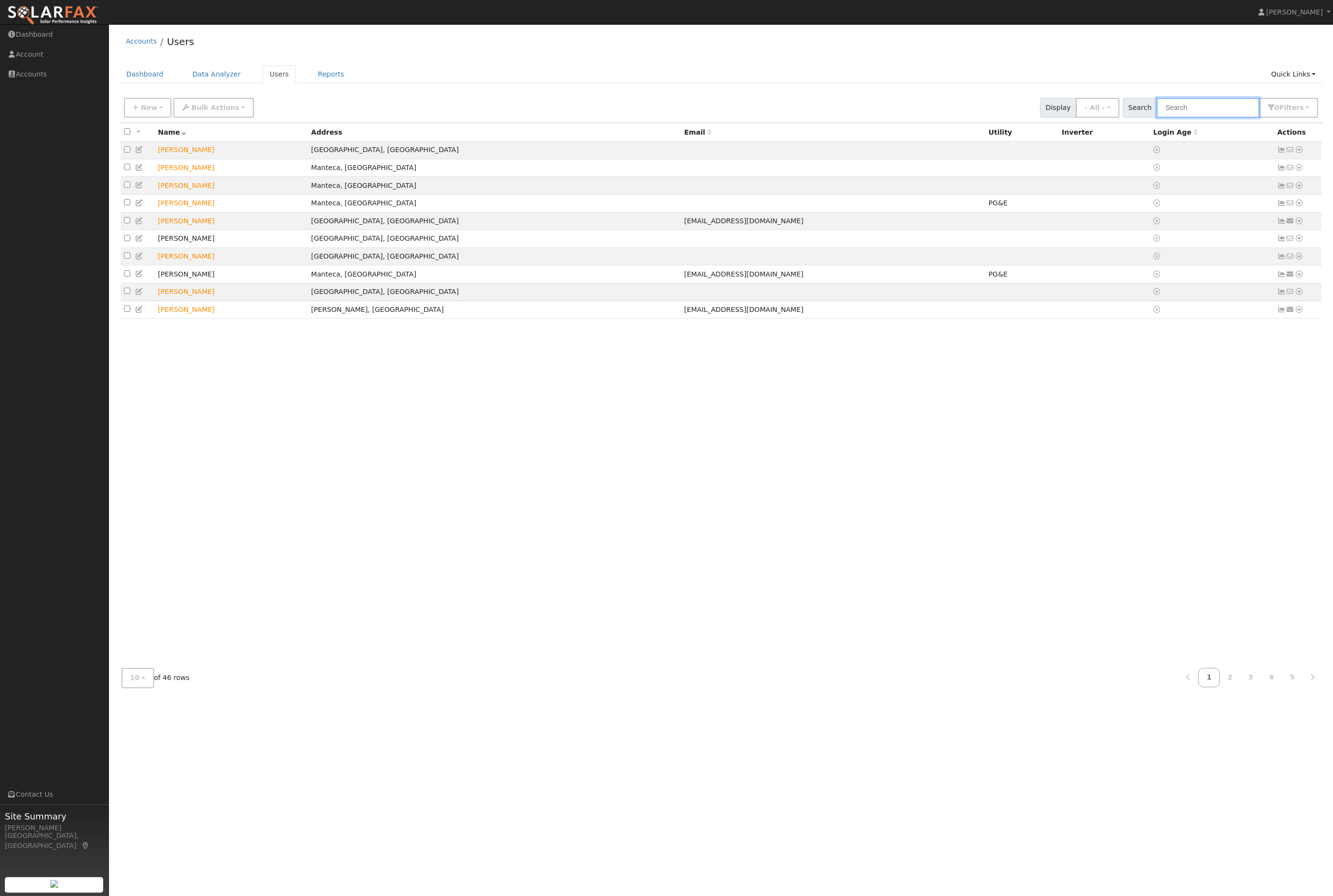
click at [1207, 118] on input "text" at bounding box center [1208, 107] width 103 height 20
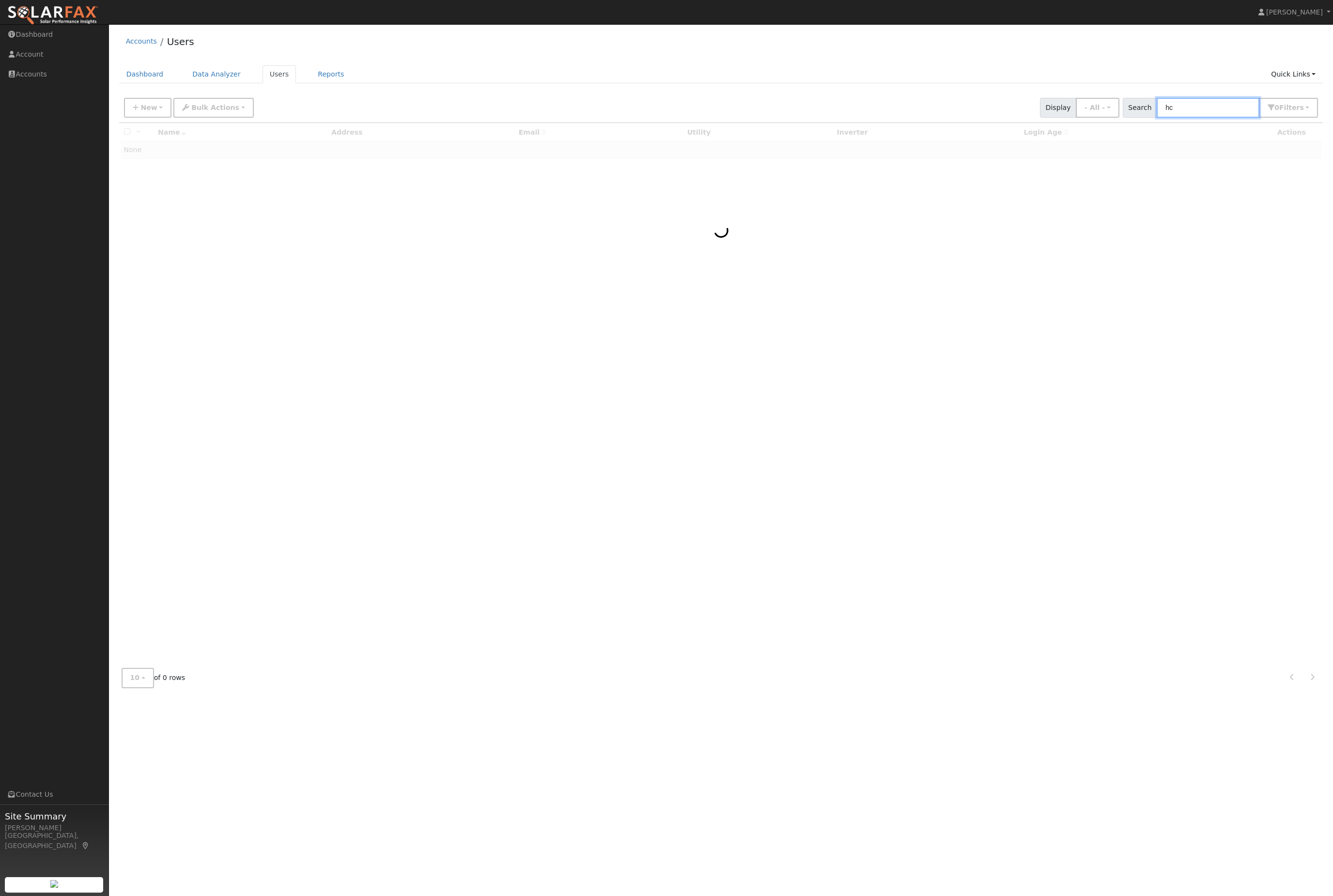
type input "h"
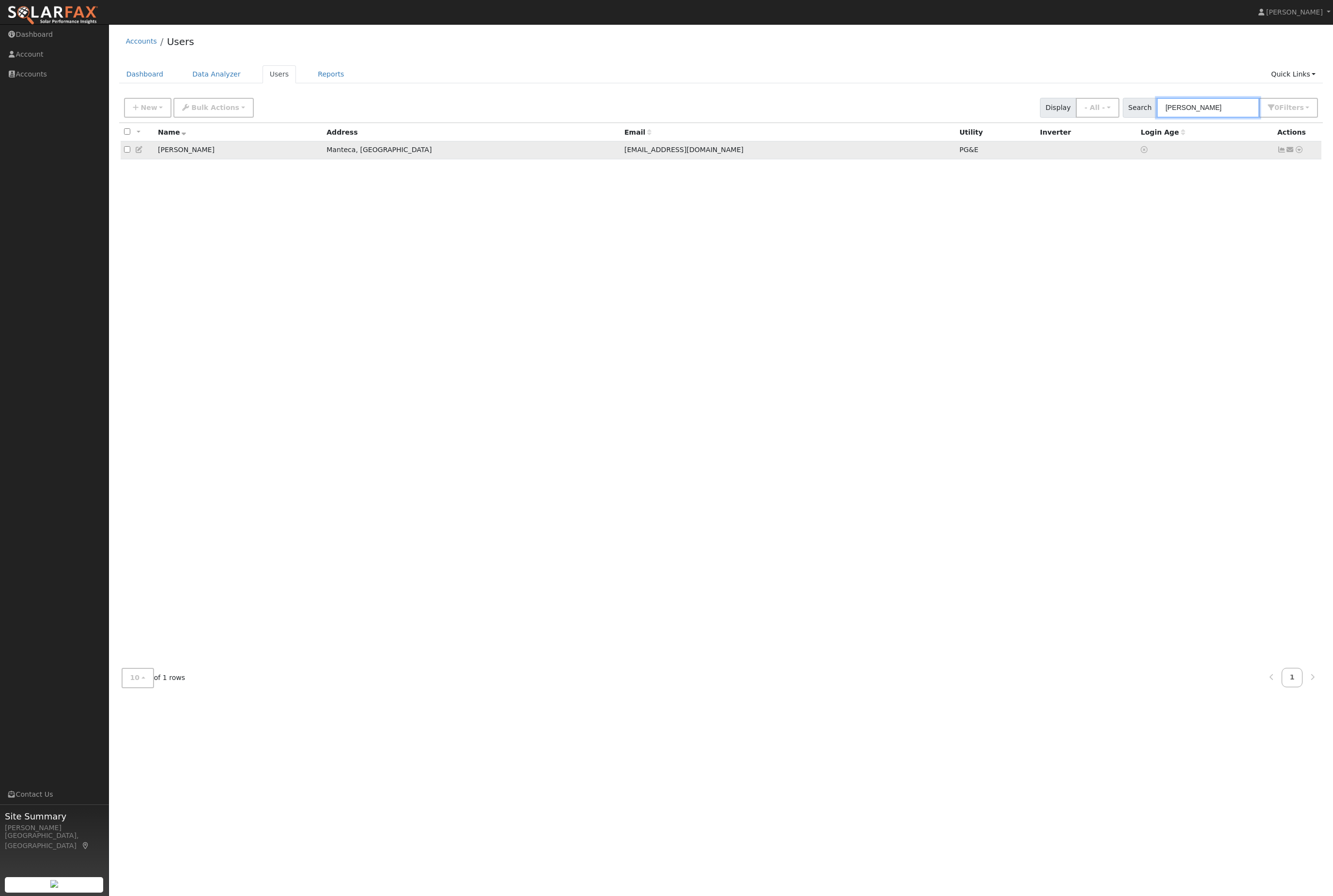
type input "hector"
click at [1303, 153] on icon at bounding box center [1299, 150] width 9 height 7
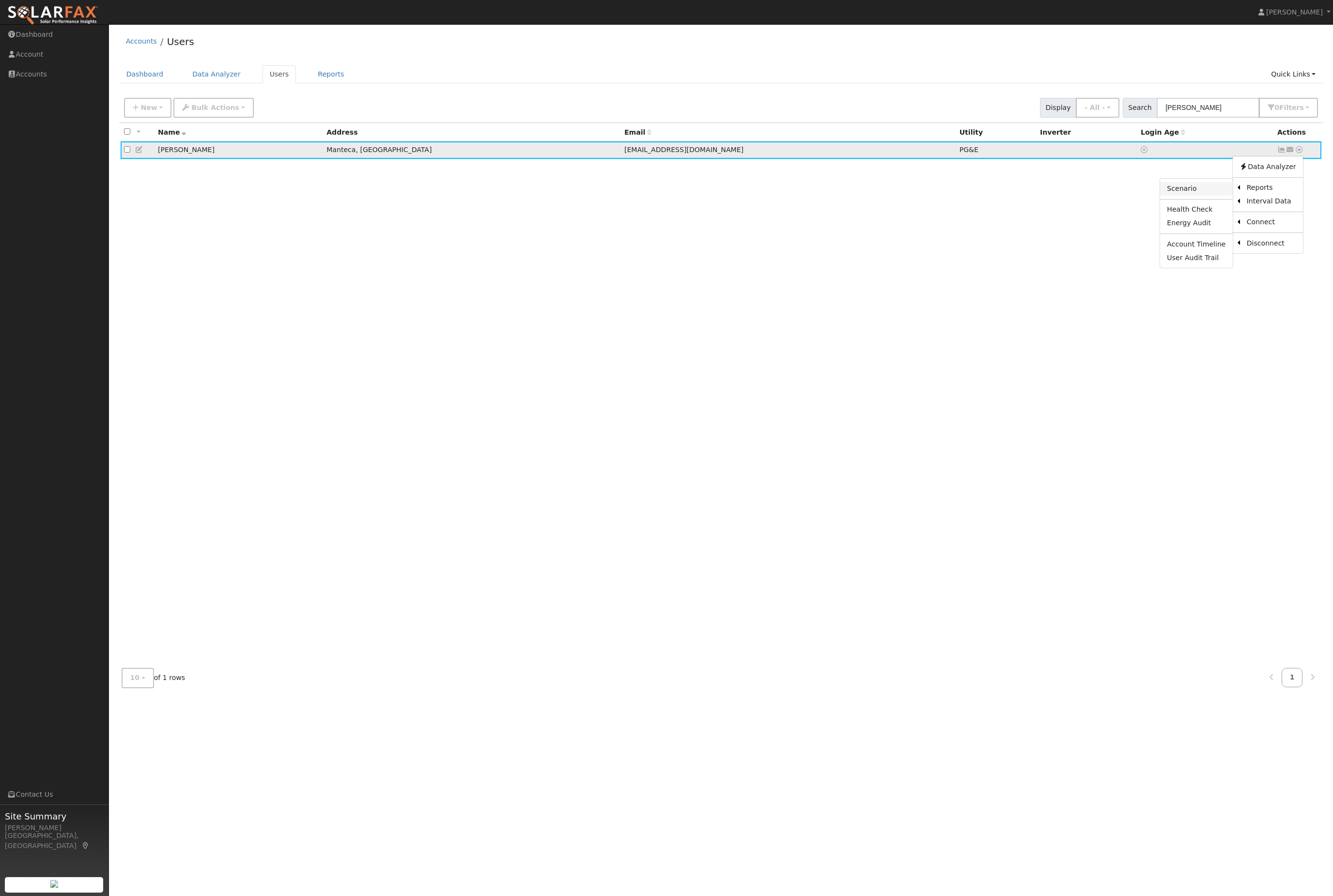
click at [1163, 196] on link "Scenario" at bounding box center [1196, 188] width 72 height 13
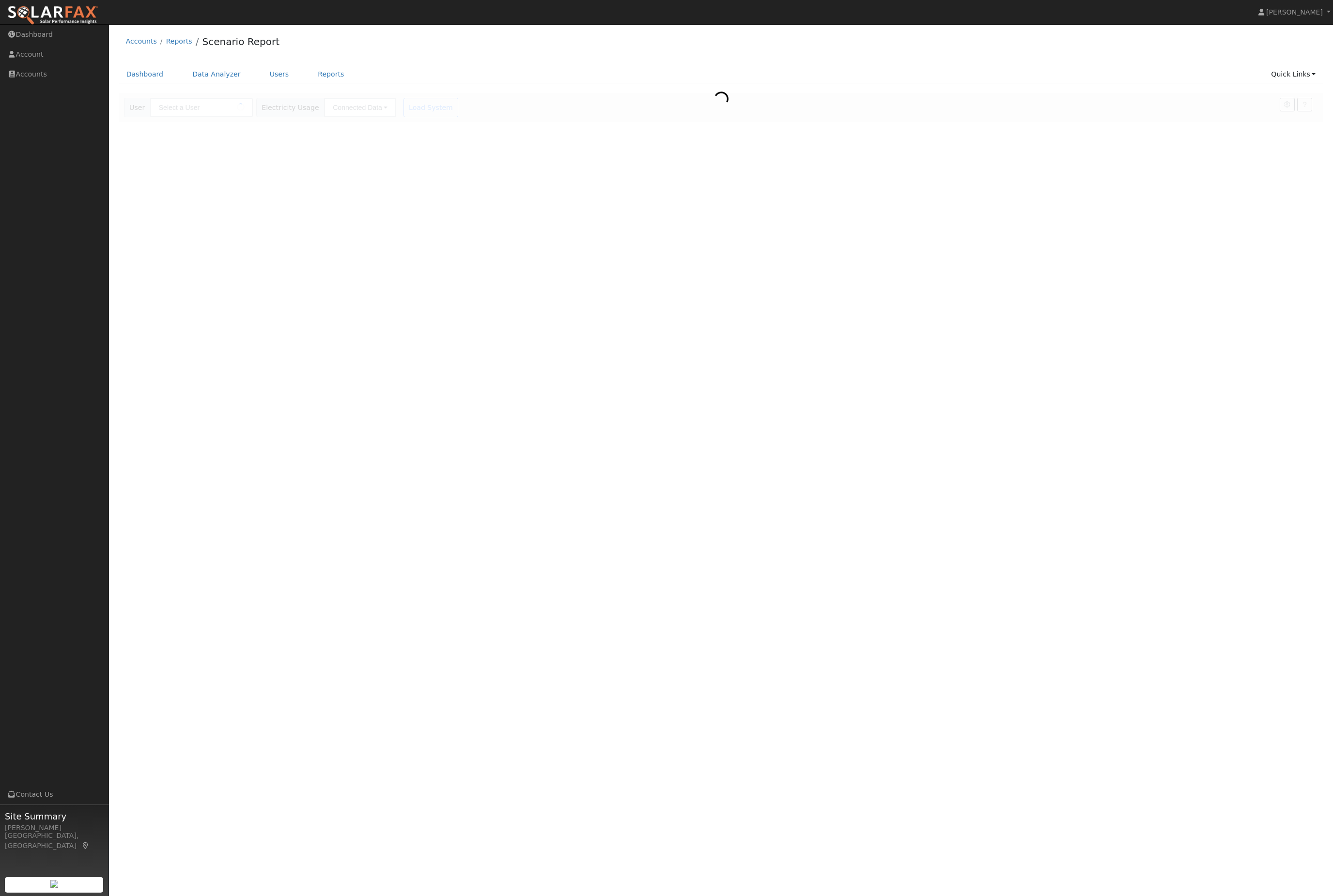
type input "[PERSON_NAME]"
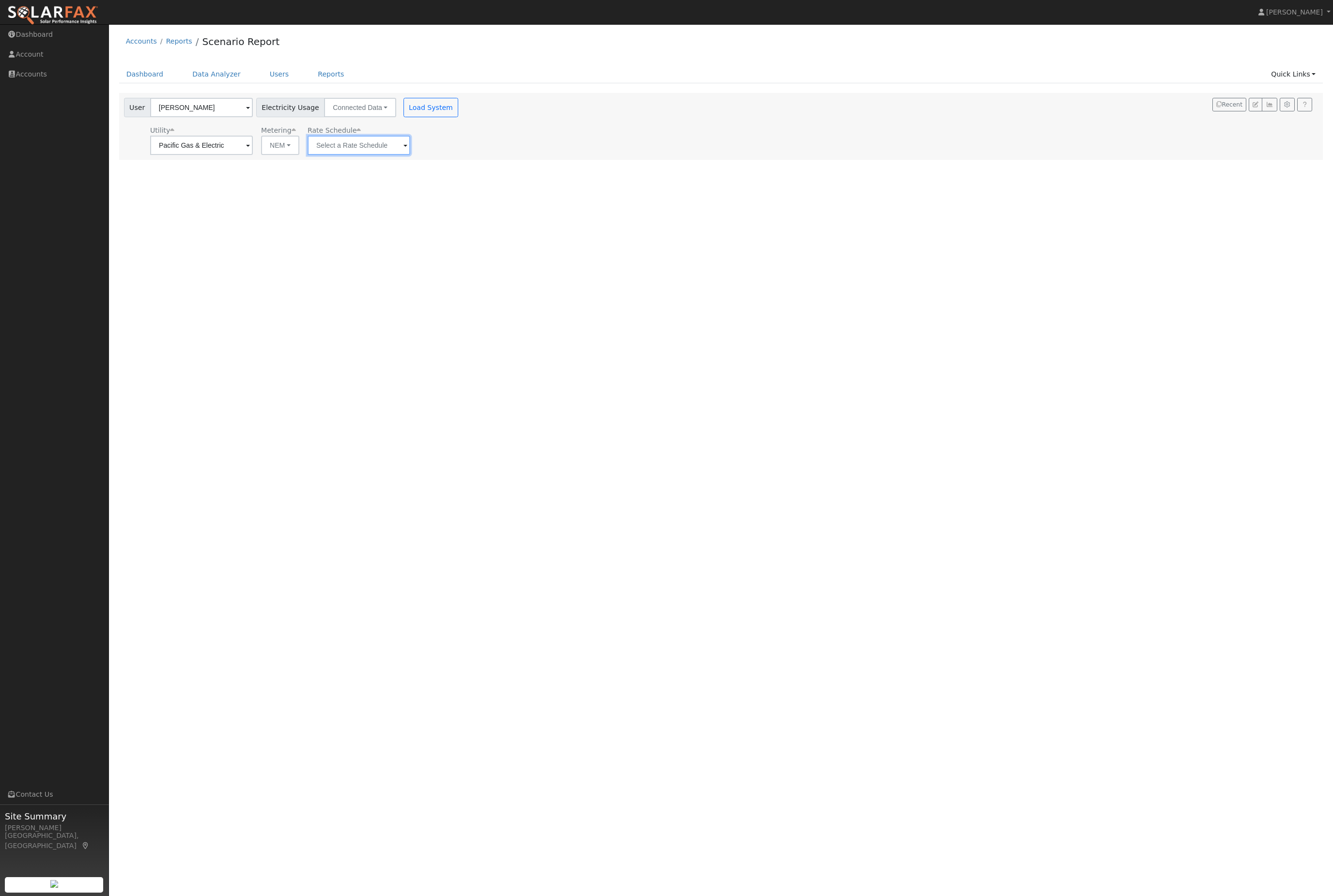
click at [253, 155] on input "text" at bounding box center [201, 145] width 103 height 19
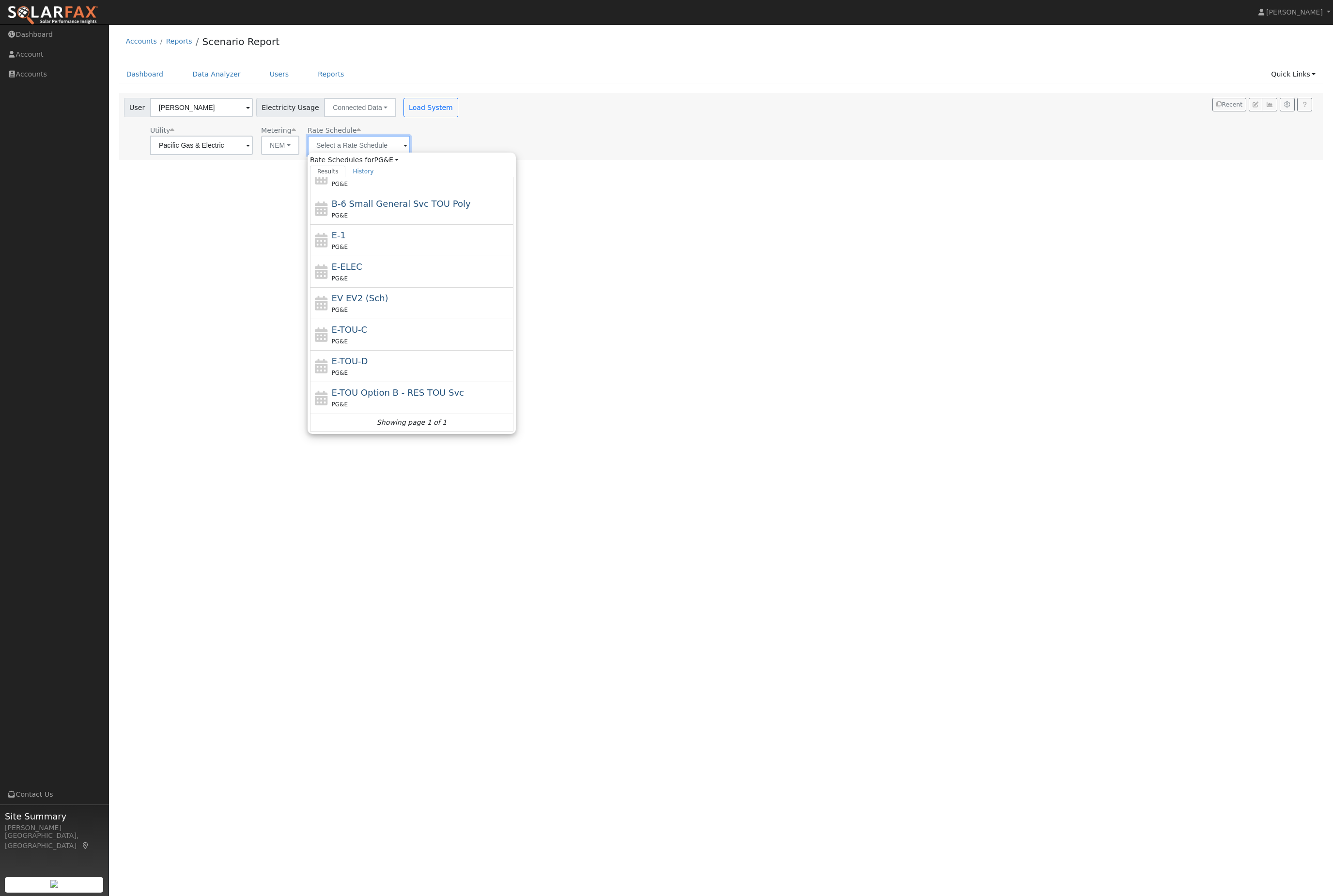
scroll to position [108, 0]
click at [370, 342] on div "E-TOU-C PG&E" at bounding box center [421, 335] width 180 height 23
type input "E-TOU-C"
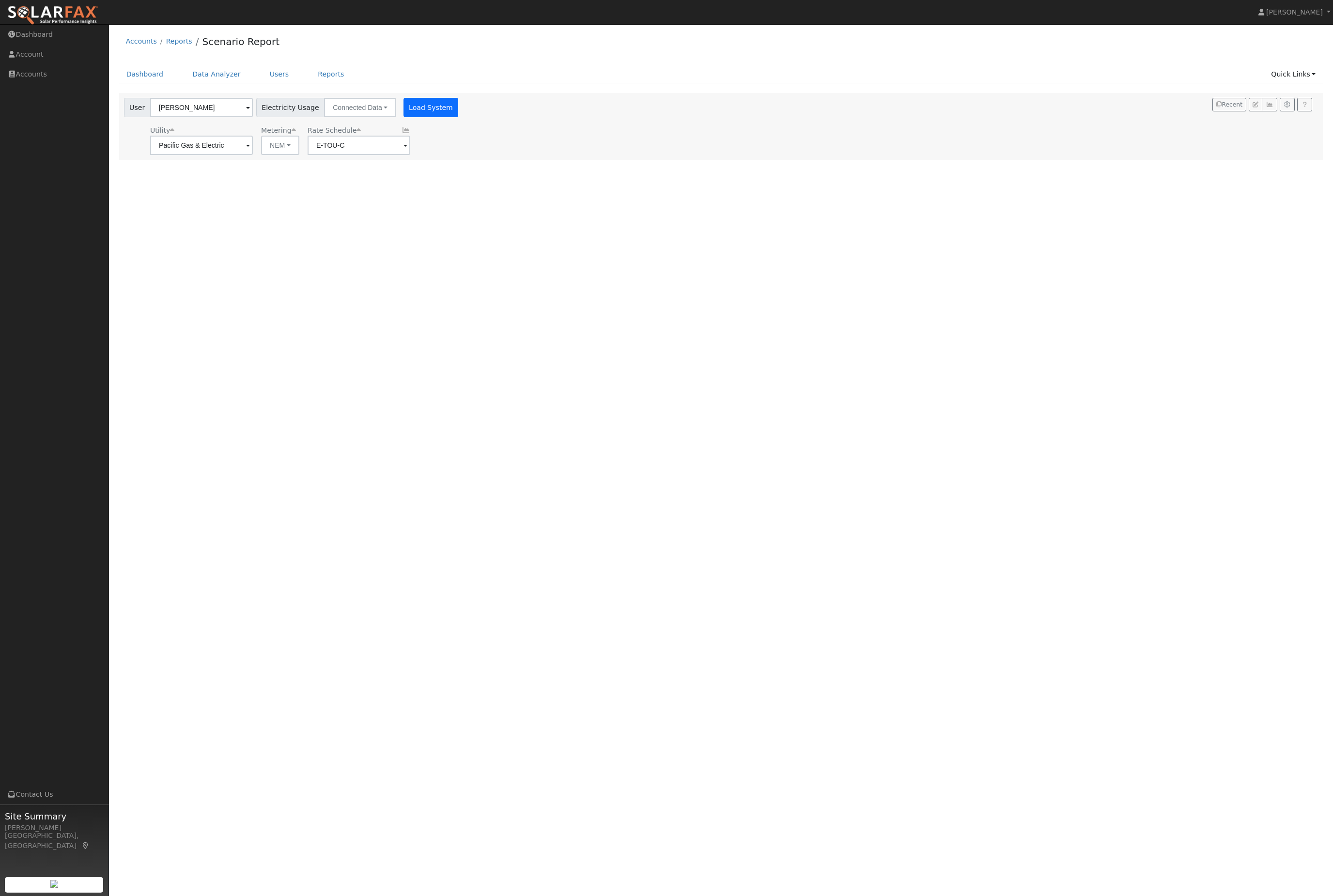
click at [458, 117] on button "Load System" at bounding box center [431, 107] width 55 height 19
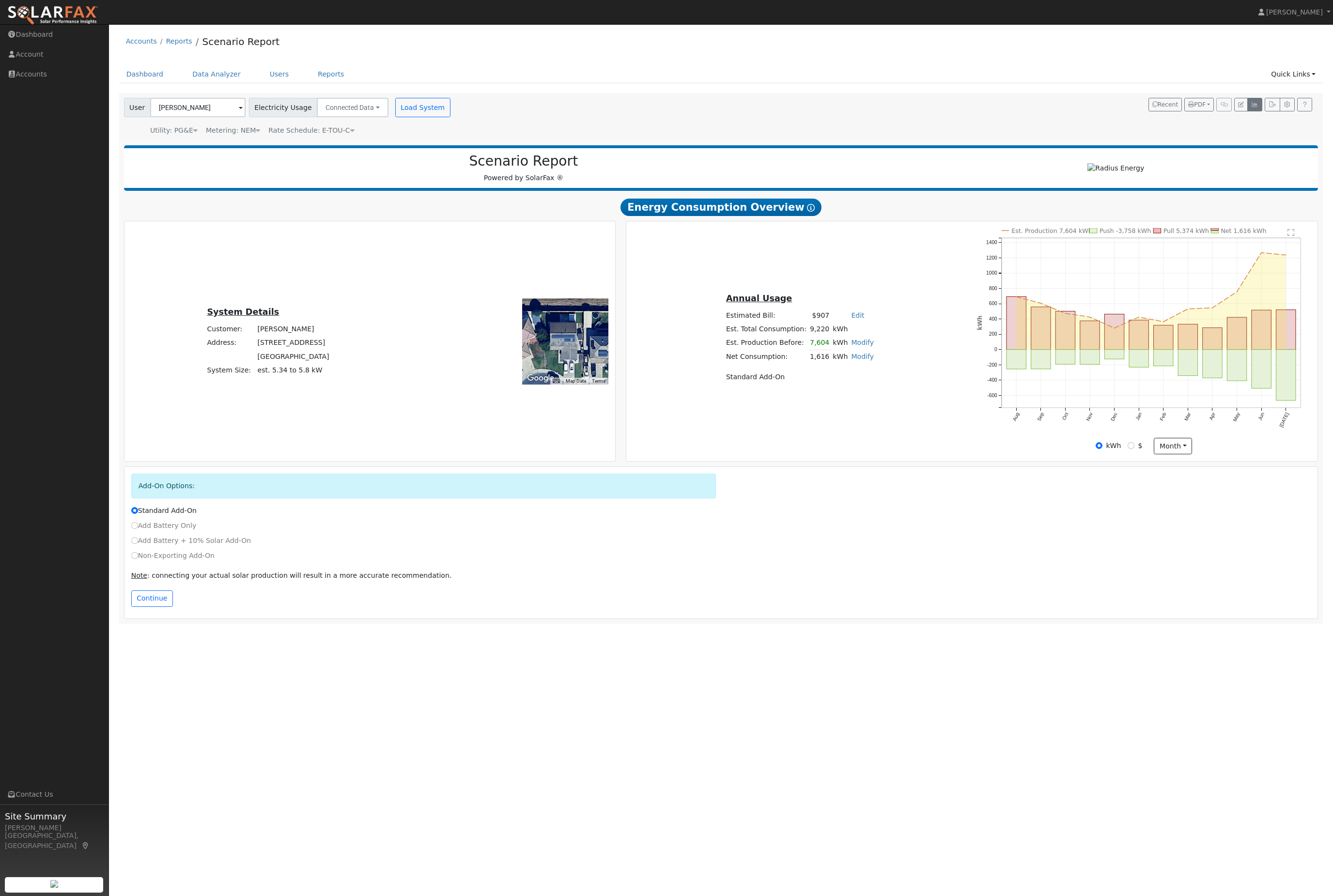
click at [1250, 112] on button "button" at bounding box center [1255, 104] width 15 height 13
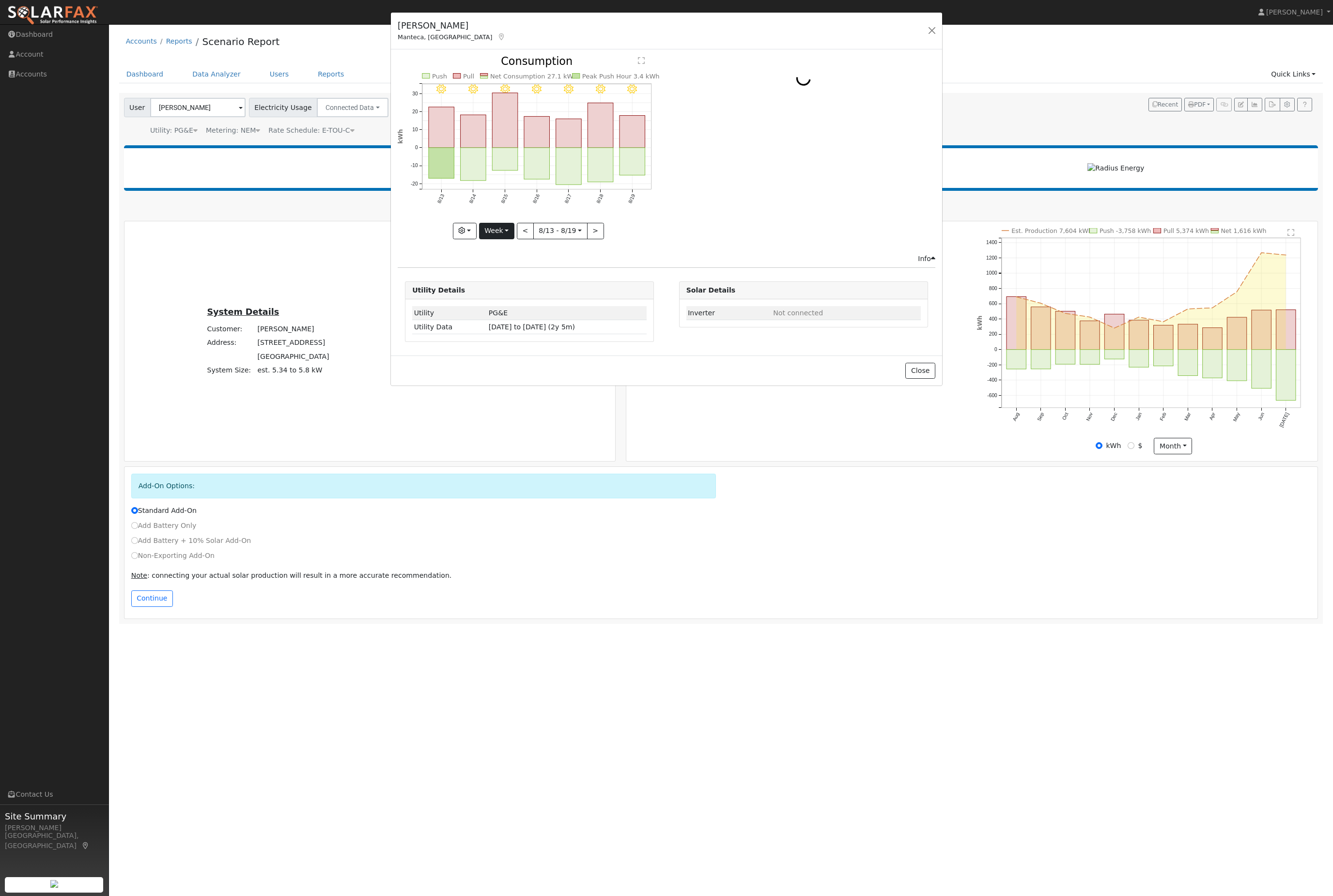
click at [499, 231] on button "Week" at bounding box center [496, 231] width 35 height 16
click at [518, 300] on link "Year" at bounding box center [513, 293] width 67 height 13
type input "[DATE]"
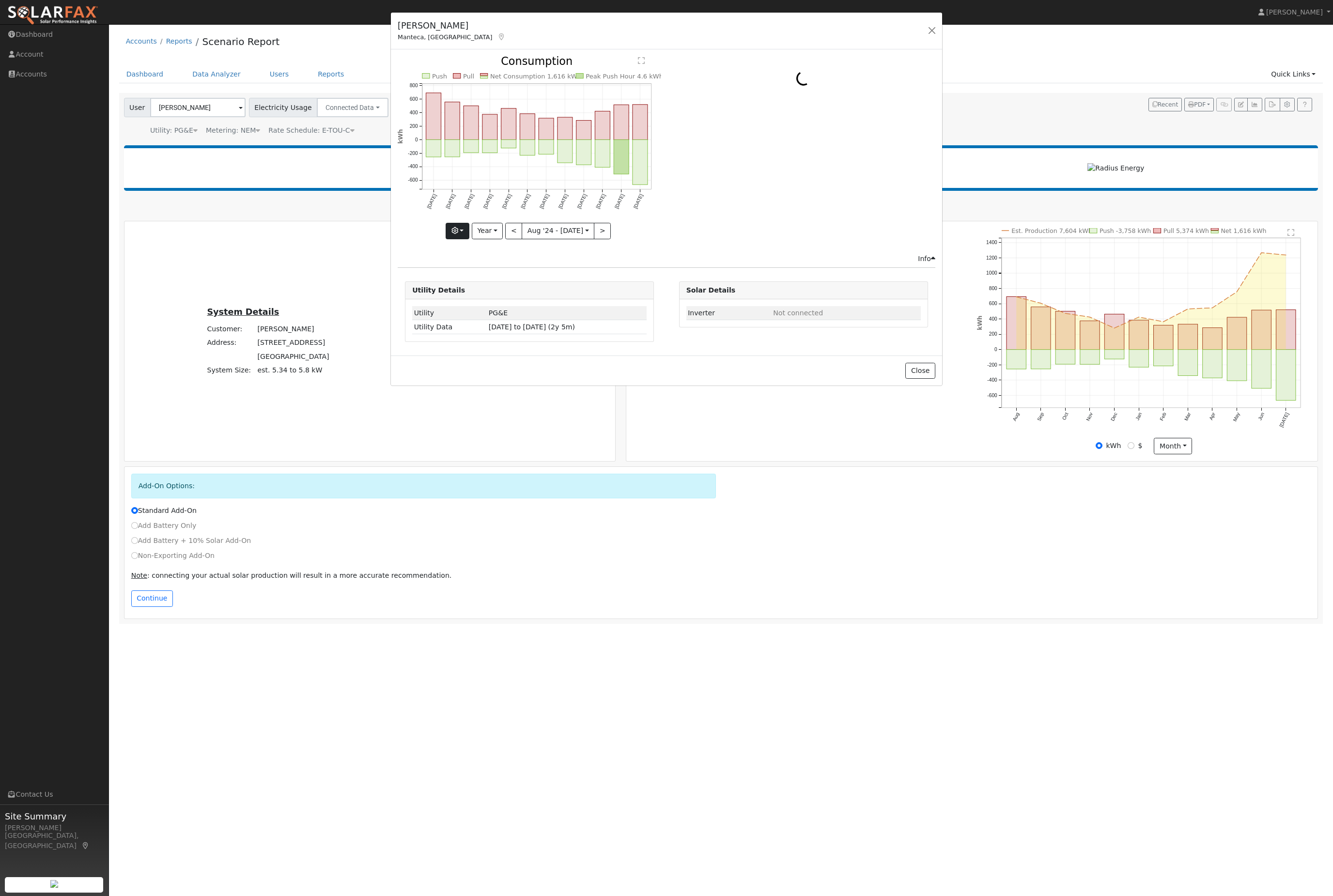
click at [450, 239] on button "button" at bounding box center [457, 231] width 24 height 16
click at [451, 271] on input "Estimated Production" at bounding box center [454, 268] width 7 height 7
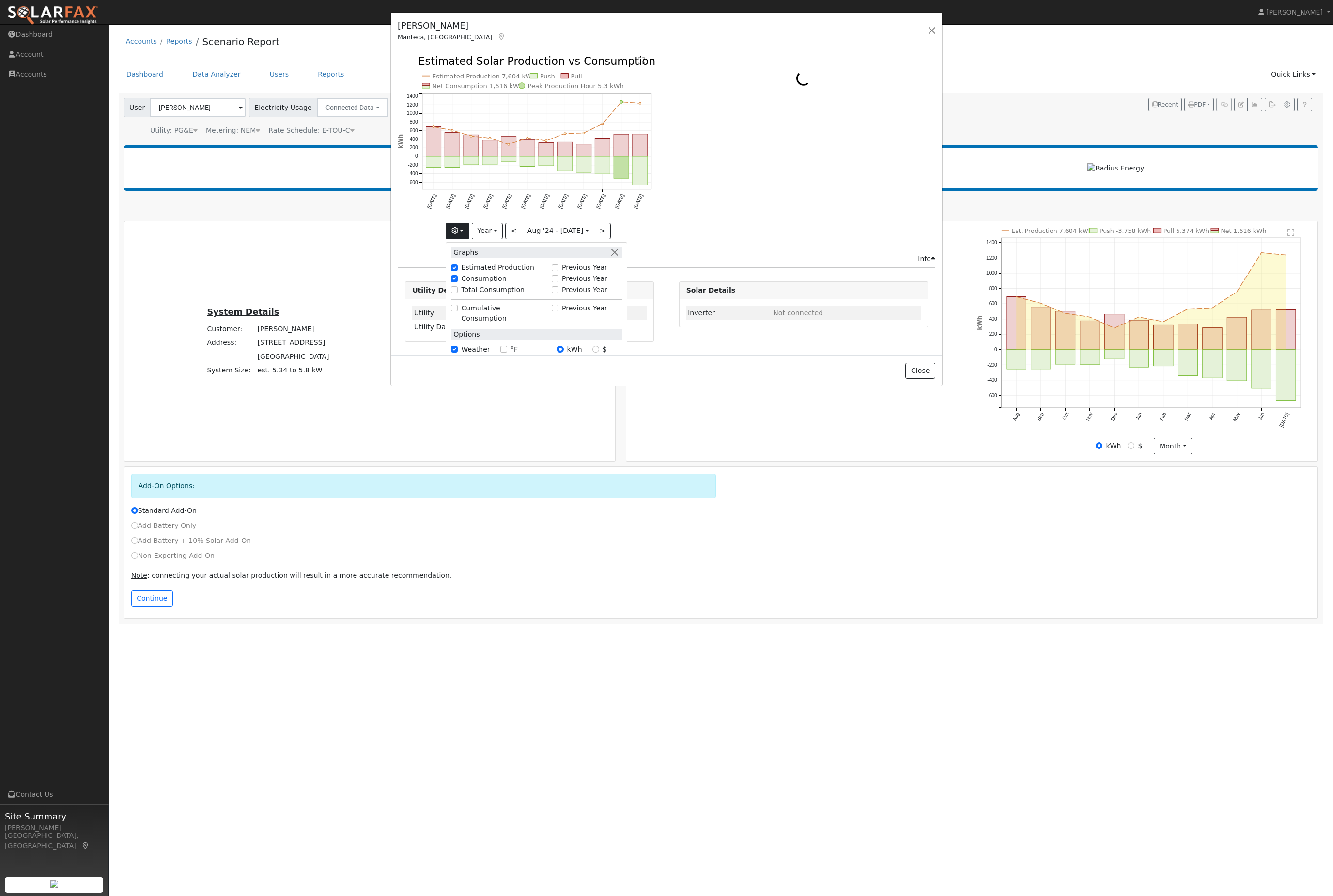
click at [534, 273] on label "Estimated Production" at bounding box center [498, 268] width 73 height 10
click at [458, 271] on input "Estimated Production" at bounding box center [454, 268] width 7 height 7
checkbox input "false"
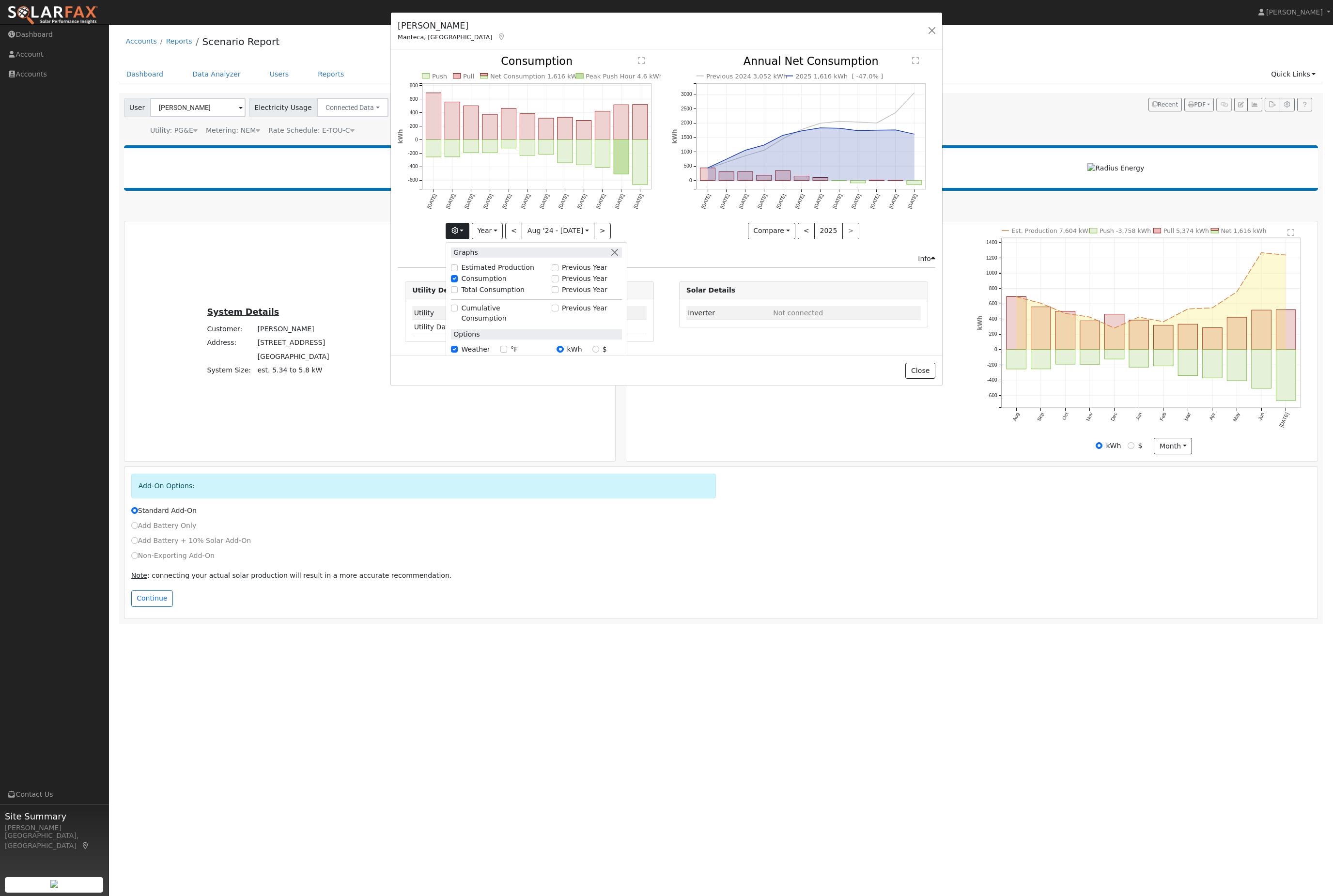
click at [562, 273] on label "Previous Year" at bounding box center [585, 268] width 45 height 10
click at [556, 271] on input "Previous Year" at bounding box center [555, 268] width 7 height 7
checkbox input "true"
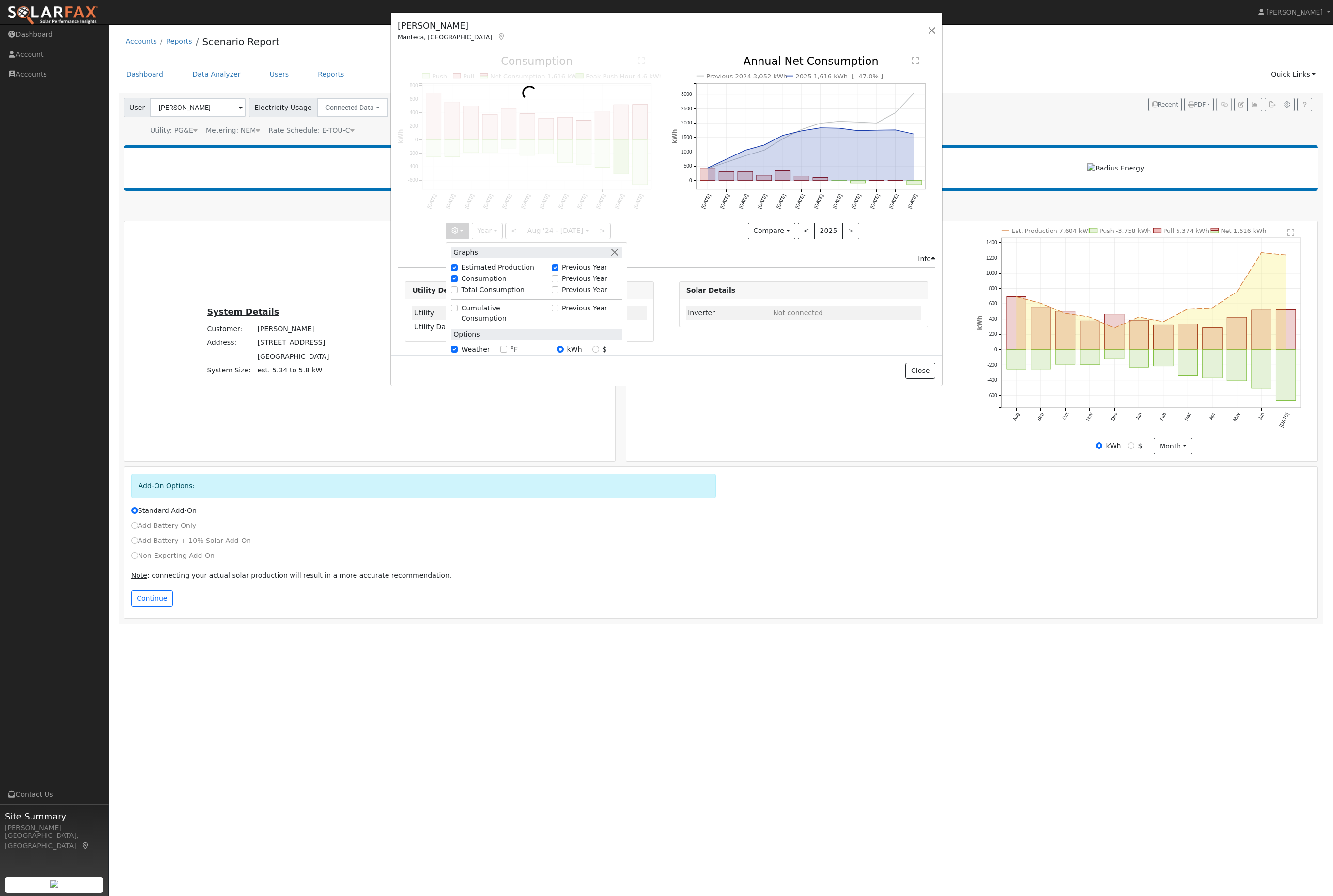
click at [451, 282] on input "Consumption" at bounding box center [454, 278] width 7 height 7
checkbox input "false"
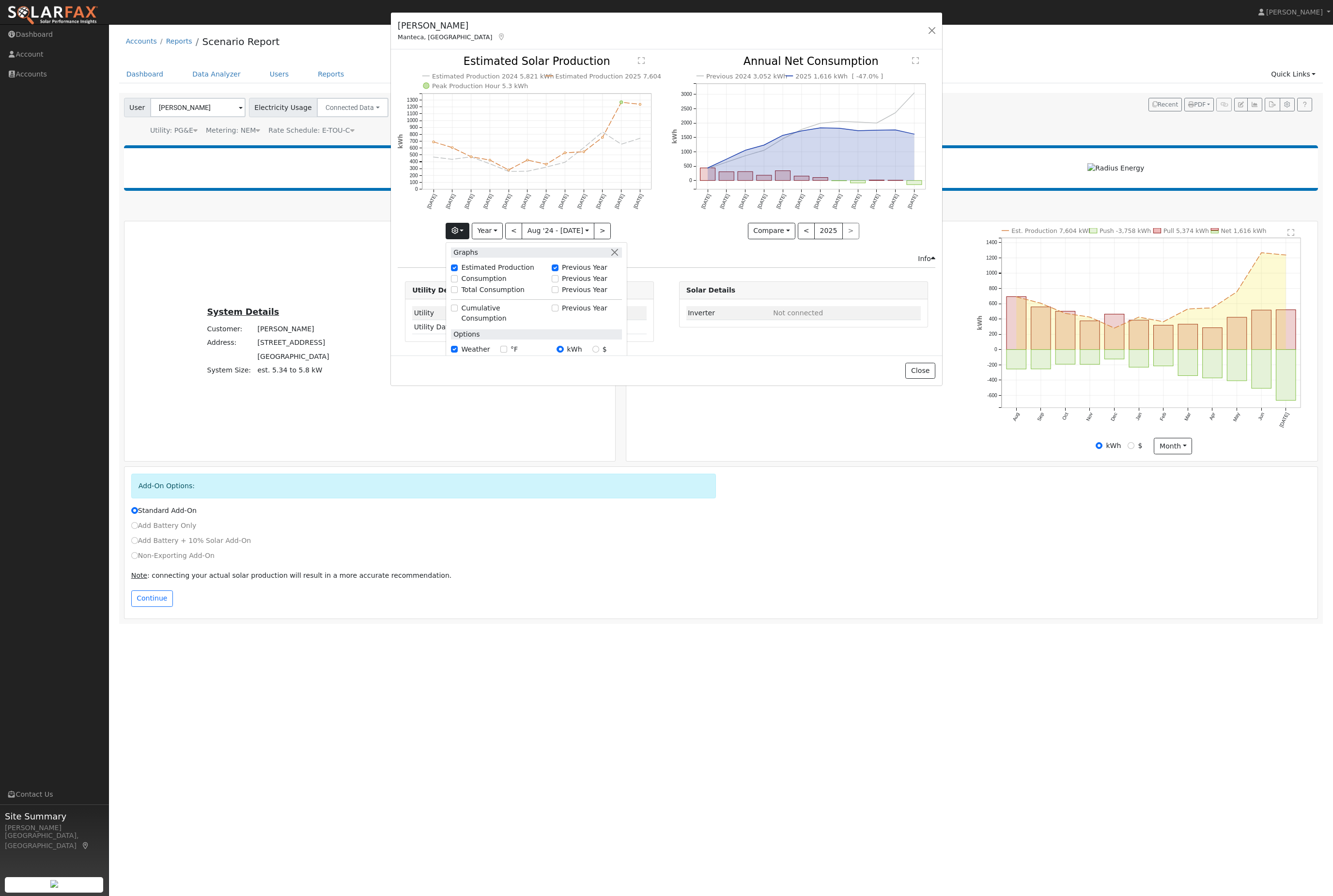
click at [716, 113] on icon "Previous 2024 3,052 kWh 2025 1,616 kWh [ -47.0% ] [DATE] Sep '[DATE] Nov '[DATE…" at bounding box center [803, 144] width 263 height 176
